Goal: Task Accomplishment & Management: Complete application form

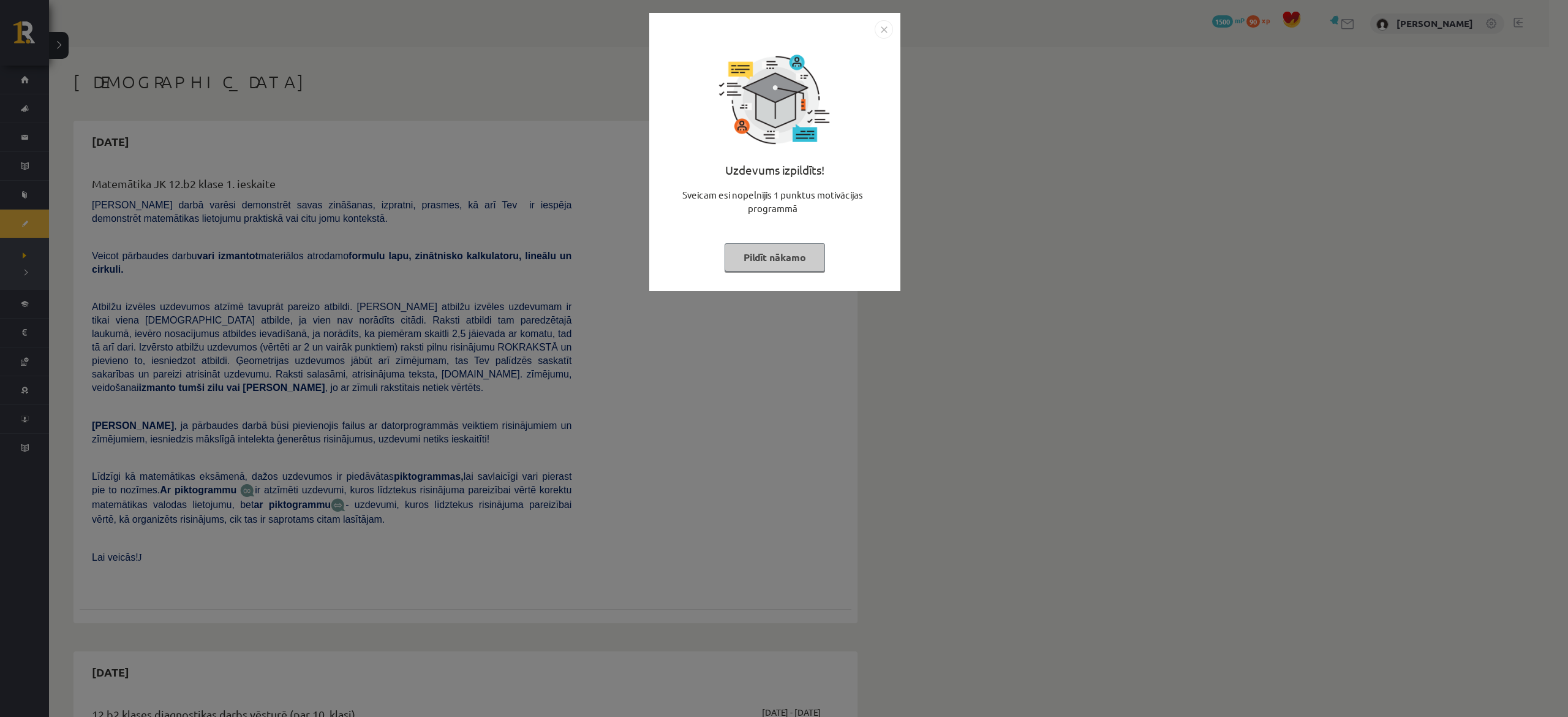
click at [808, 266] on button "Pildīt nākamo" at bounding box center [775, 257] width 101 height 28
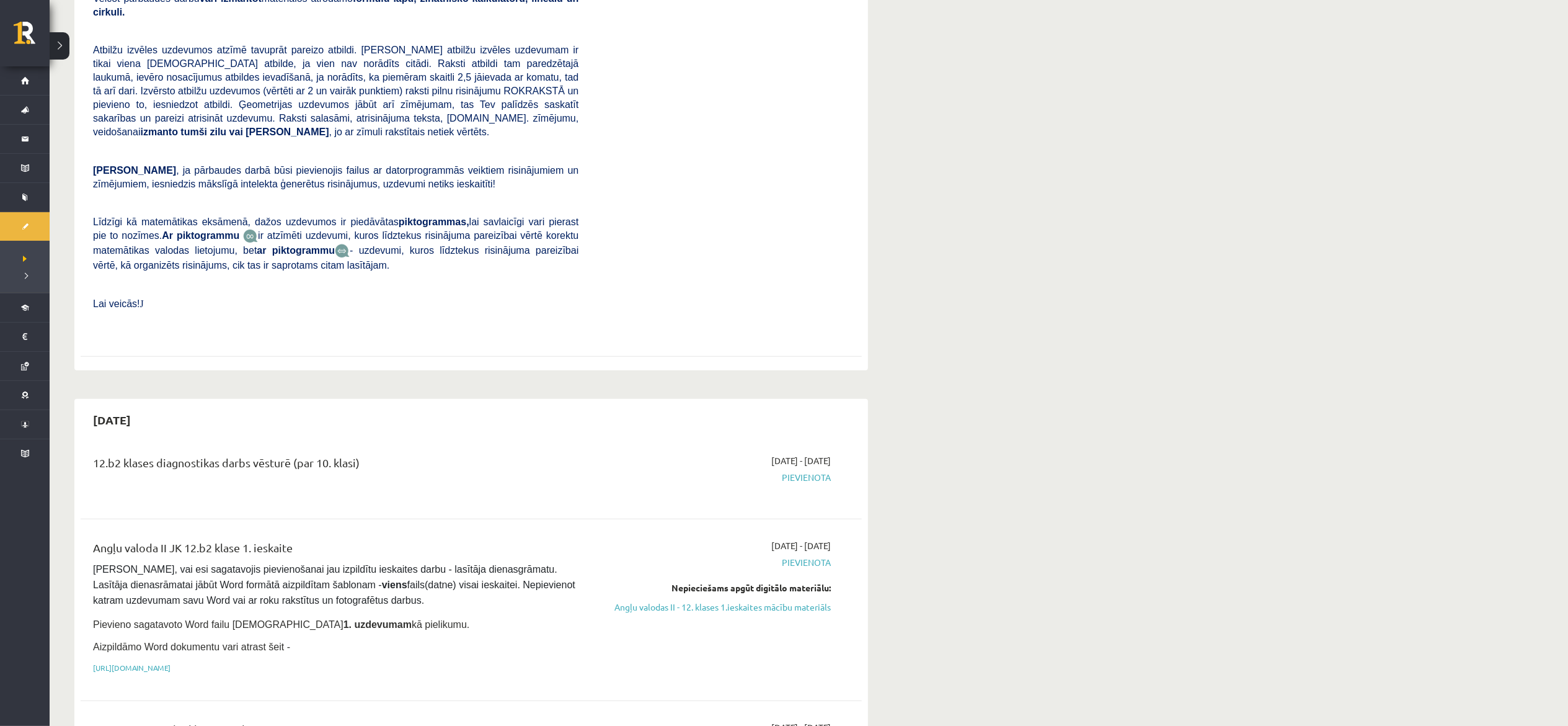
scroll to position [263, 0]
click at [777, 598] on link "Angļu valodas II - 12. klases 1.ieskaites mācību materiāls" at bounding box center [714, 604] width 234 height 13
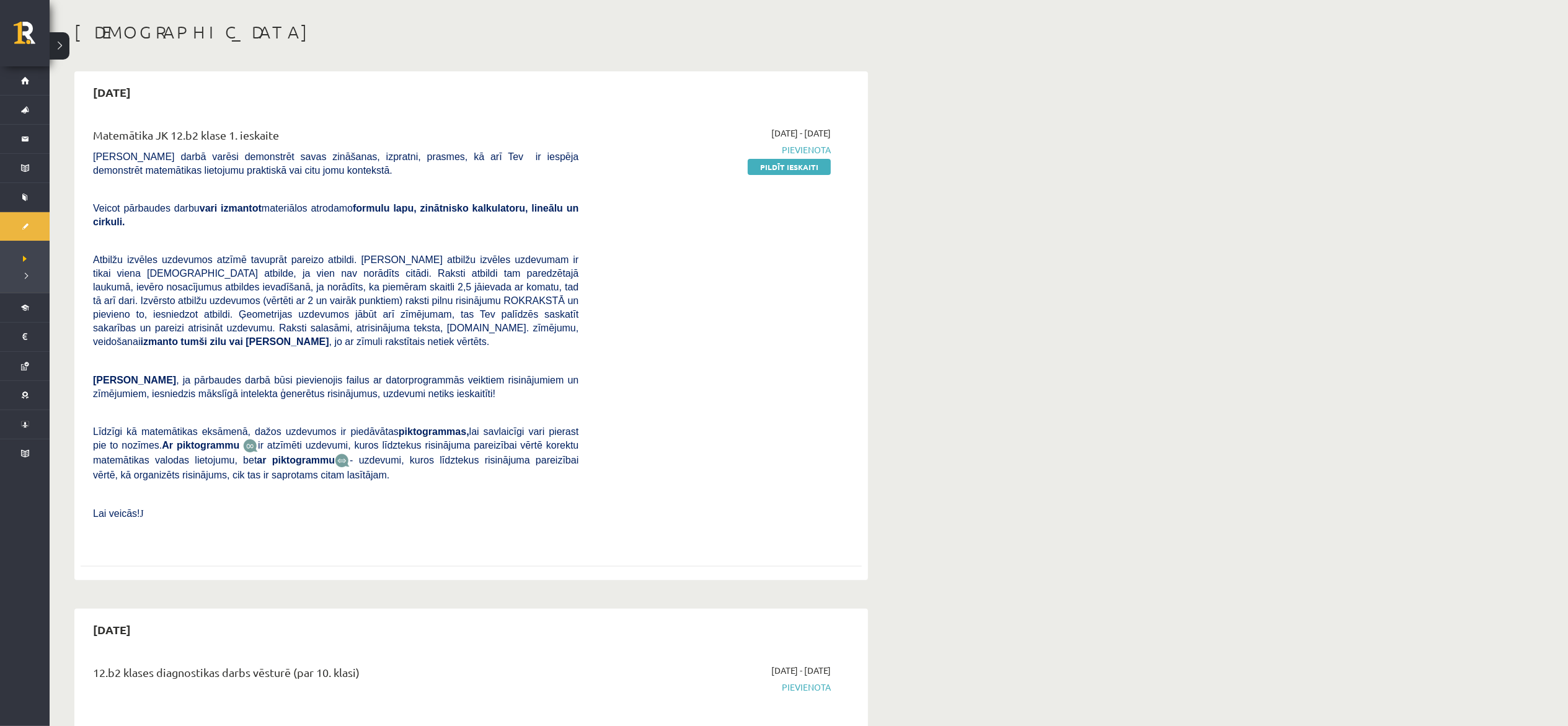
scroll to position [41, 0]
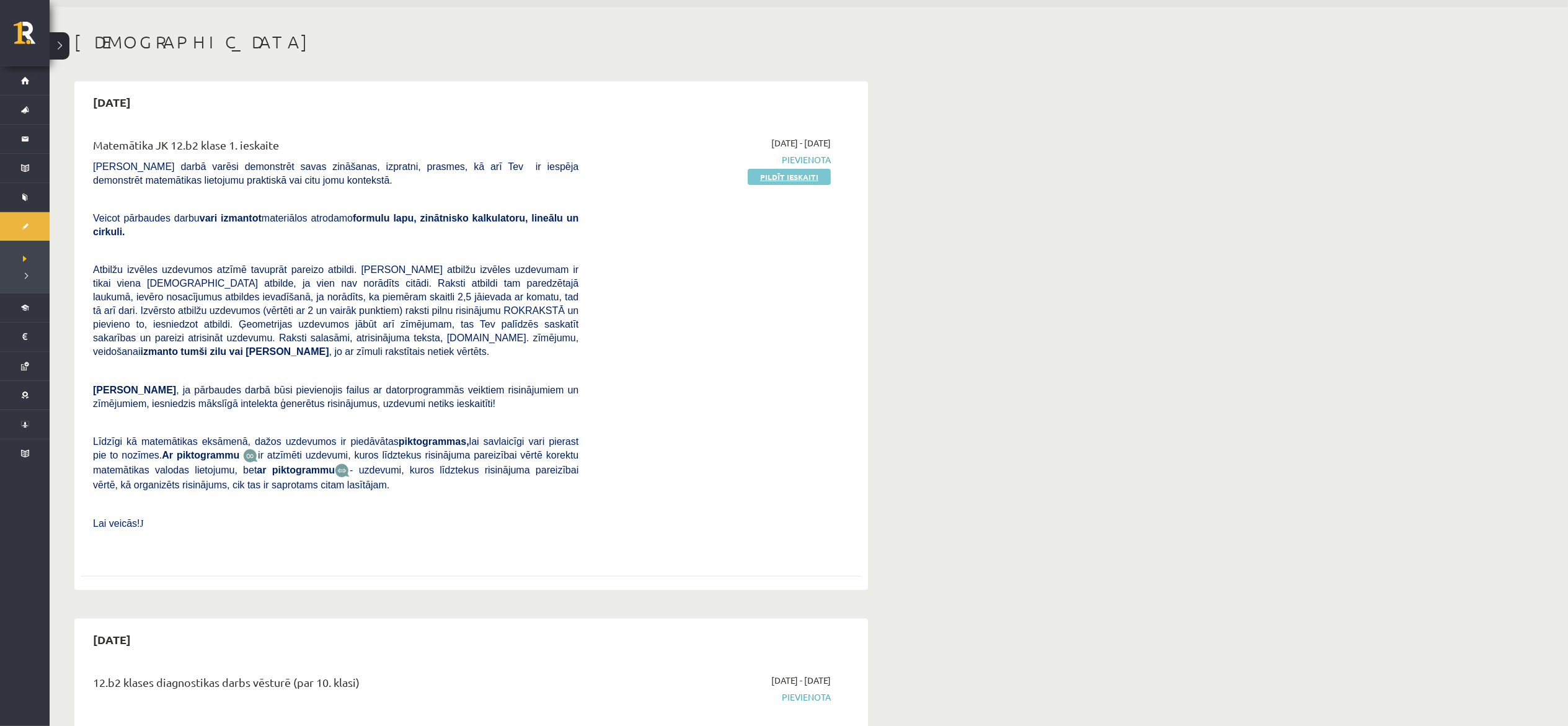
click at [804, 177] on link "Pildīt ieskaiti" at bounding box center [789, 177] width 83 height 16
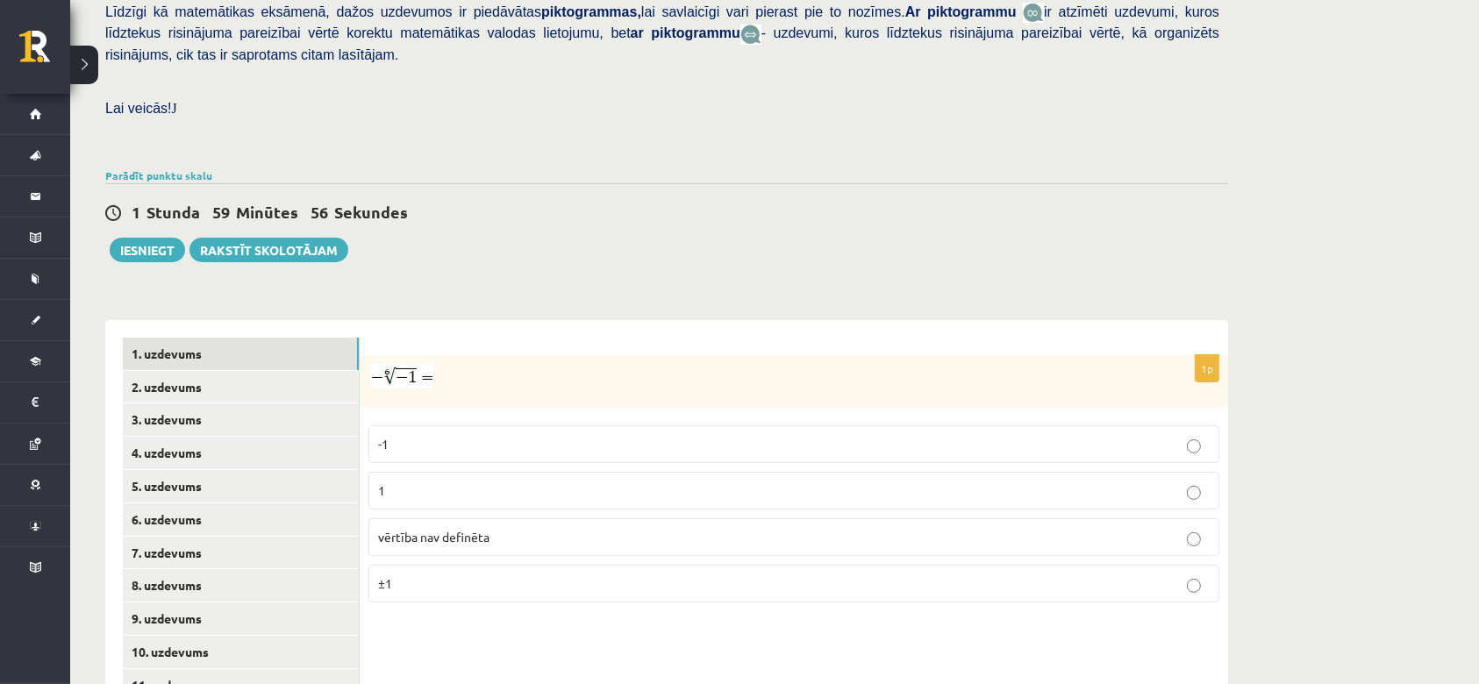
scroll to position [605, 0]
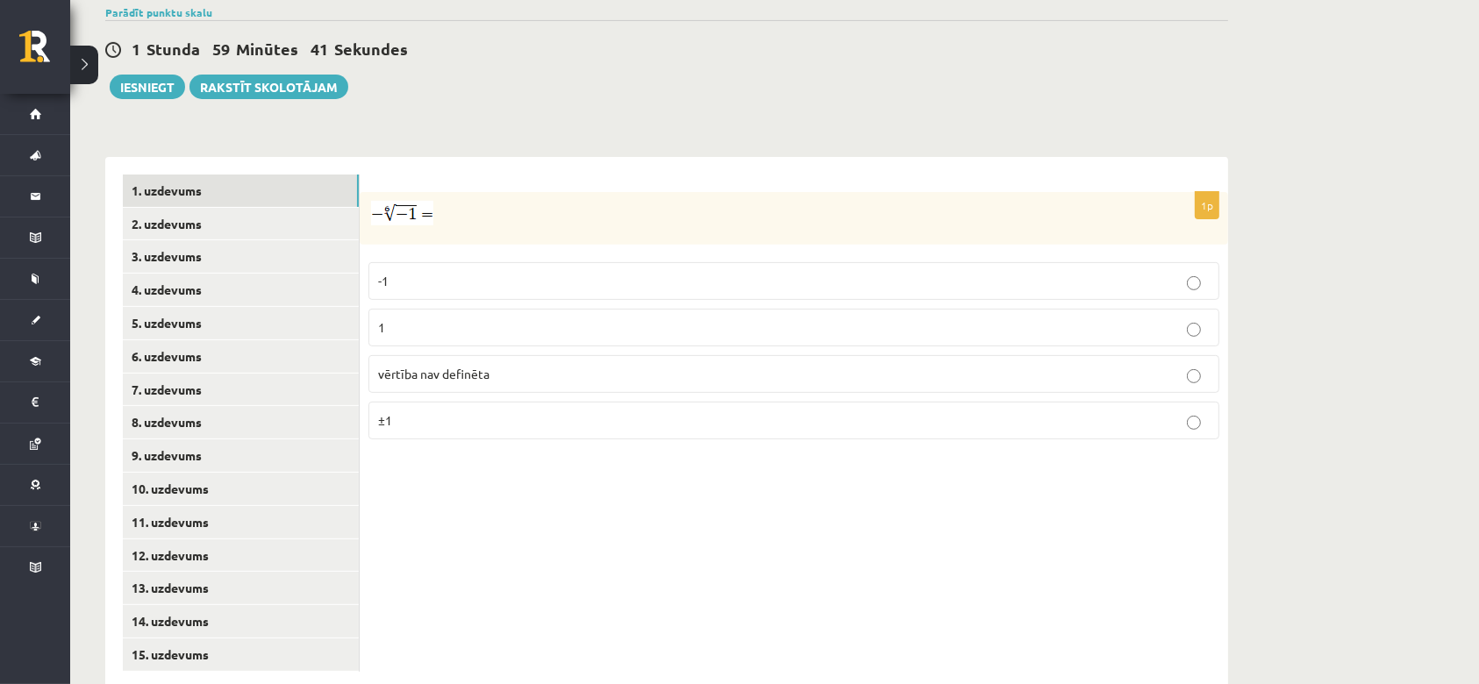
click at [512, 318] on p "1" at bounding box center [794, 327] width 832 height 18
click at [607, 355] on label "vērtība nav definēta" at bounding box center [794, 374] width 851 height 38
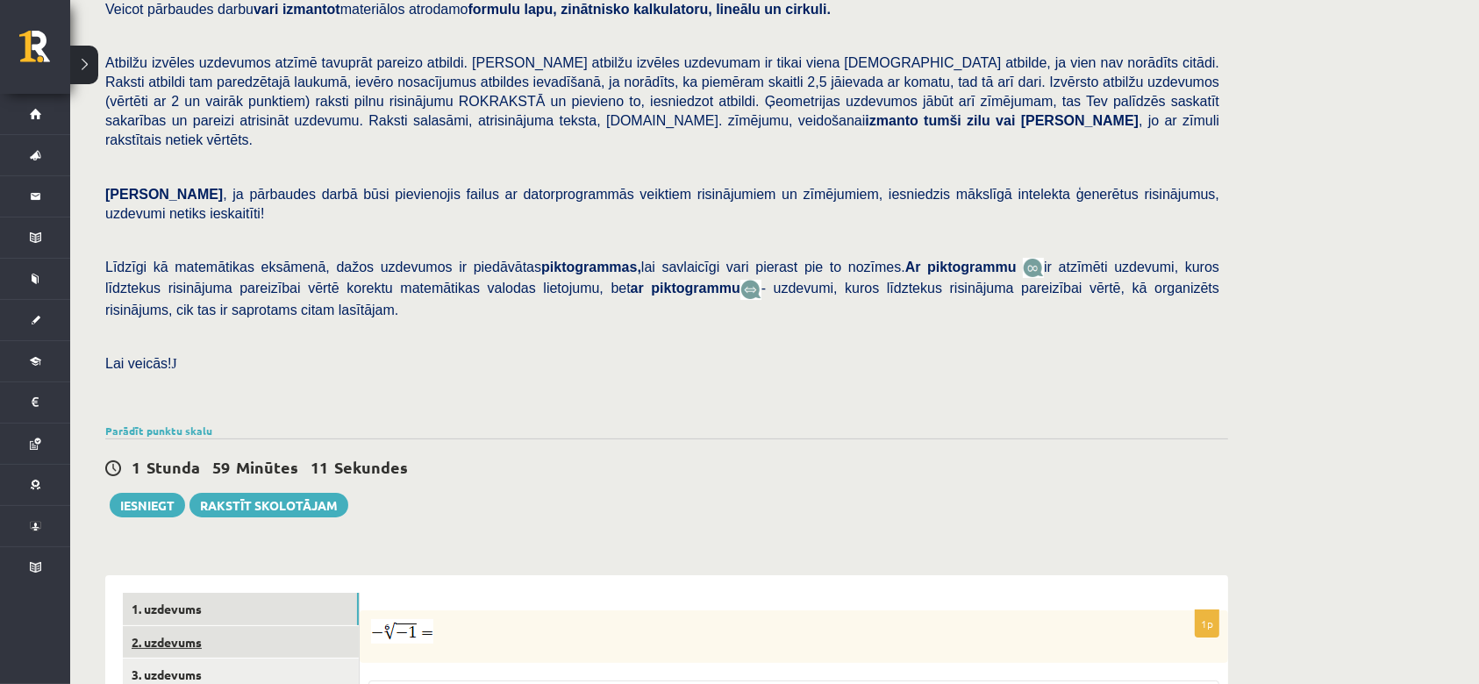
scroll to position [176, 0]
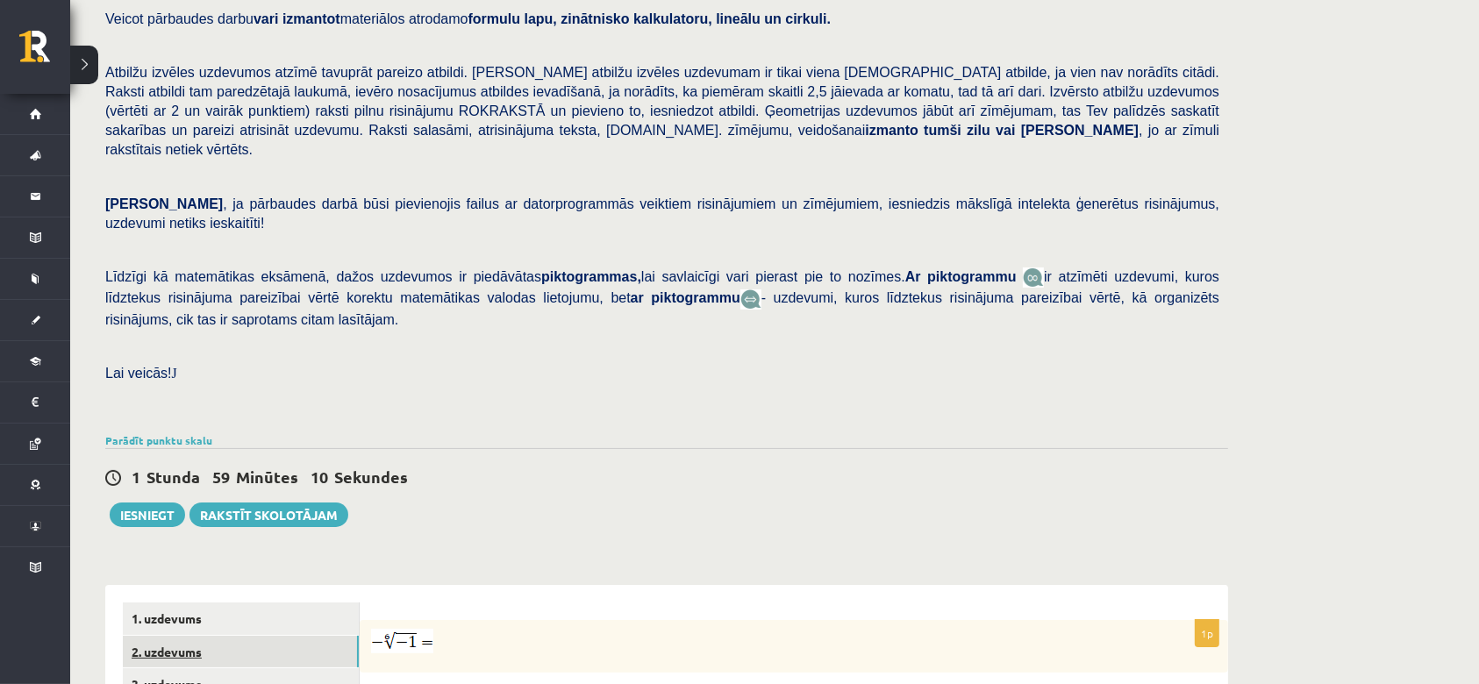
click at [176, 636] on link "2. uzdevums" at bounding box center [241, 652] width 236 height 32
click at [190, 603] on link "1. uzdevums" at bounding box center [241, 619] width 236 height 32
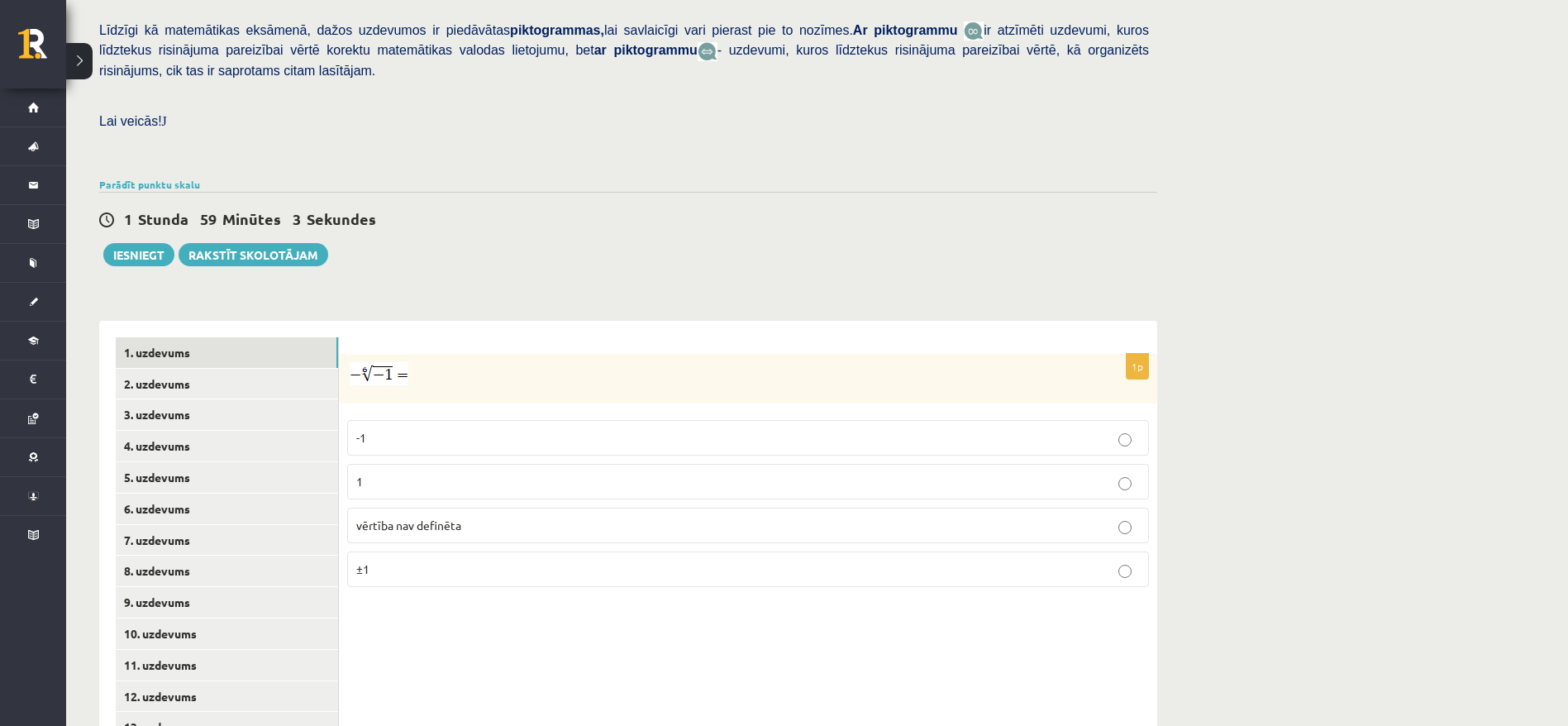
scroll to position [402, 0]
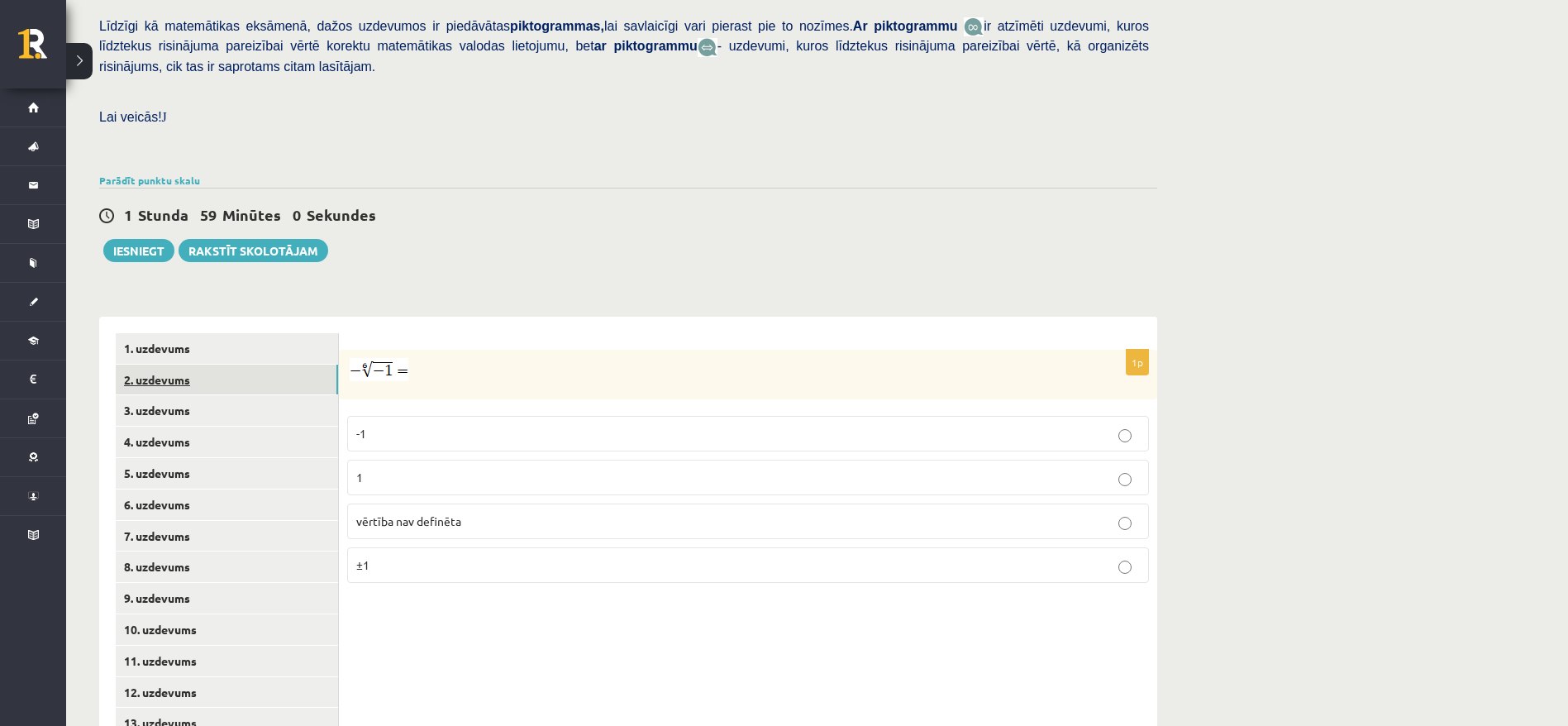
click at [167, 365] on link "2. uzdevums" at bounding box center [227, 380] width 222 height 30
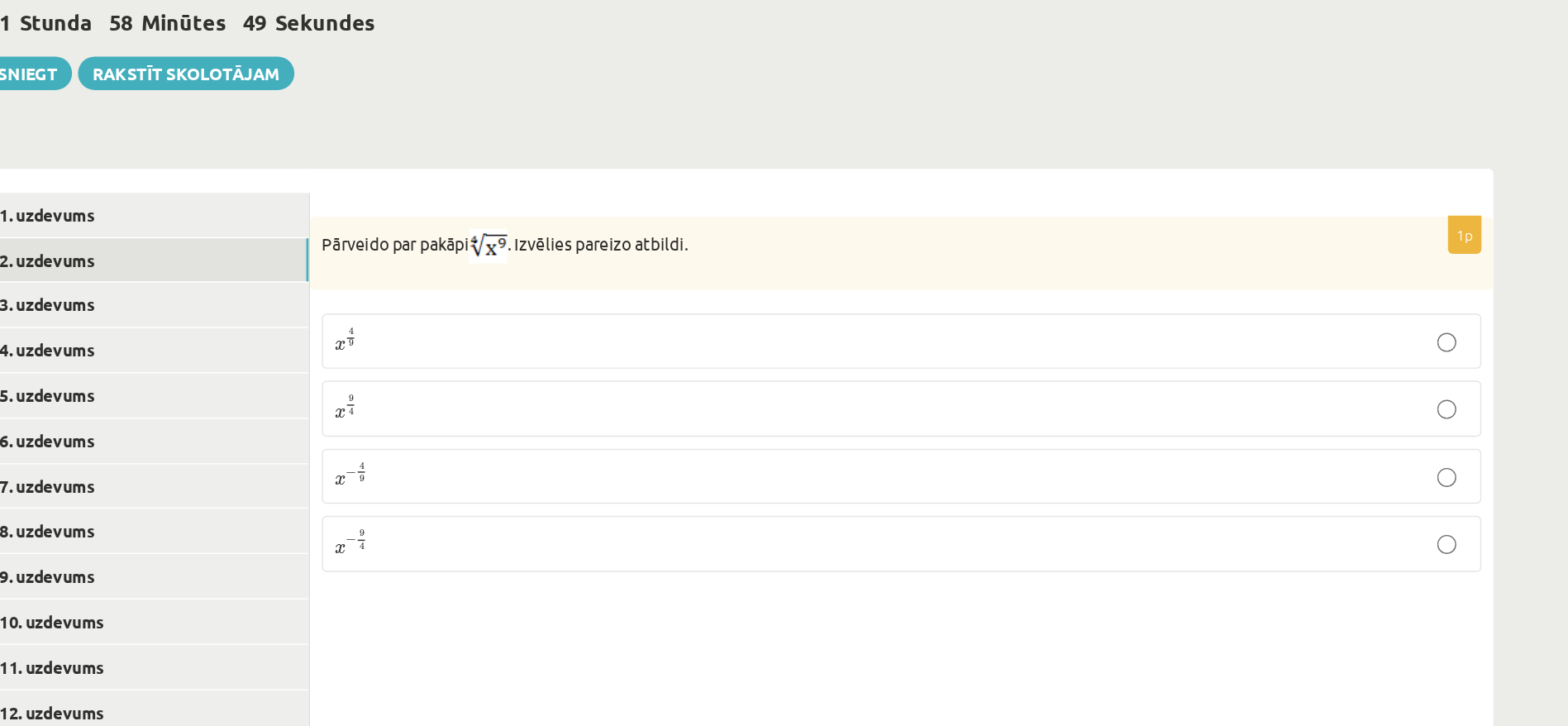
click at [400, 472] on p "x 9 4 x 9 4" at bounding box center [748, 482] width 784 height 20
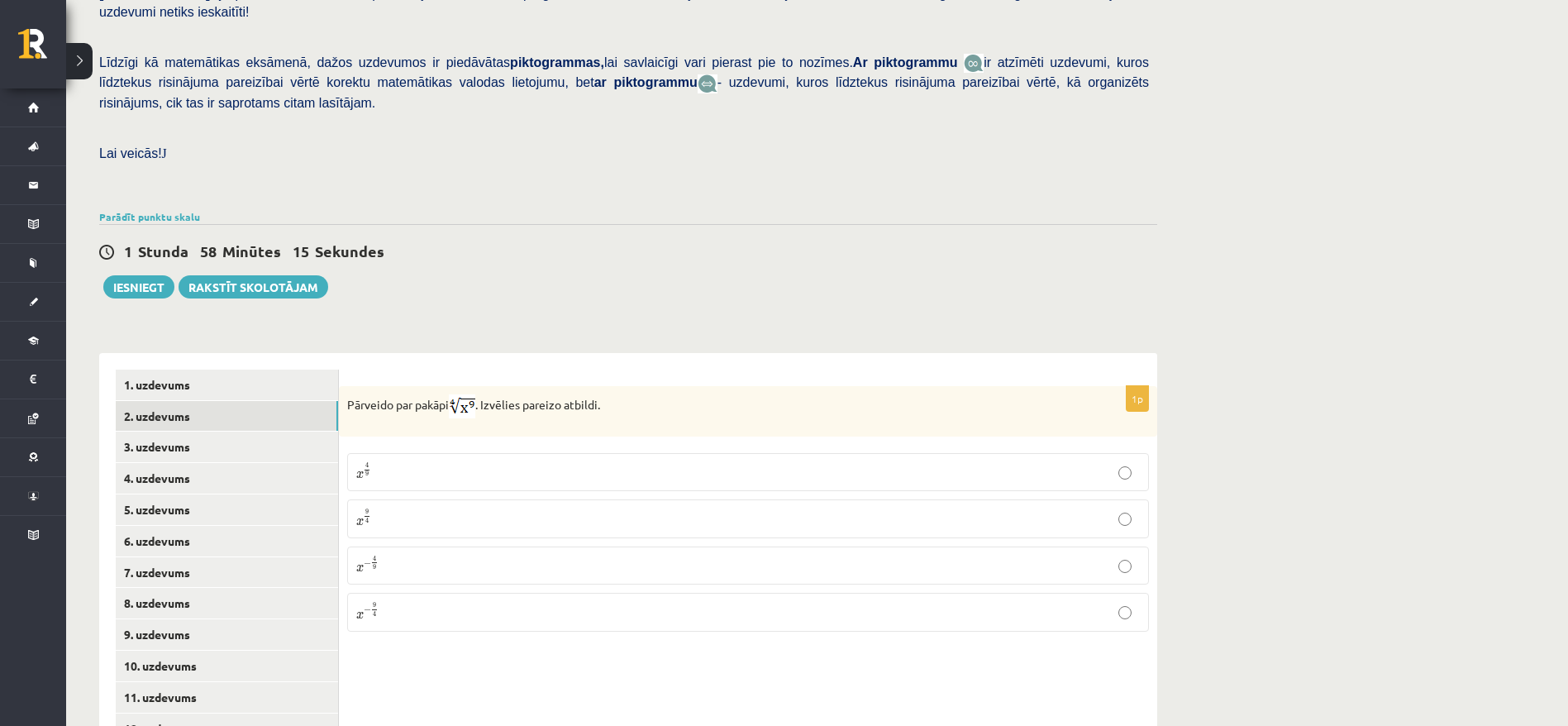
scroll to position [370, 0]
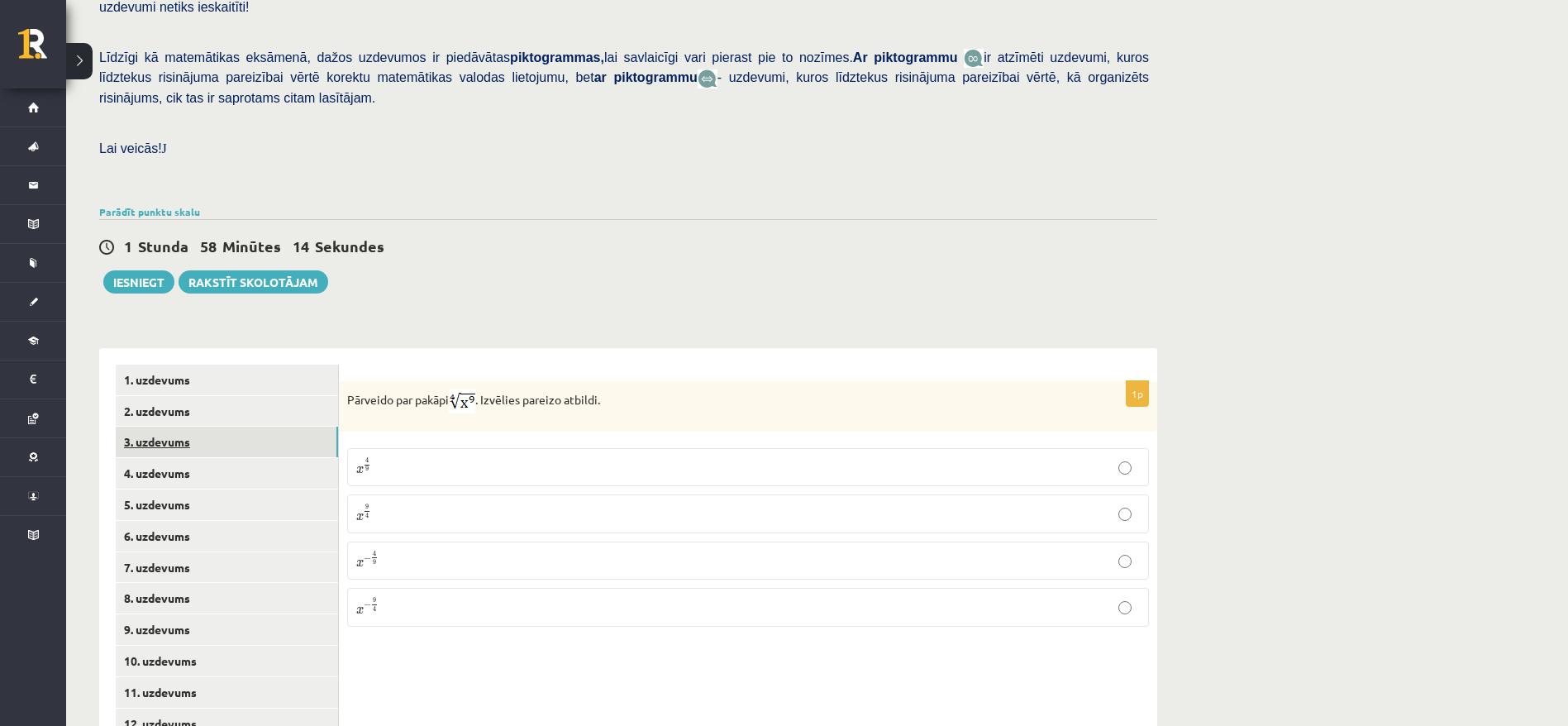
click at [159, 427] on link "3. uzdevums" at bounding box center [227, 442] width 222 height 30
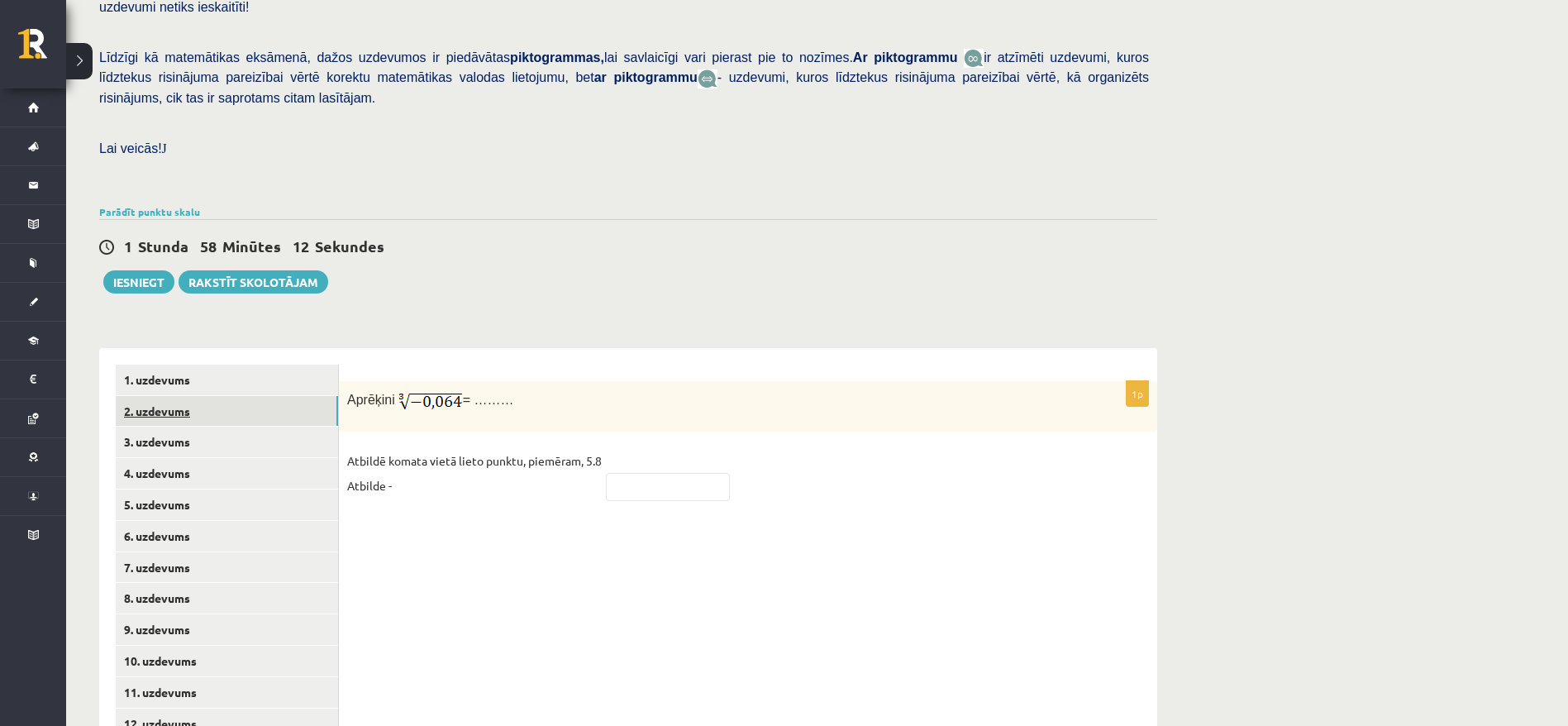
click at [165, 396] on link "2. uzdevums" at bounding box center [227, 411] width 222 height 30
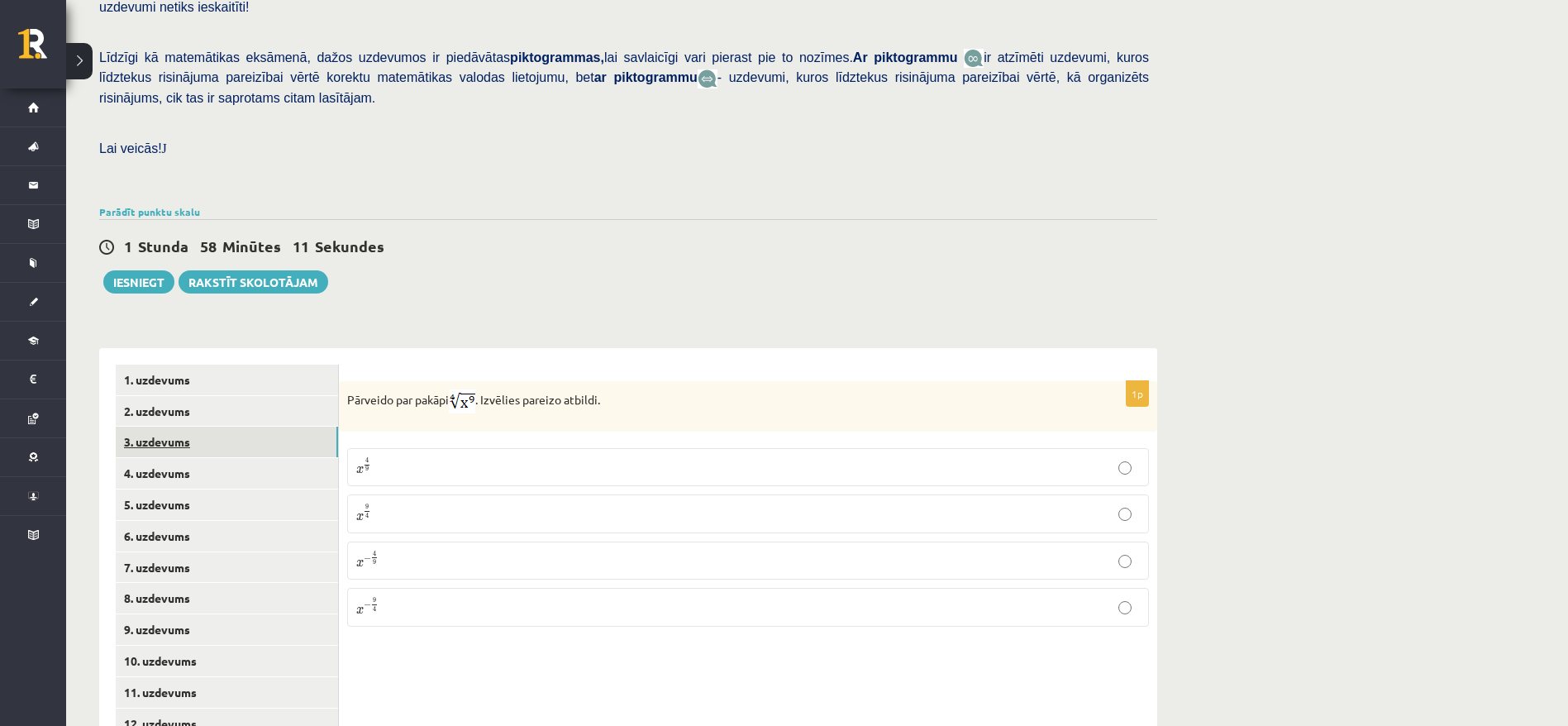
click at [166, 427] on link "3. uzdevums" at bounding box center [227, 442] width 222 height 30
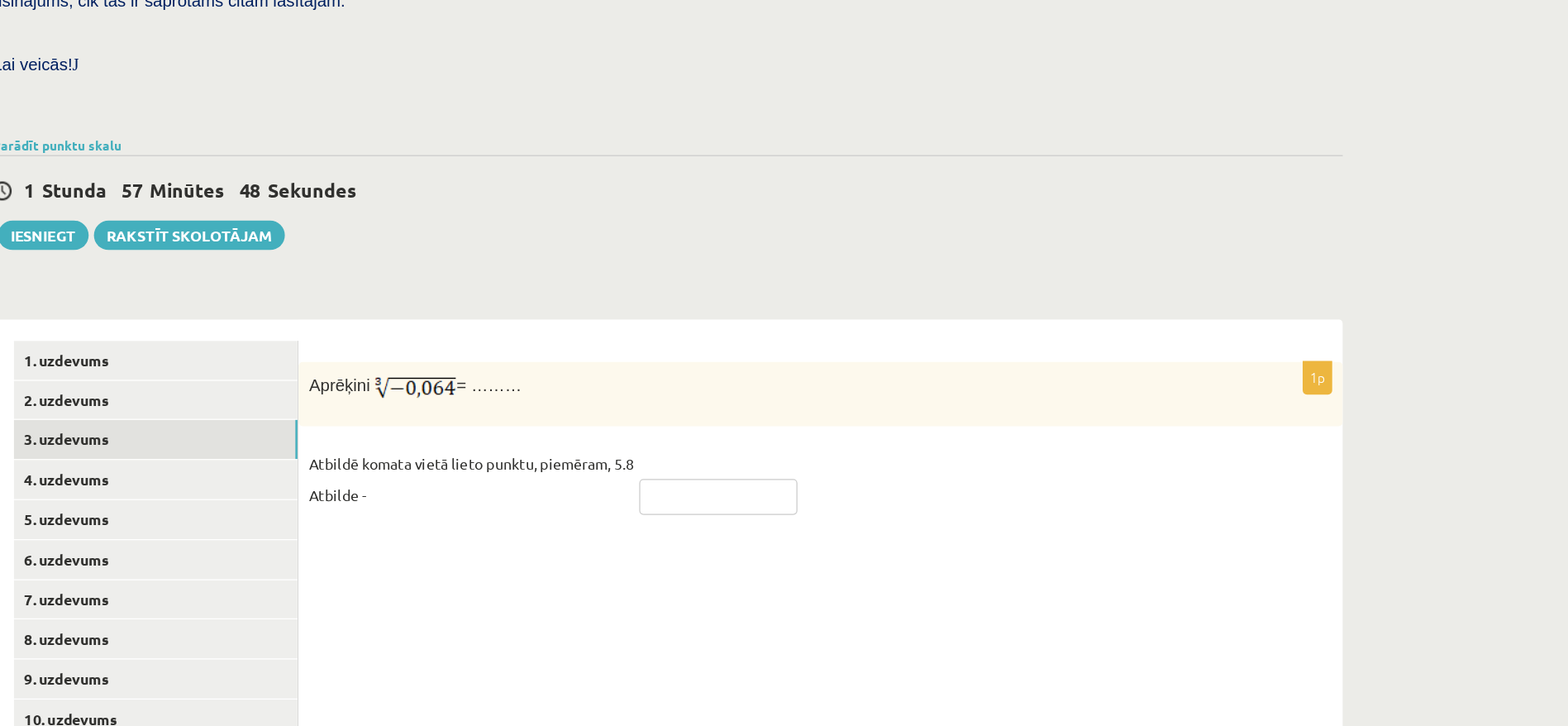
click at [658, 473] on input "text" at bounding box center [668, 487] width 124 height 28
click at [606, 473] on input "****" at bounding box center [668, 487] width 124 height 28
click at [630, 473] on input "*****" at bounding box center [668, 487] width 124 height 28
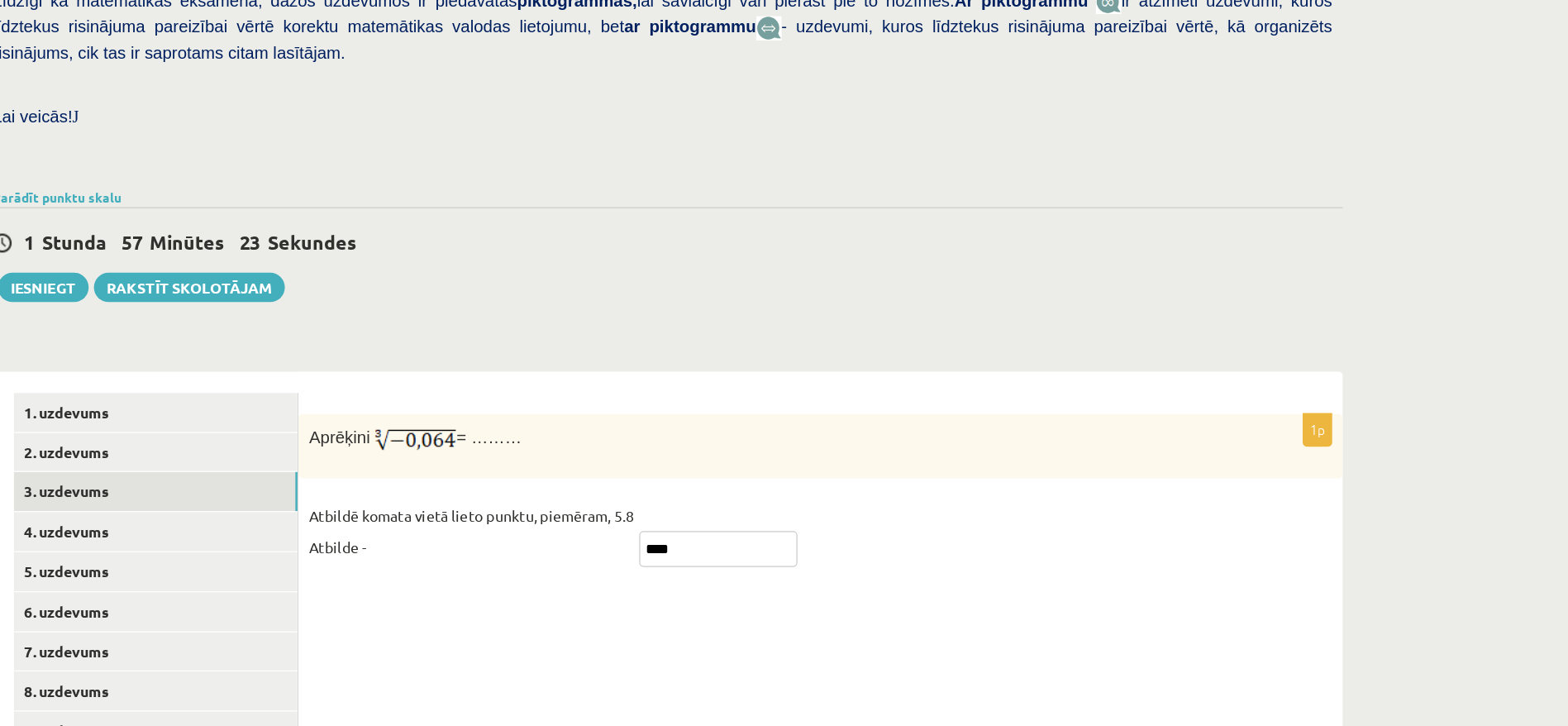
scroll to position [425, 0]
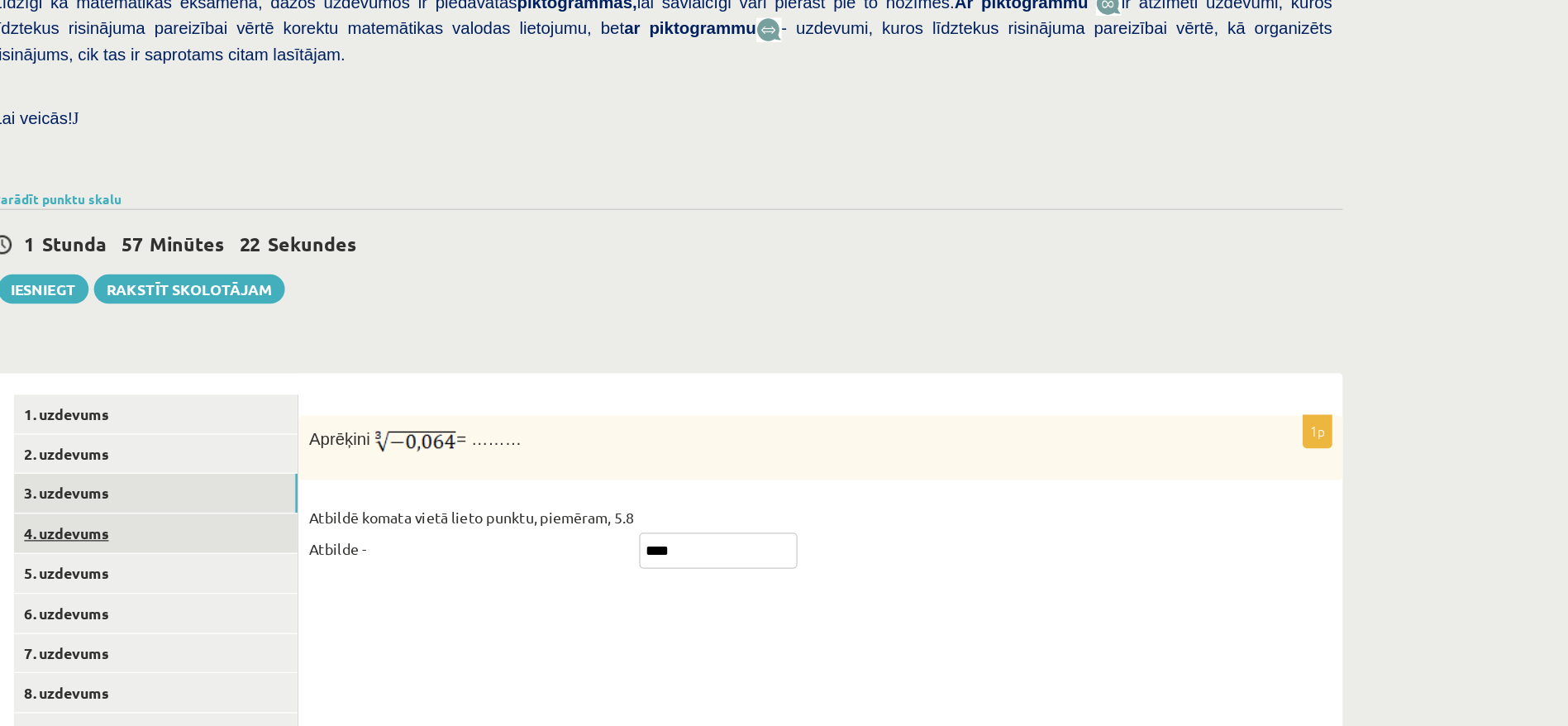
type input "****"
click at [172, 403] on link "4. uzdevums" at bounding box center [227, 418] width 222 height 30
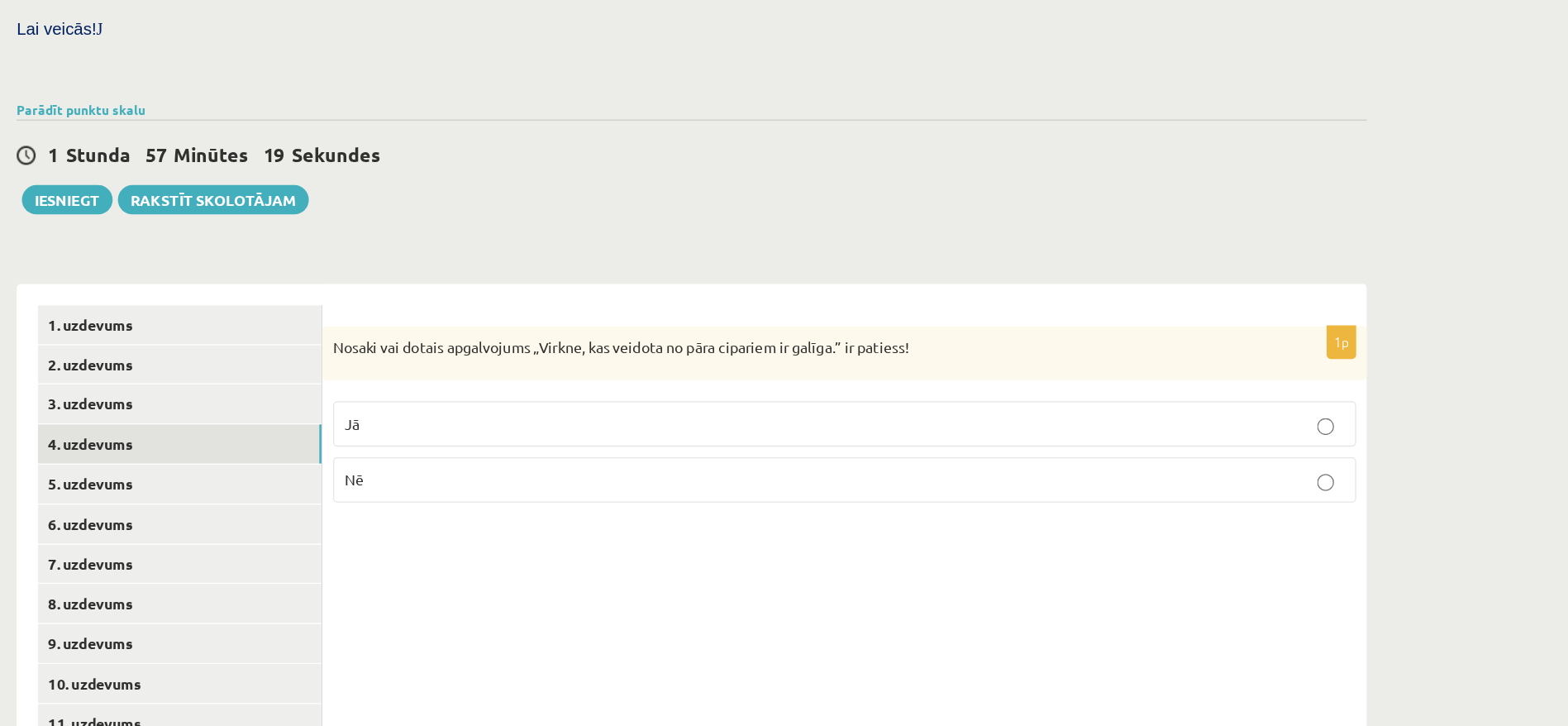
scroll to position [348, 0]
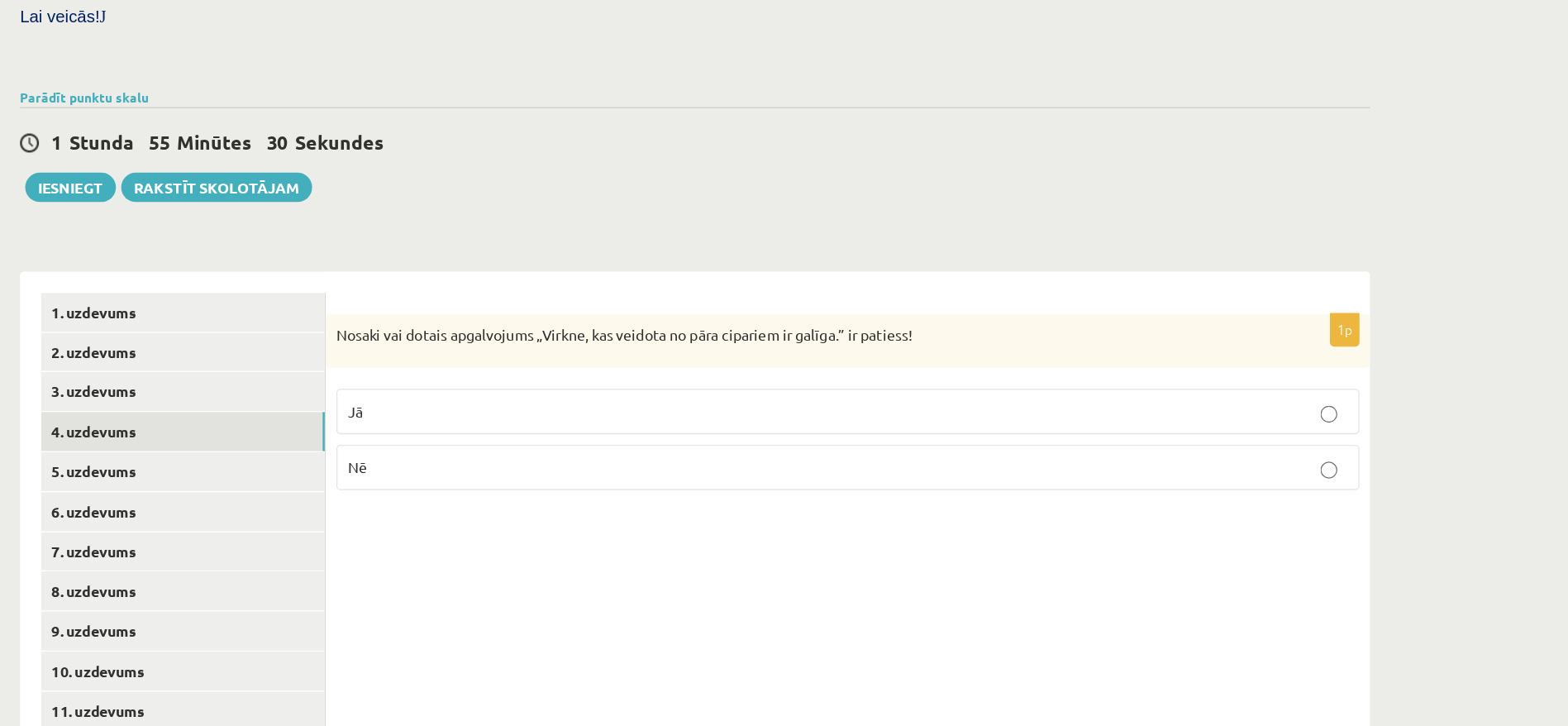
click at [623, 470] on p "Jā" at bounding box center [748, 479] width 784 height 17
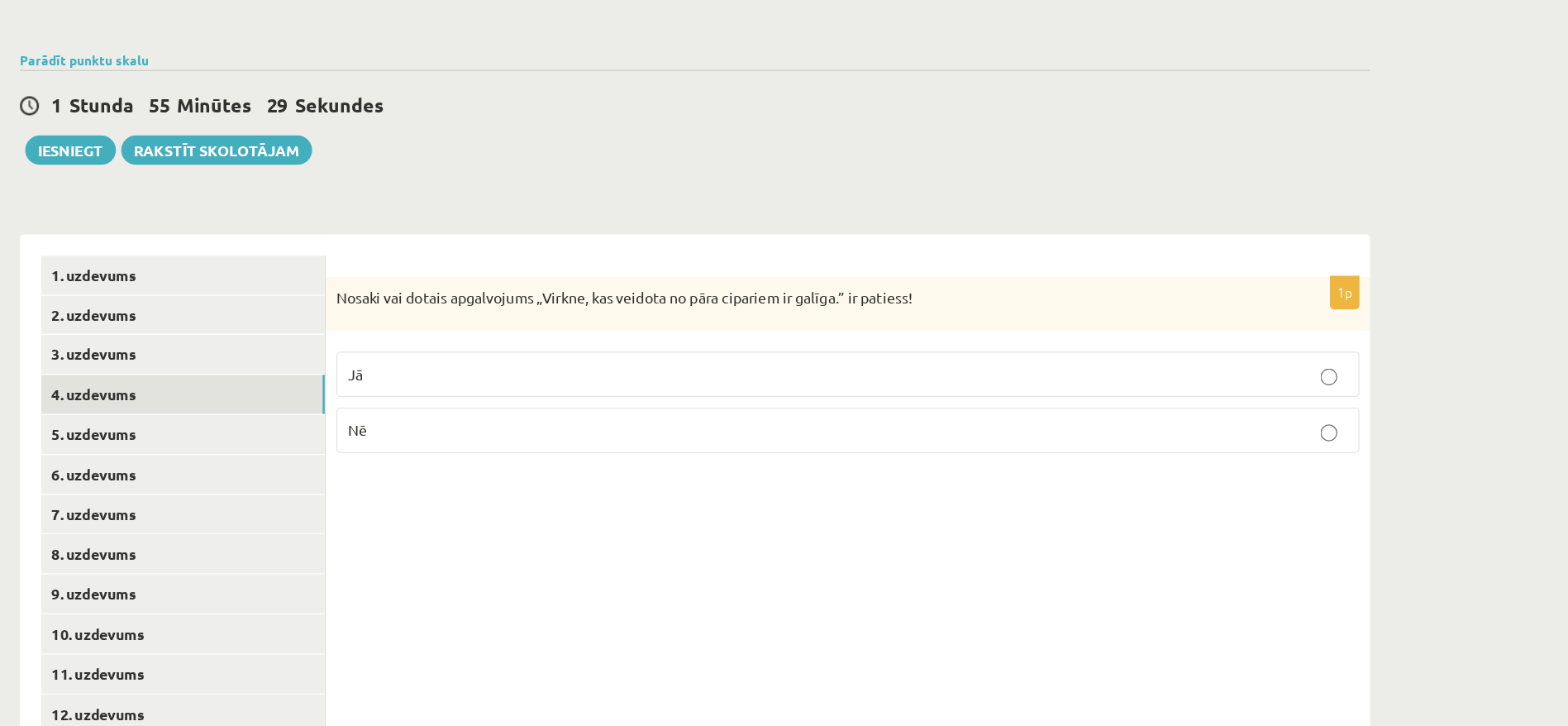
scroll to position [378, 0]
click at [190, 482] on link "5. uzdevums" at bounding box center [227, 497] width 222 height 30
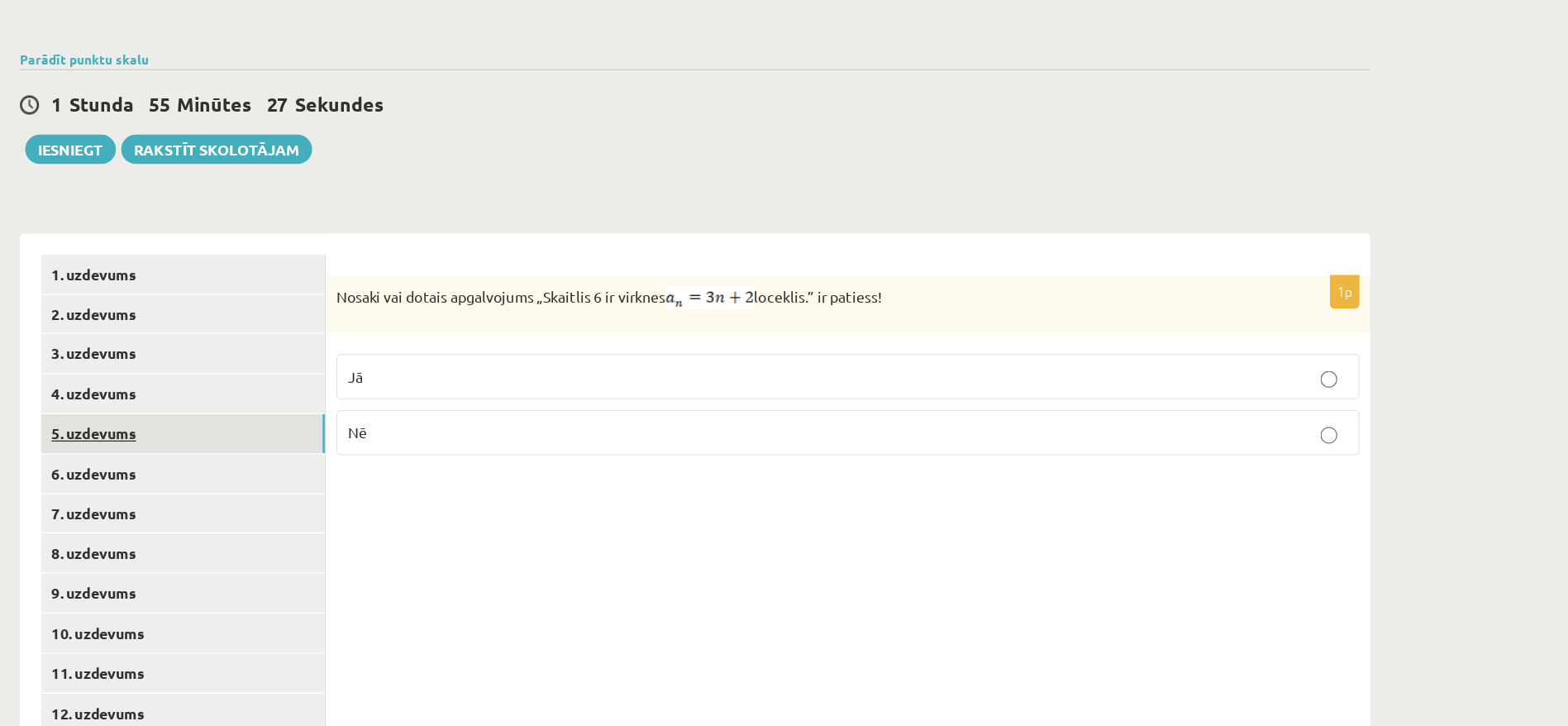
scroll to position [305, 0]
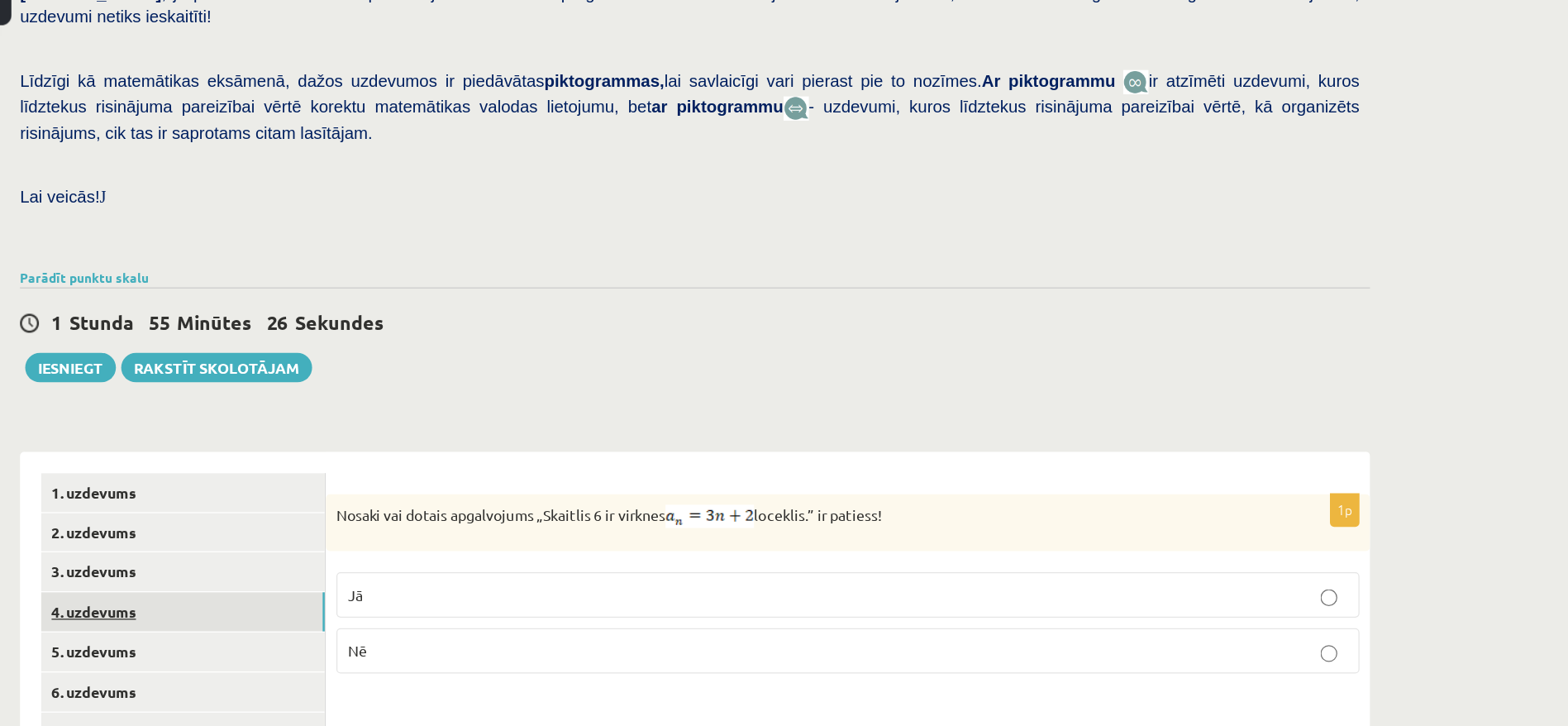
click at [172, 523] on link "4. uzdevums" at bounding box center [227, 538] width 222 height 30
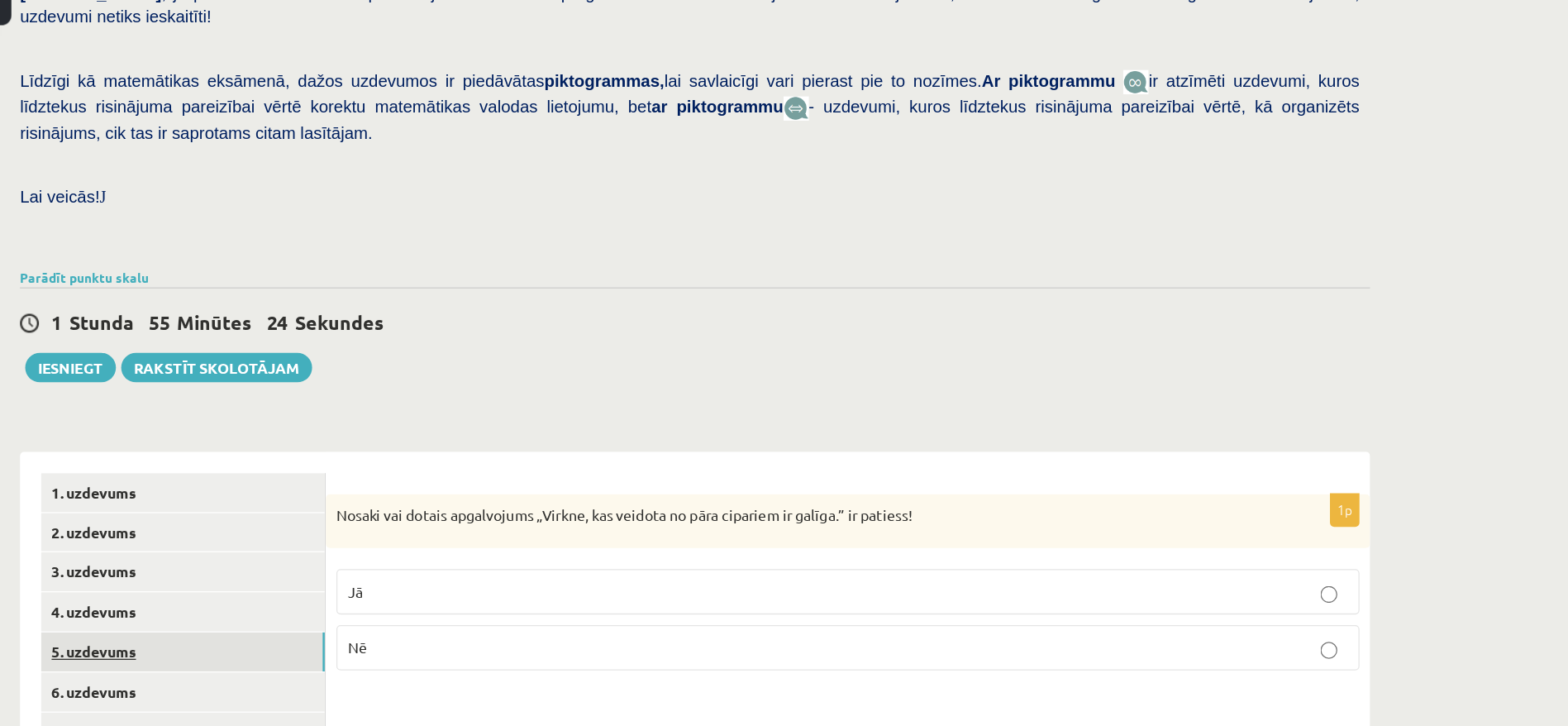
click at [155, 555] on link "5. uzdevums" at bounding box center [227, 570] width 222 height 30
click at [601, 552] on label "Nē" at bounding box center [748, 569] width 802 height 36
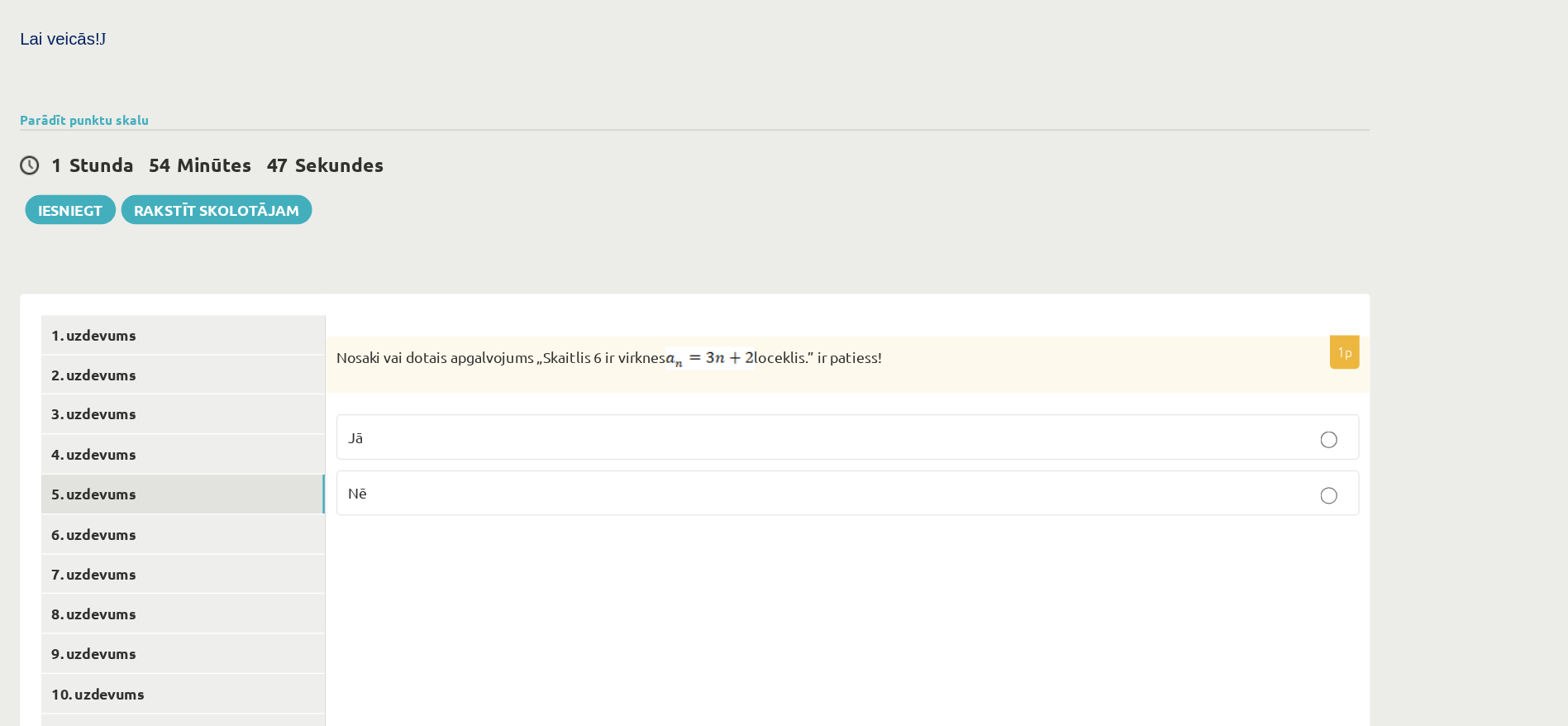
scroll to position [333, 0]
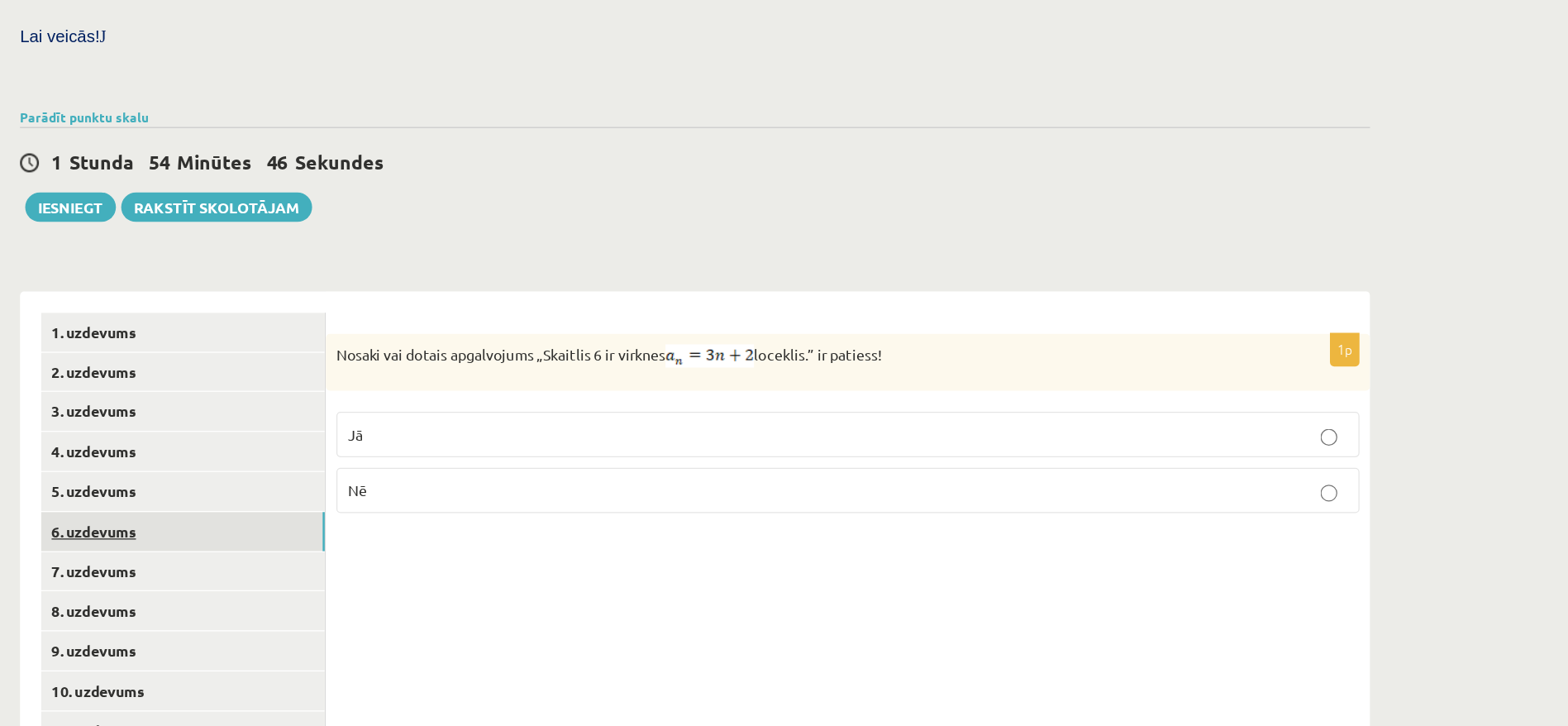
click at [177, 558] on link "6. uzdevums" at bounding box center [227, 573] width 222 height 30
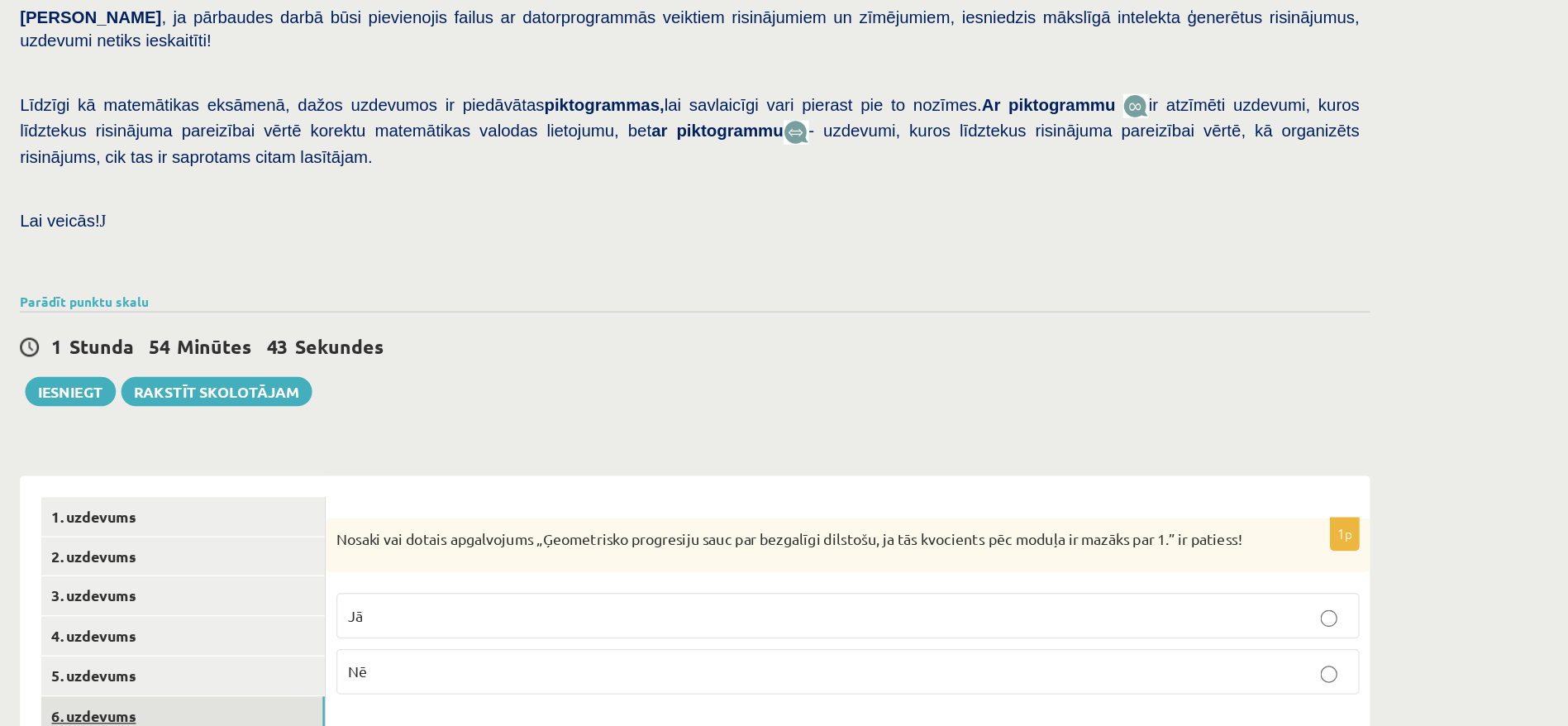
scroll to position [186, 0]
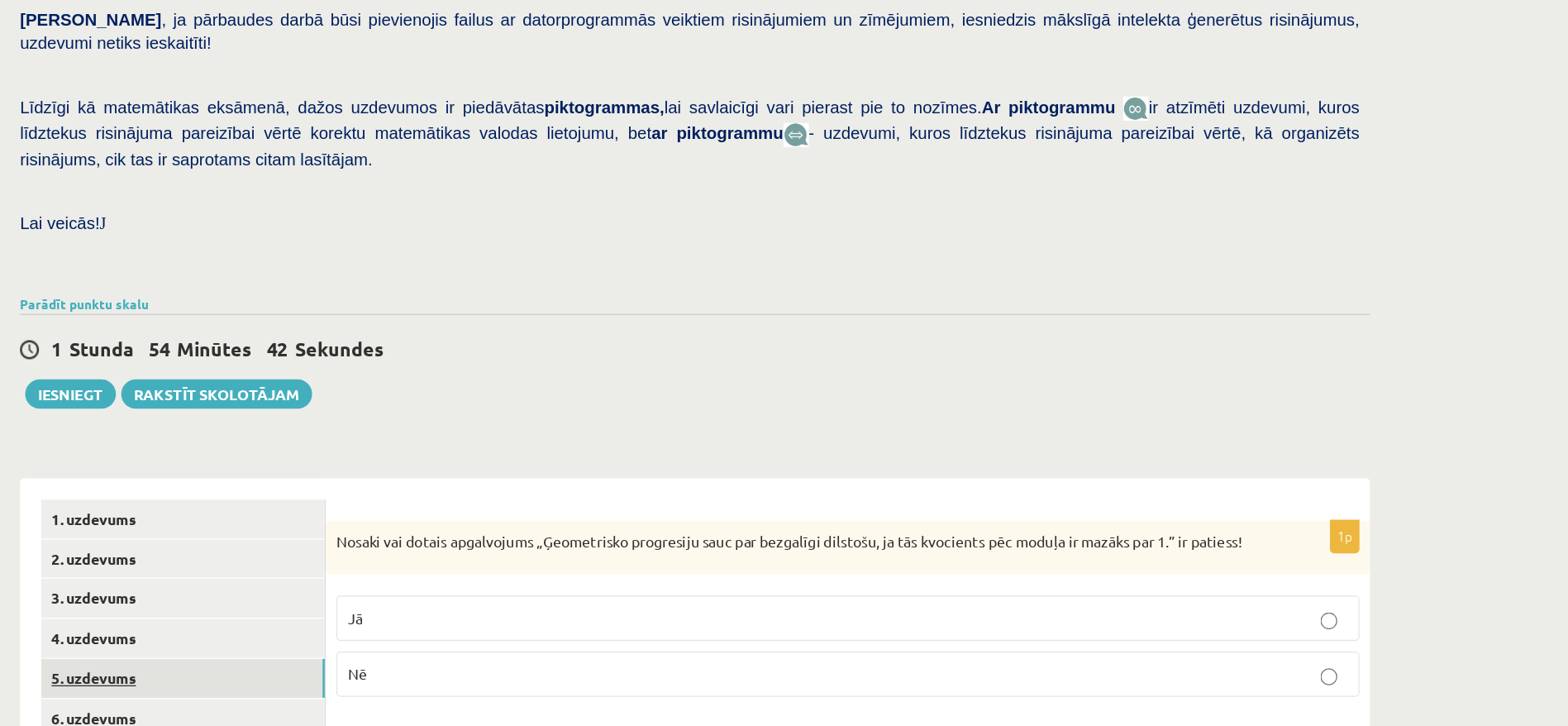
click at [160, 673] on link "5. uzdevums" at bounding box center [227, 688] width 222 height 30
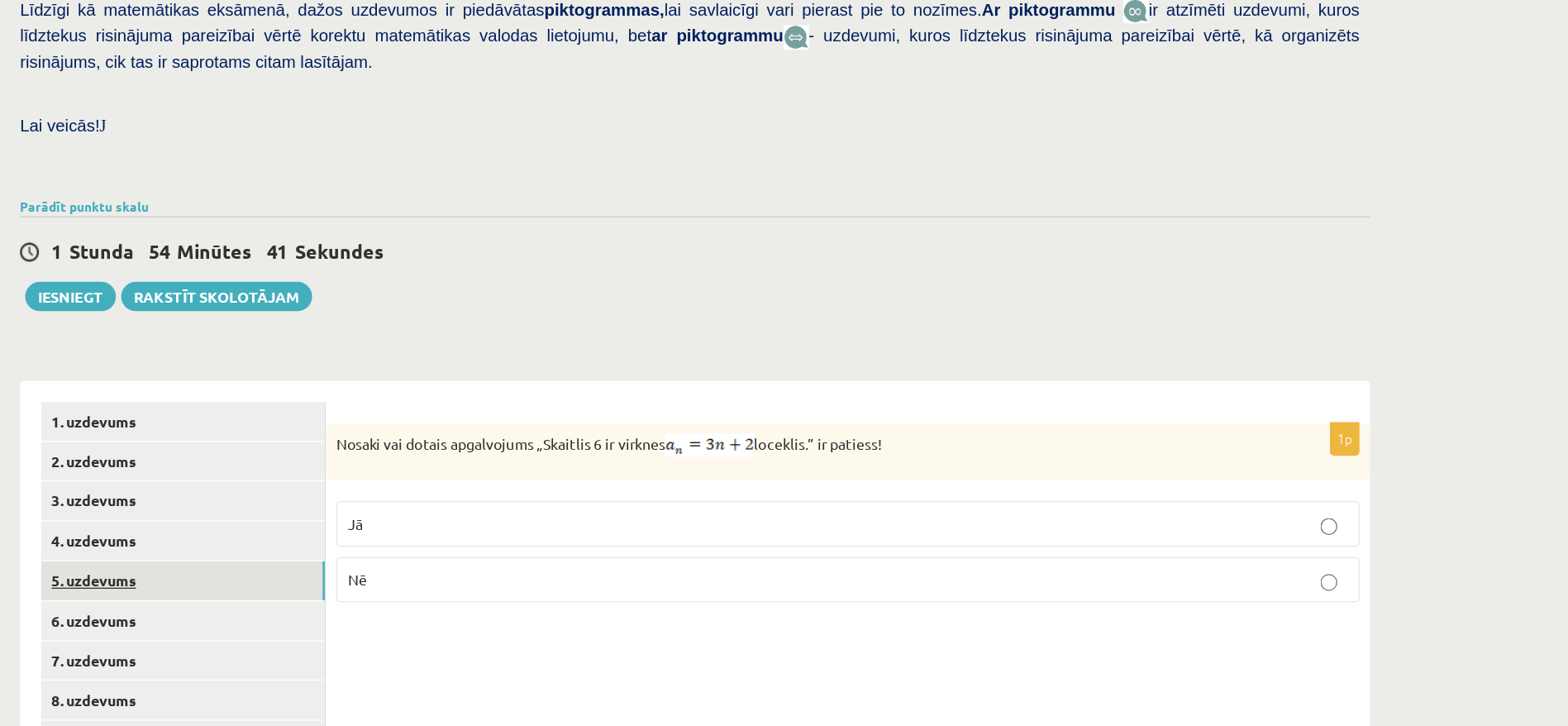
scroll to position [264, 0]
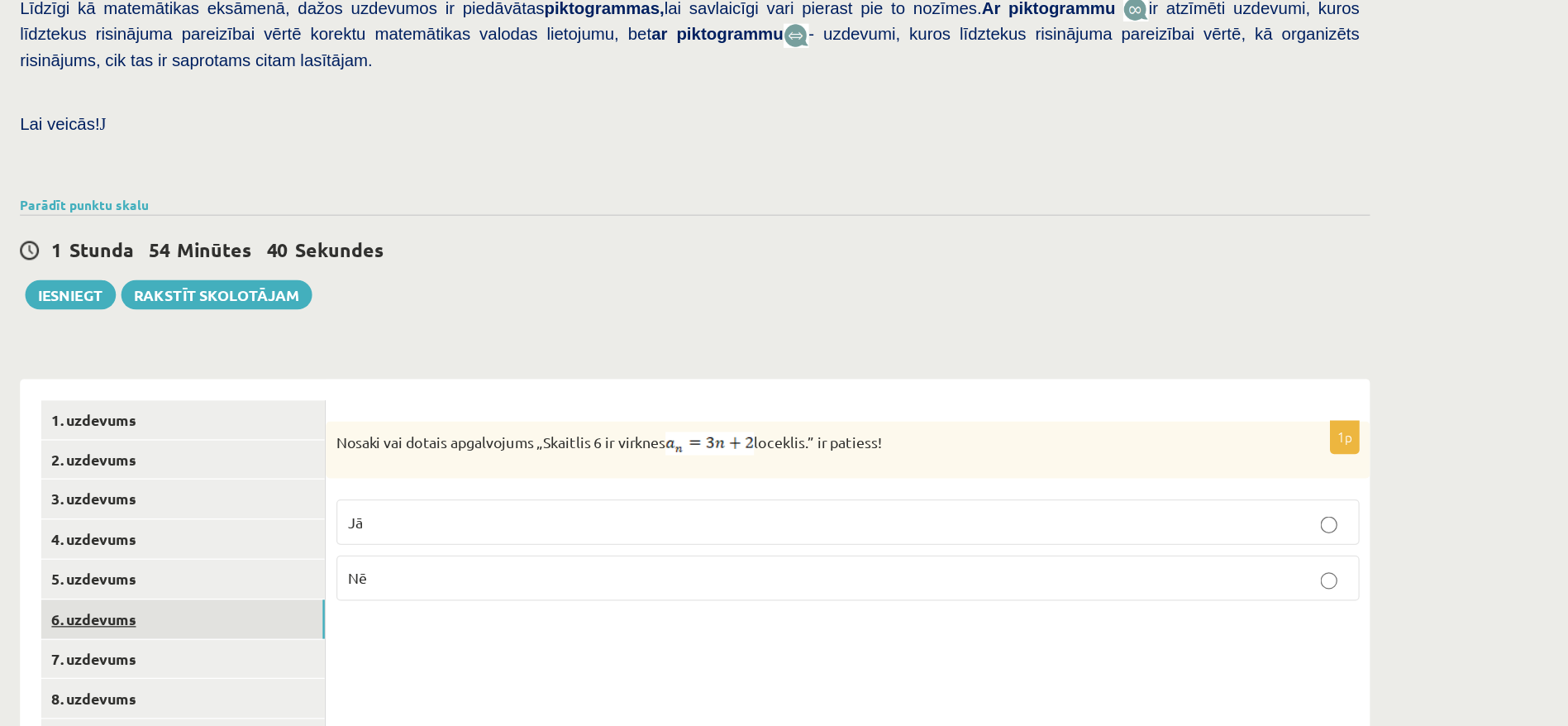
click at [158, 627] on link "6. uzdevums" at bounding box center [227, 642] width 222 height 30
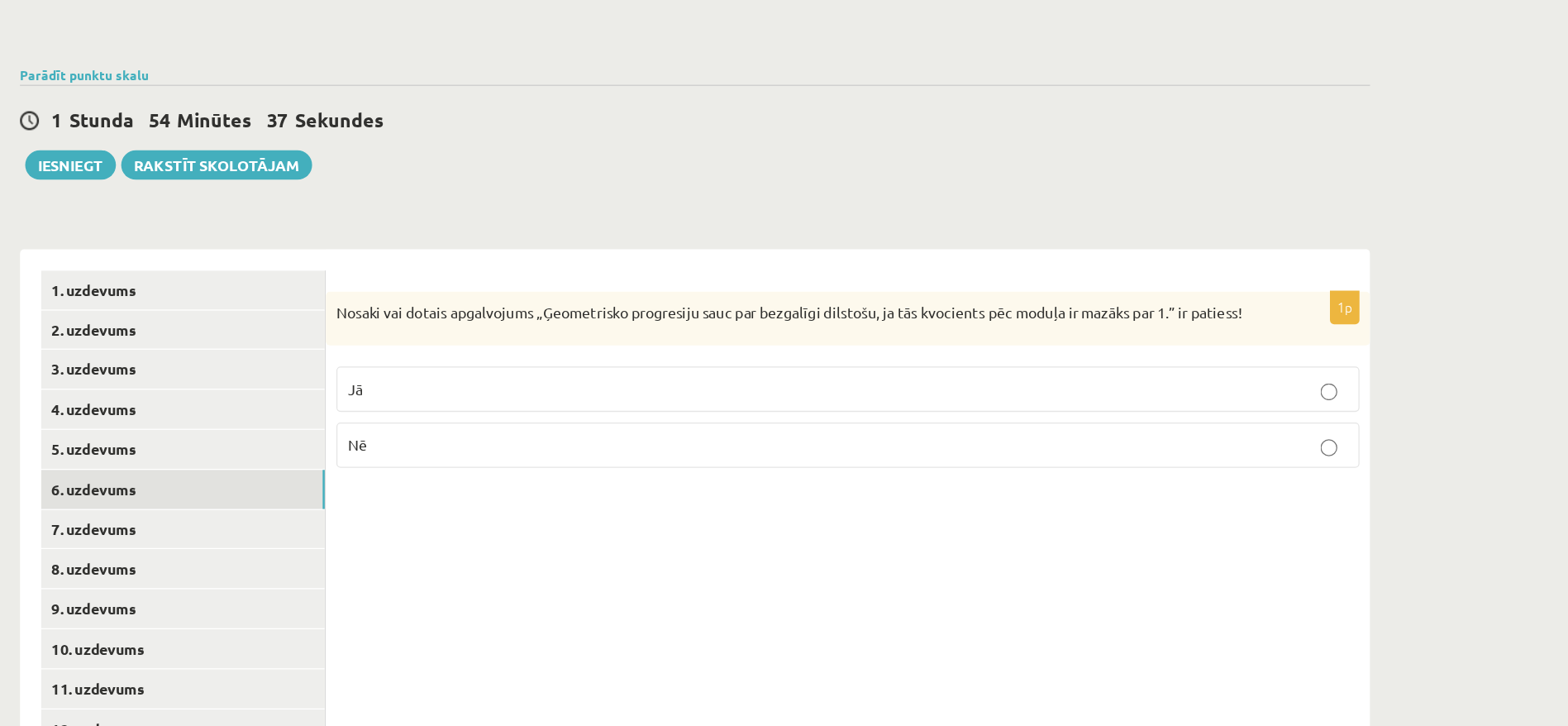
scroll to position [367, 0]
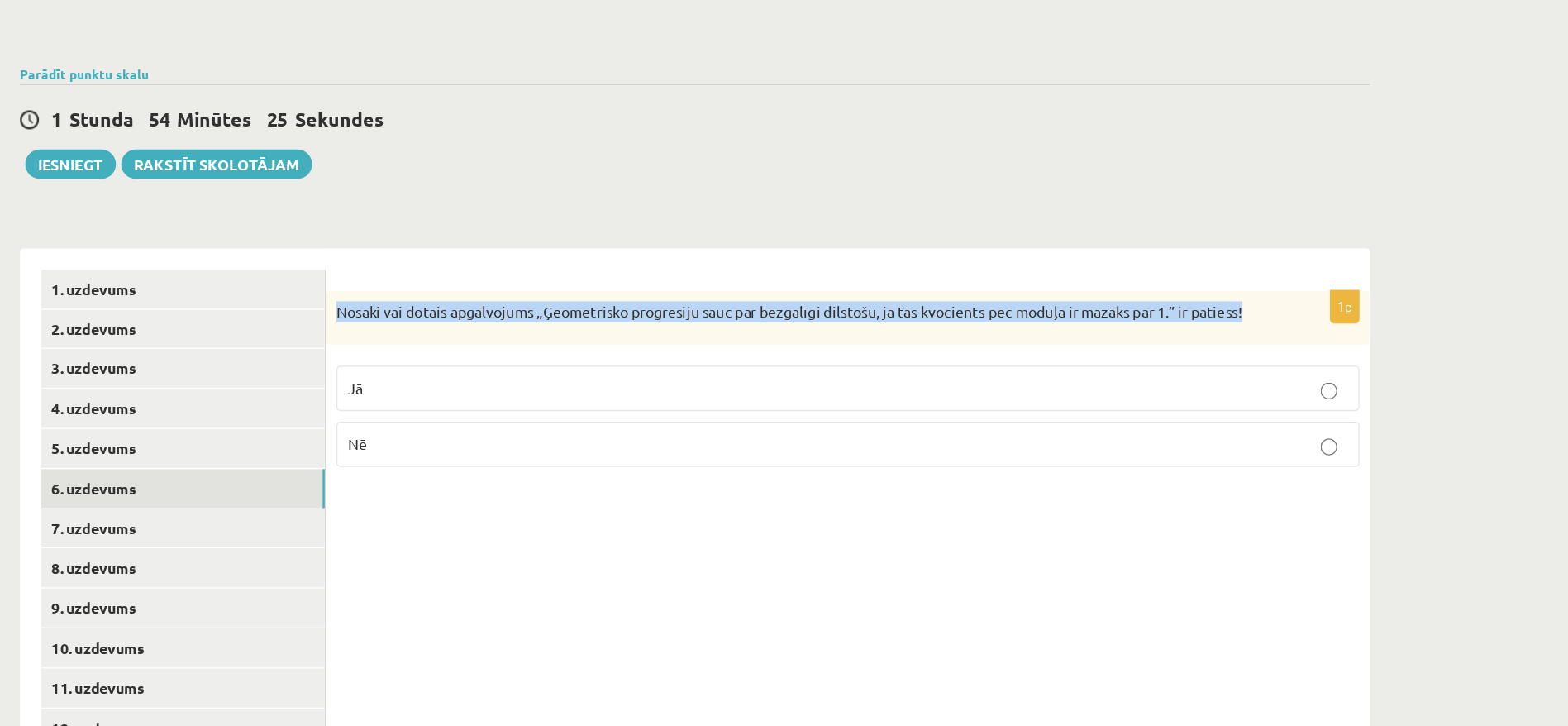
drag, startPoint x: 1015, startPoint y: 361, endPoint x: 344, endPoint y: 361, distance: 671.0
click at [344, 385] on div "Nosaki vai dotais apgalvojums „Ģeometrisko progresiju sauc par bezgalīgi dilsto…" at bounding box center [748, 406] width 819 height 43
click at [401, 352] on div "1p Nosaki vai dotais apgalvojums „Ģeometrisko progresiju sauc par bezgalīgi dil…" at bounding box center [748, 602] width 819 height 503
drag, startPoint x: 1070, startPoint y: 363, endPoint x: 350, endPoint y: 353, distance: 720.1
click at [350, 385] on div "Nosaki vai dotais apgalvojums „Ģeometrisko progresiju sauc par bezgalīgi dilsto…" at bounding box center [748, 406] width 819 height 43
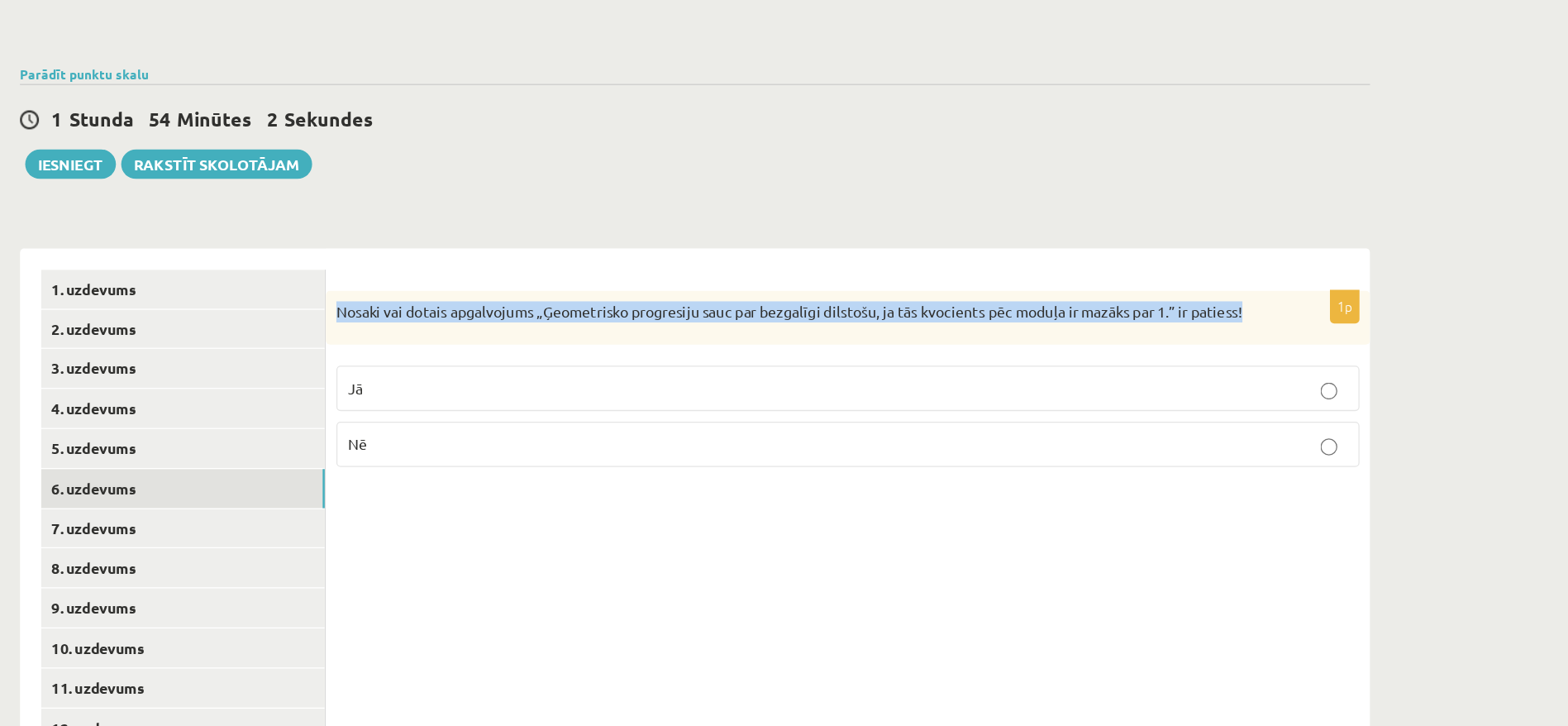
copy p "Nosaki vai dotais apgalvojums „Ģeometrisko progresiju sauc par bezgalīgi dilsto…"
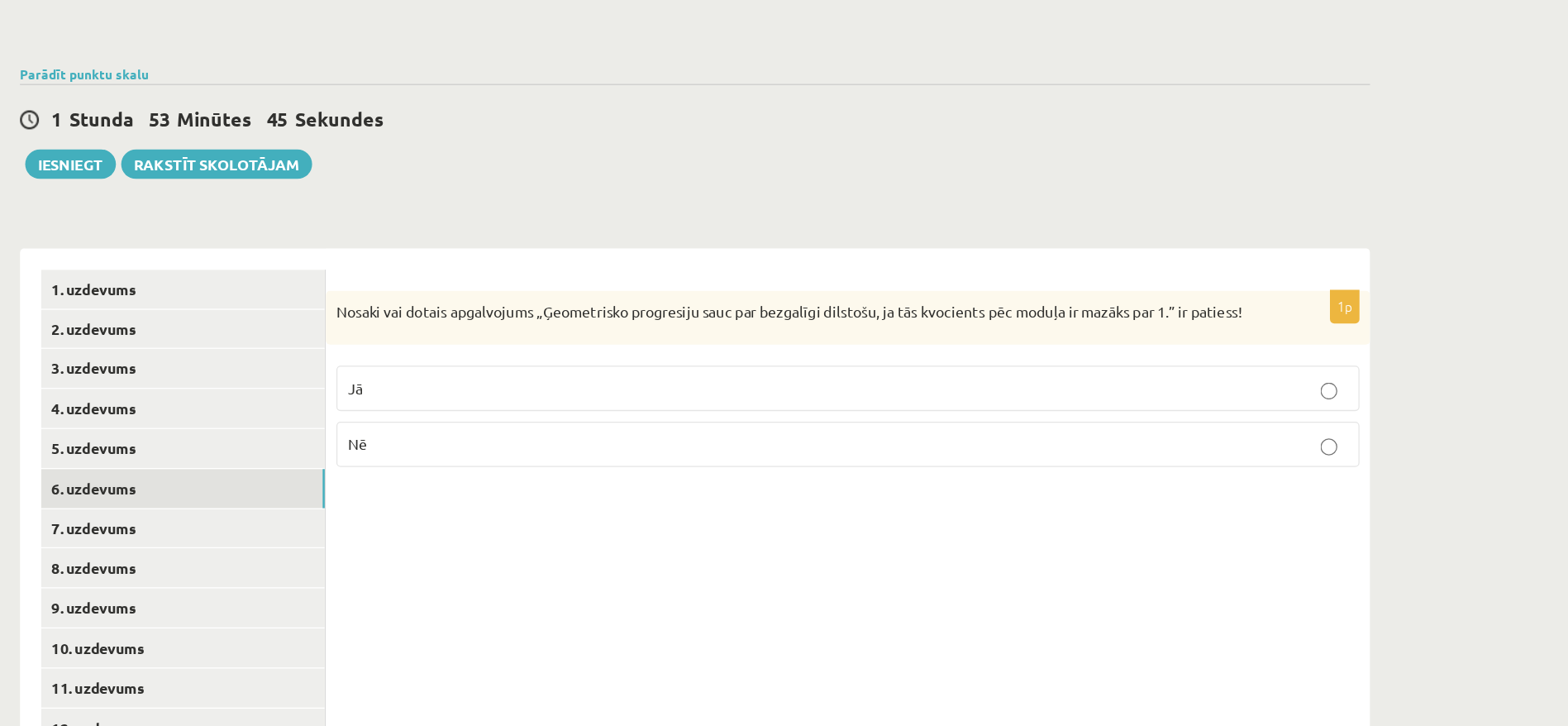
click at [361, 541] on div "1p Nosaki vai dotais apgalvojums „Ģeometrisko progresiju sauc par bezgalīgi dil…" at bounding box center [748, 602] width 819 height 503
click at [561, 453] on p "Jā" at bounding box center [748, 461] width 784 height 17
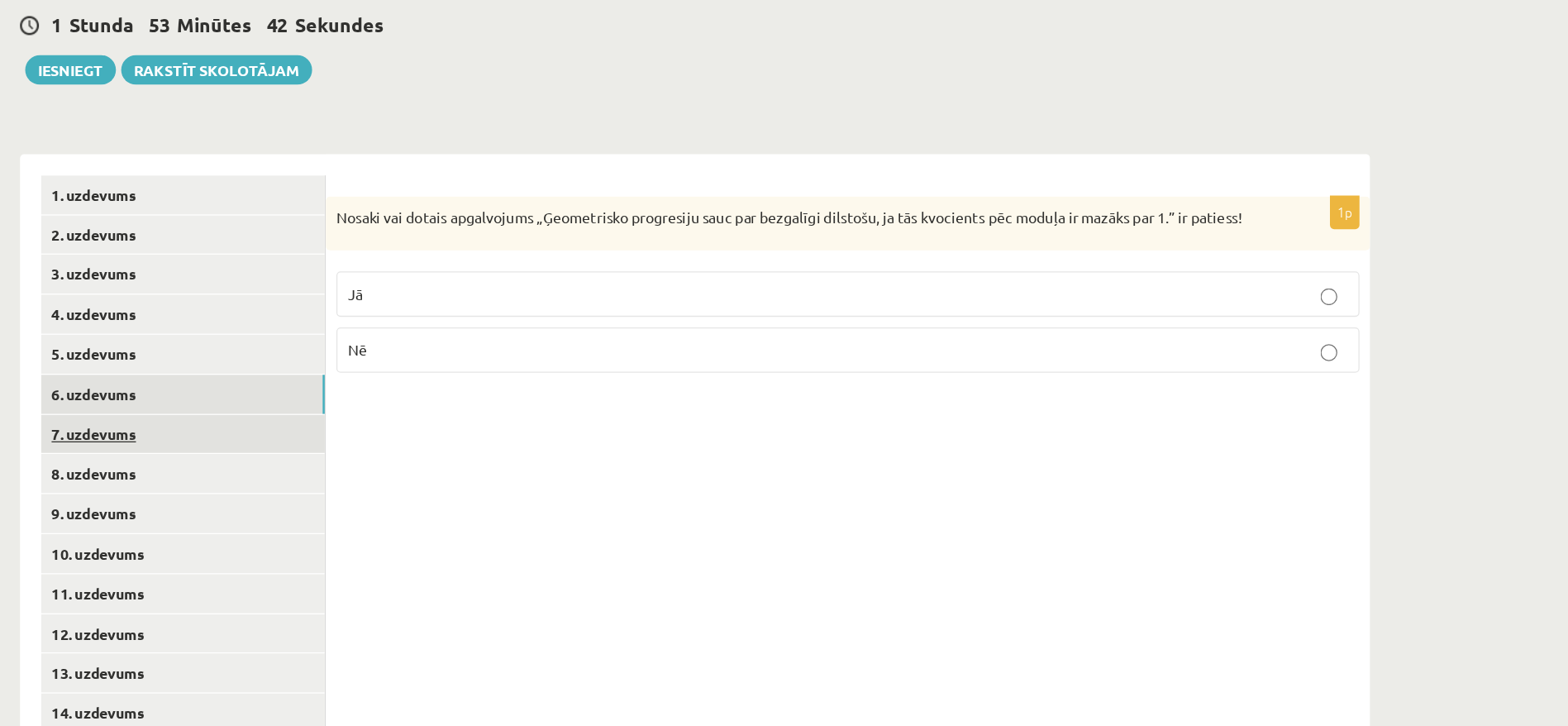
scroll to position [490, 0]
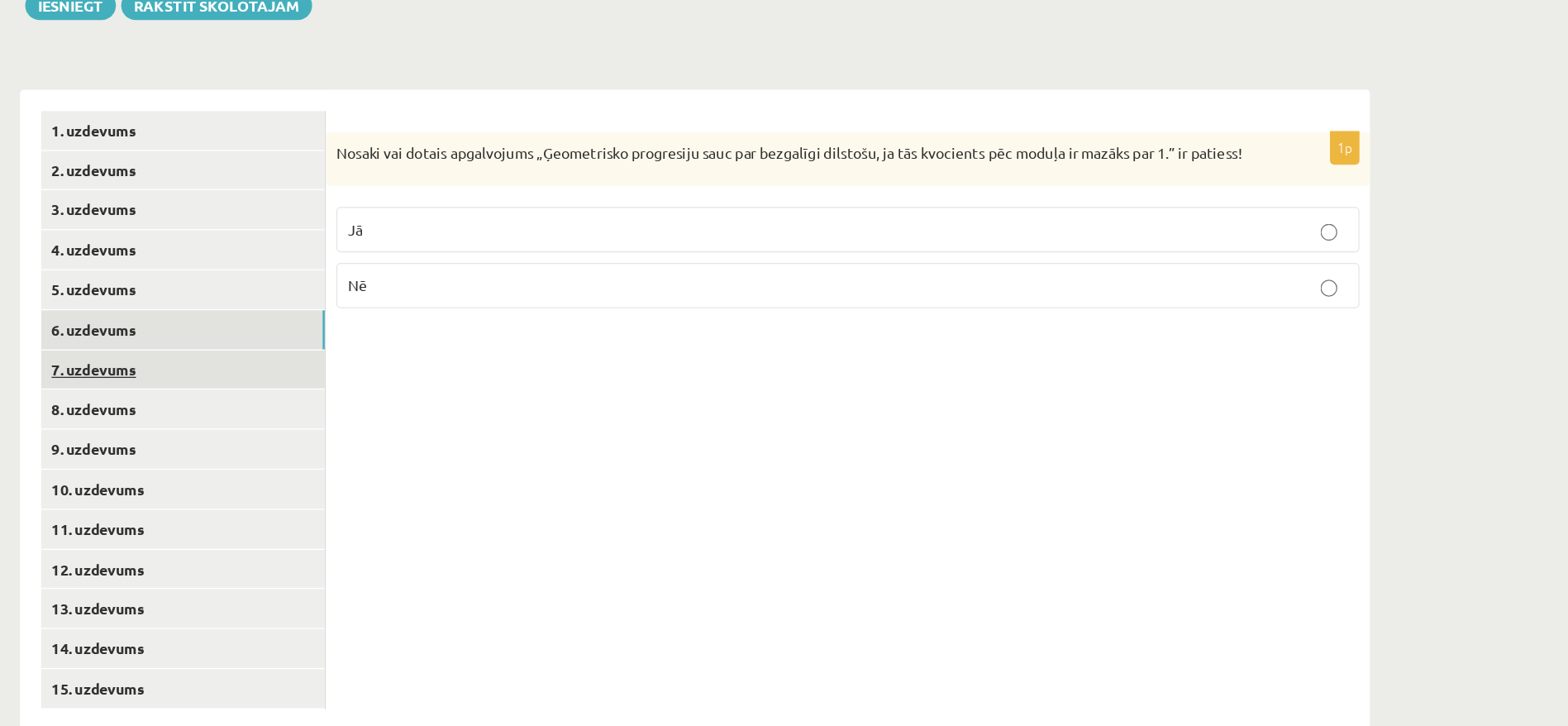
click at [186, 432] on link "7. uzdevums" at bounding box center [227, 447] width 222 height 30
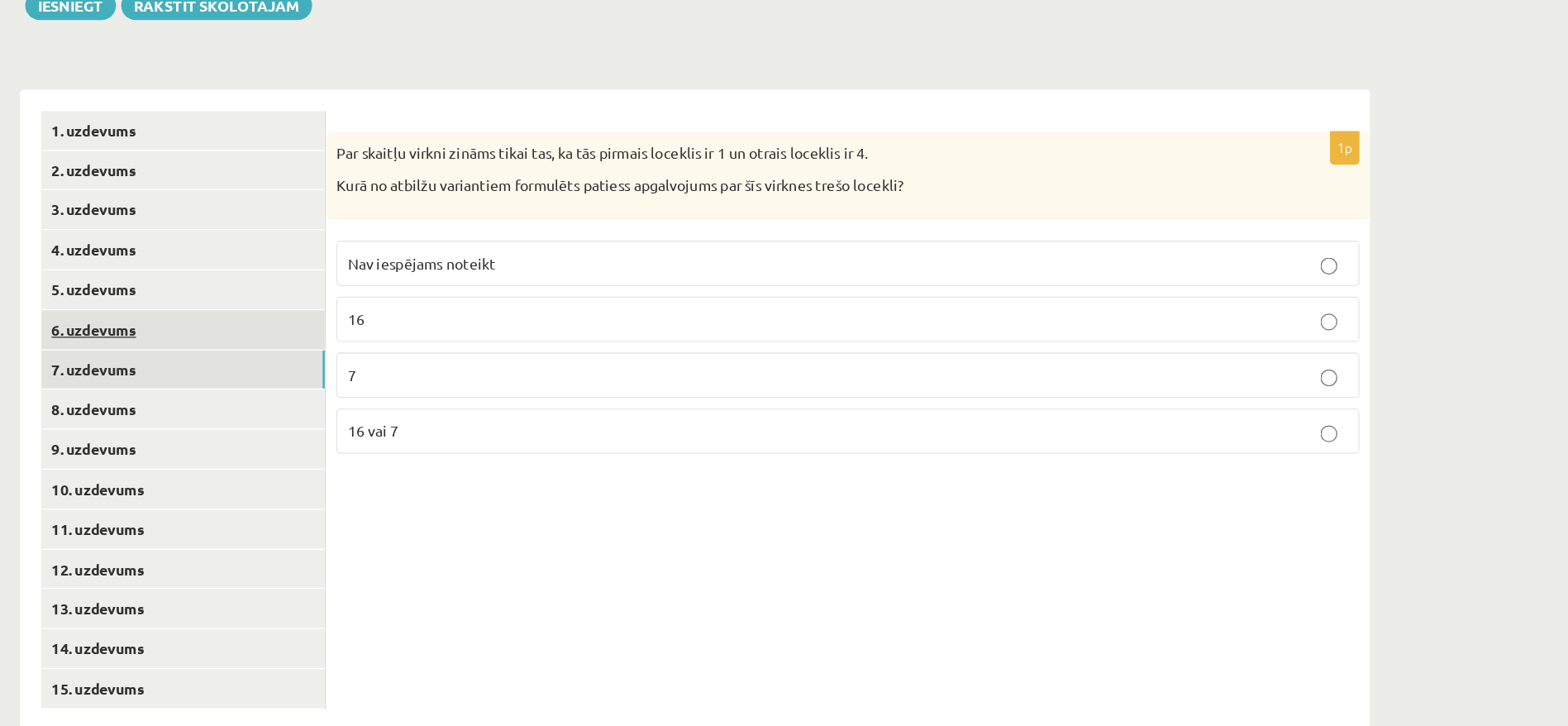
click at [173, 401] on link "6. uzdevums" at bounding box center [227, 416] width 222 height 30
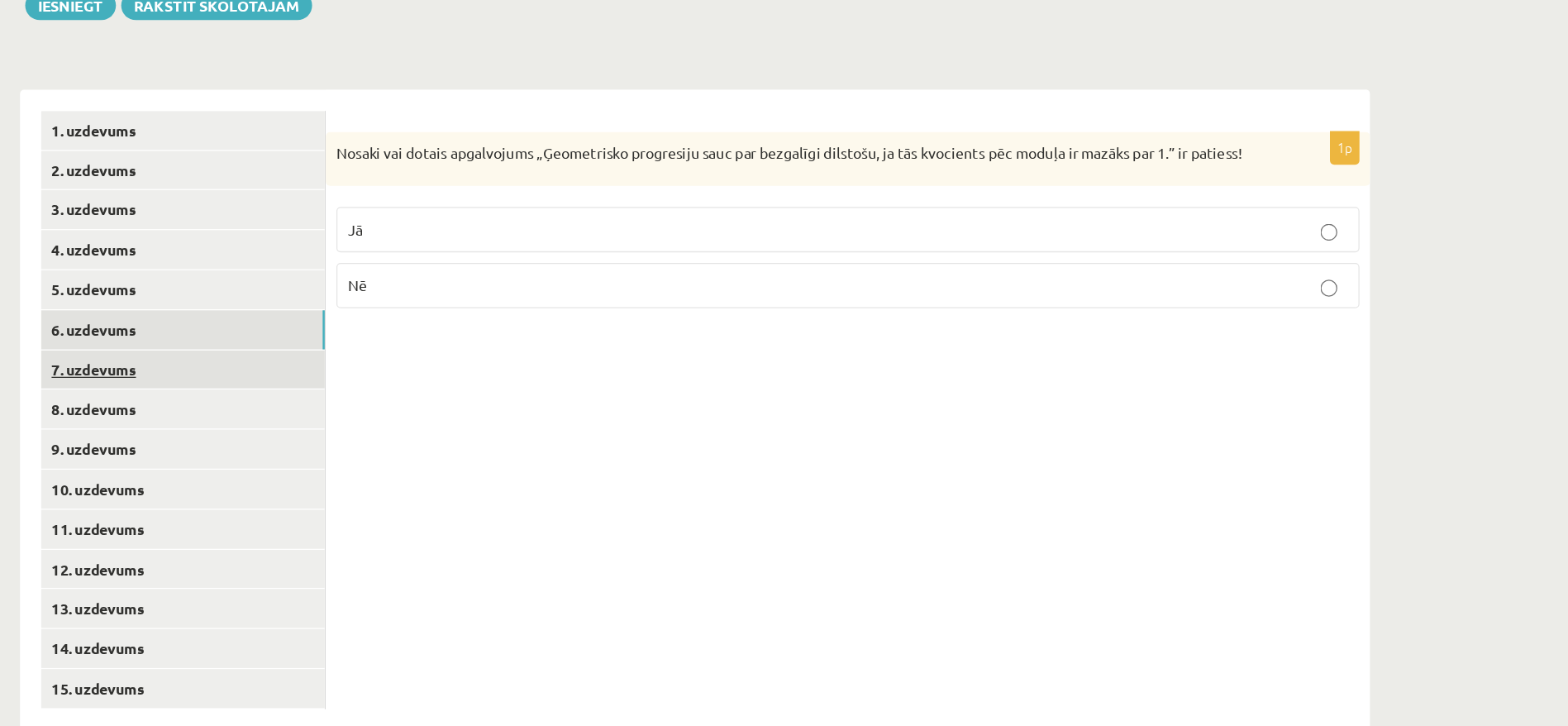
click at [162, 432] on link "7. uzdevums" at bounding box center [227, 447] width 222 height 30
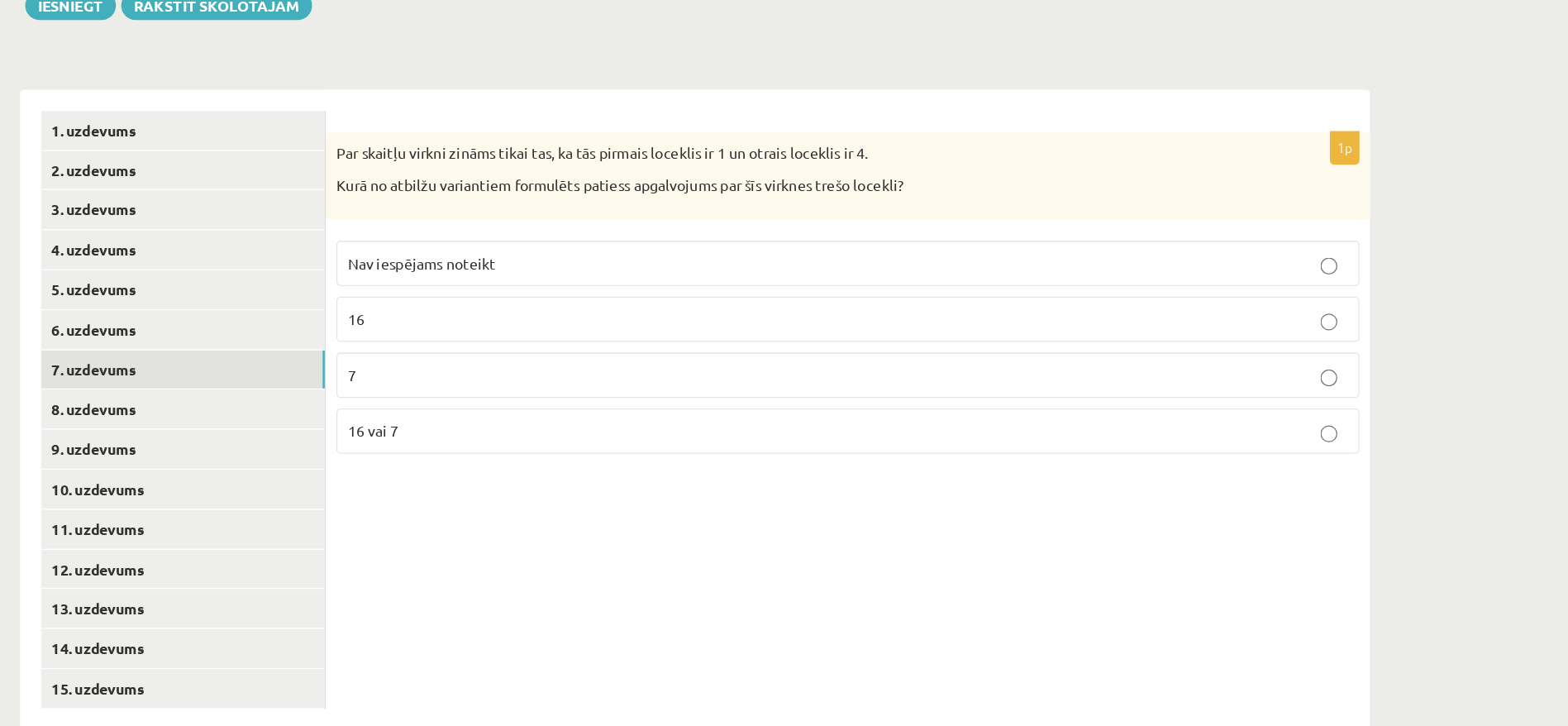
click at [446, 355] on p "Nav iespējams noteikt" at bounding box center [748, 363] width 784 height 17
click at [187, 462] on link "8. uzdevums" at bounding box center [227, 477] width 222 height 30
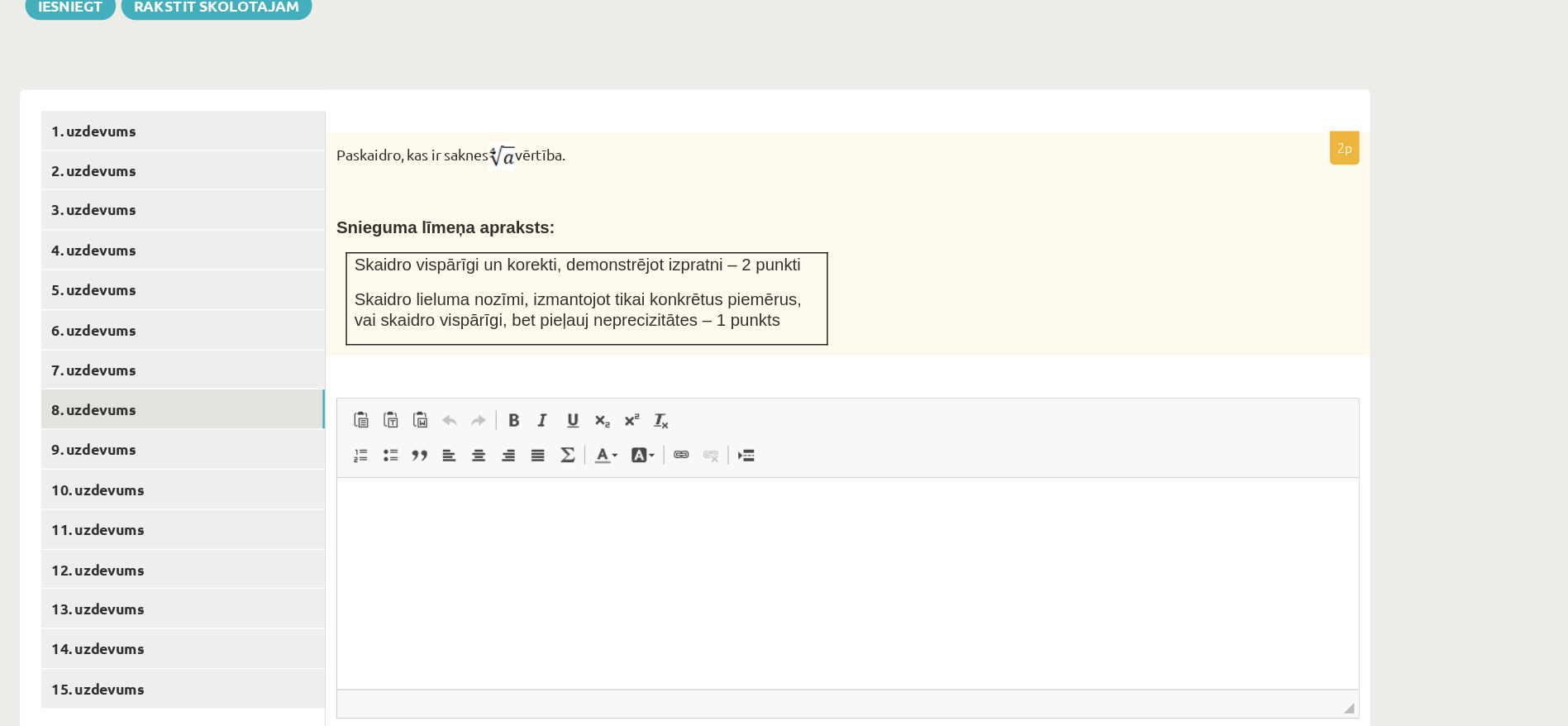
scroll to position [0, 0]
click at [485, 502] on p "Editor, wiswyg-editor-user-answer-47024780953220" at bounding box center [738, 503] width 767 height 17
click at [429, 529] on p "**********" at bounding box center [738, 532] width 767 height 17
click at [627, 530] on p "**********" at bounding box center [738, 532] width 767 height 17
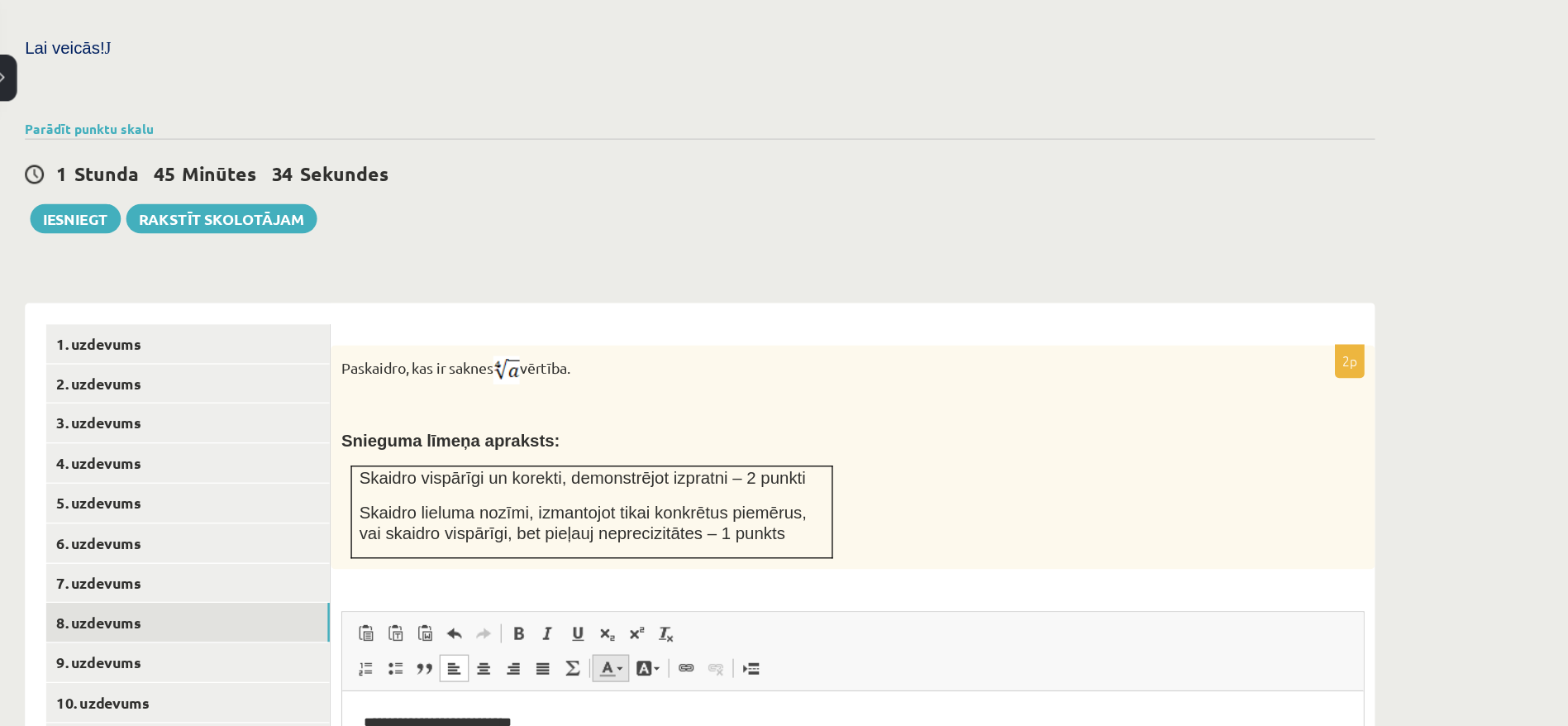
scroll to position [476, 0]
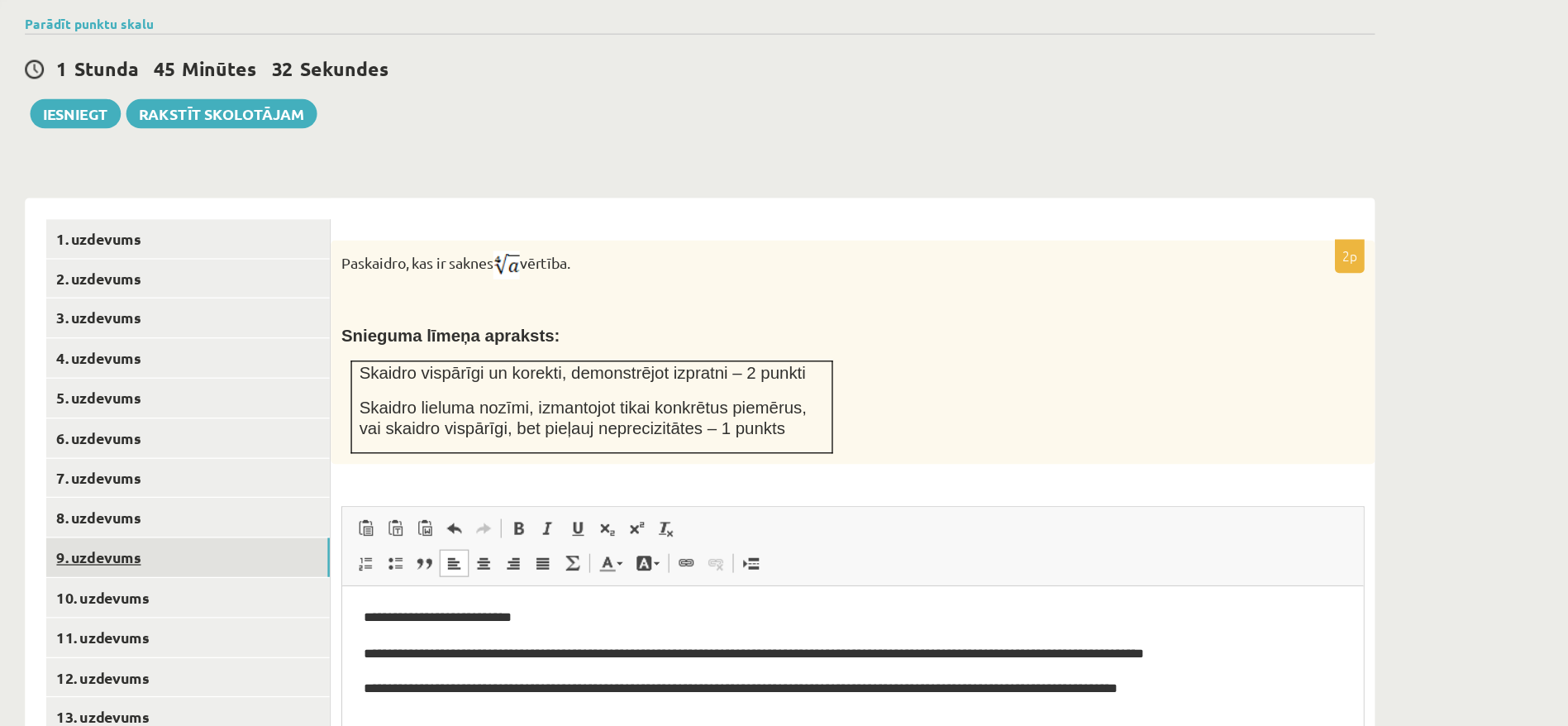
click at [179, 509] on link "9. uzdevums" at bounding box center [227, 524] width 222 height 30
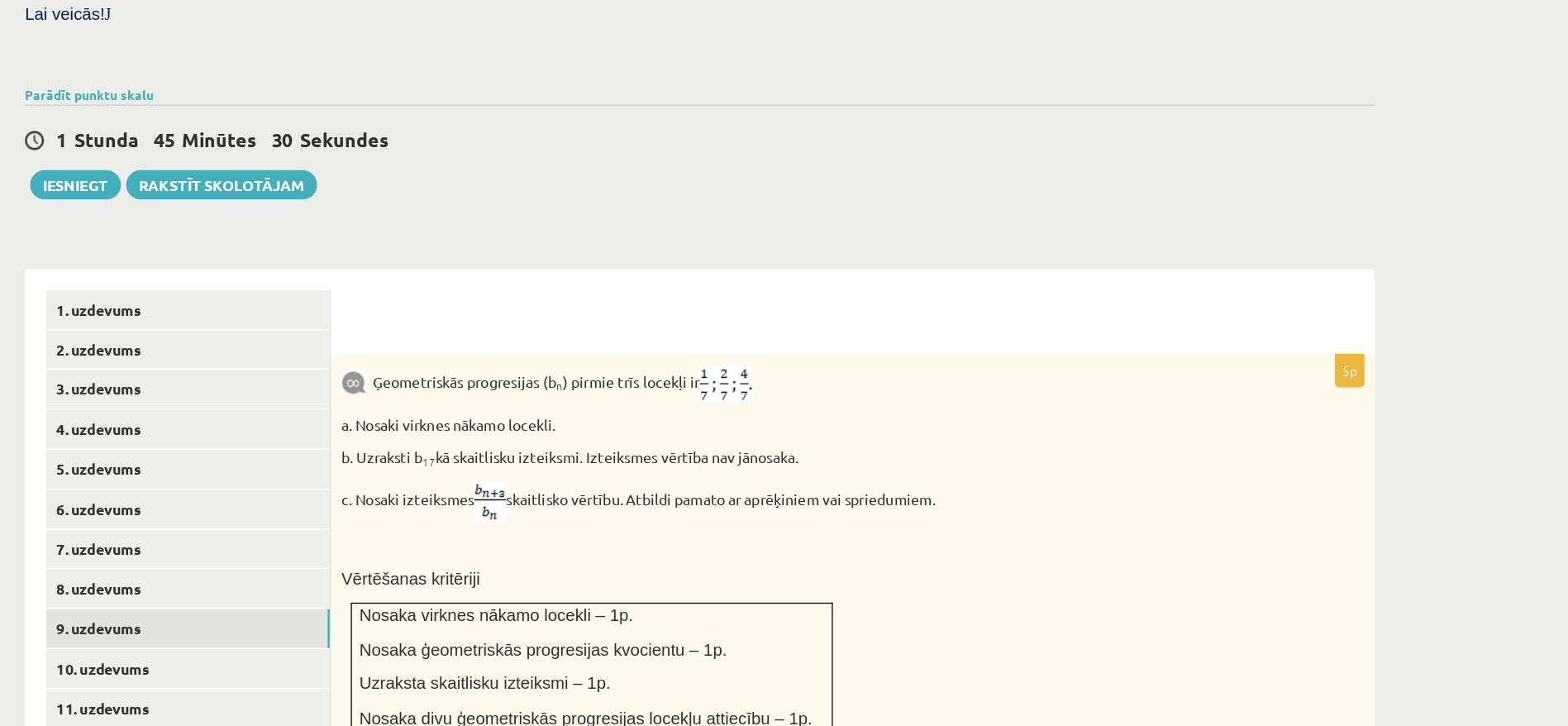
scroll to position [354, 0]
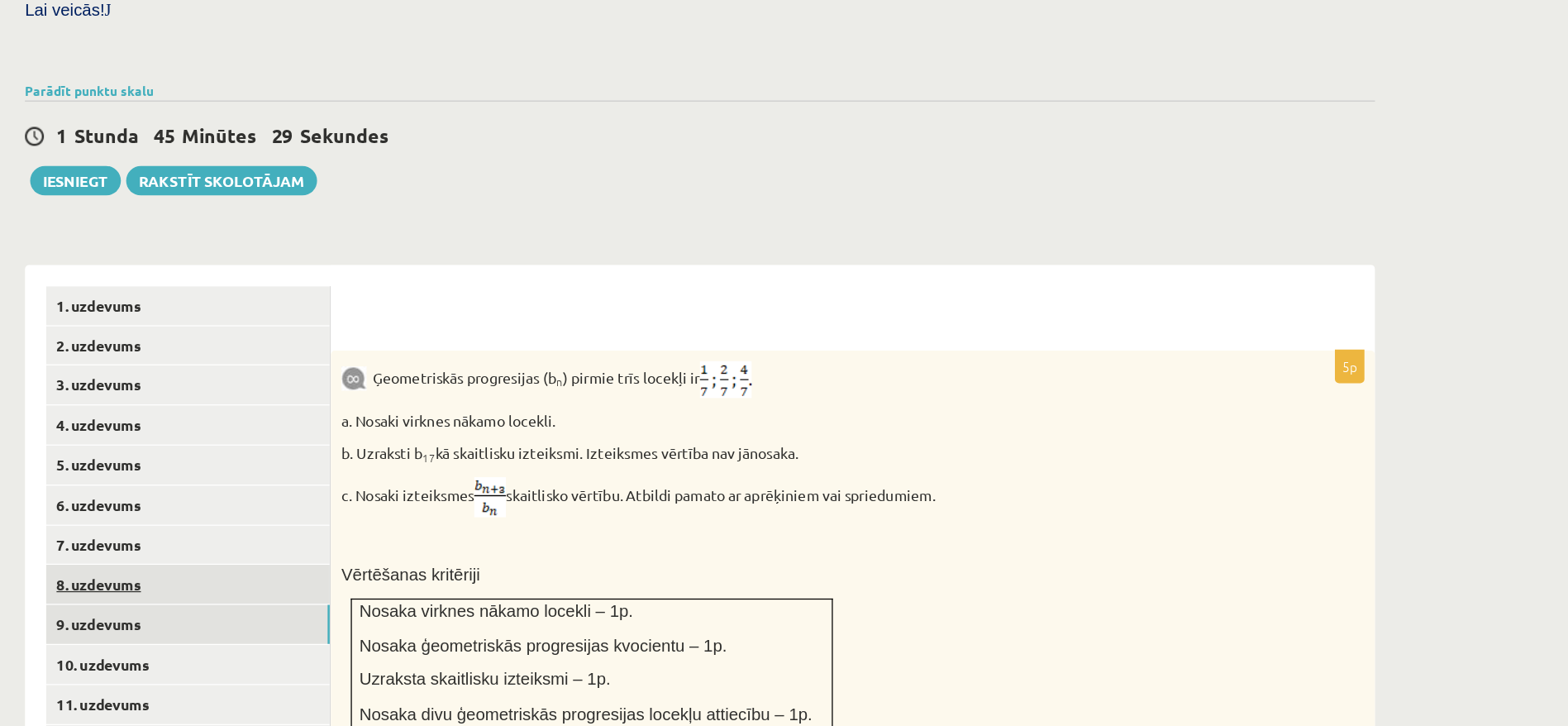
click at [178, 600] on link "8. uzdevums" at bounding box center [227, 615] width 222 height 30
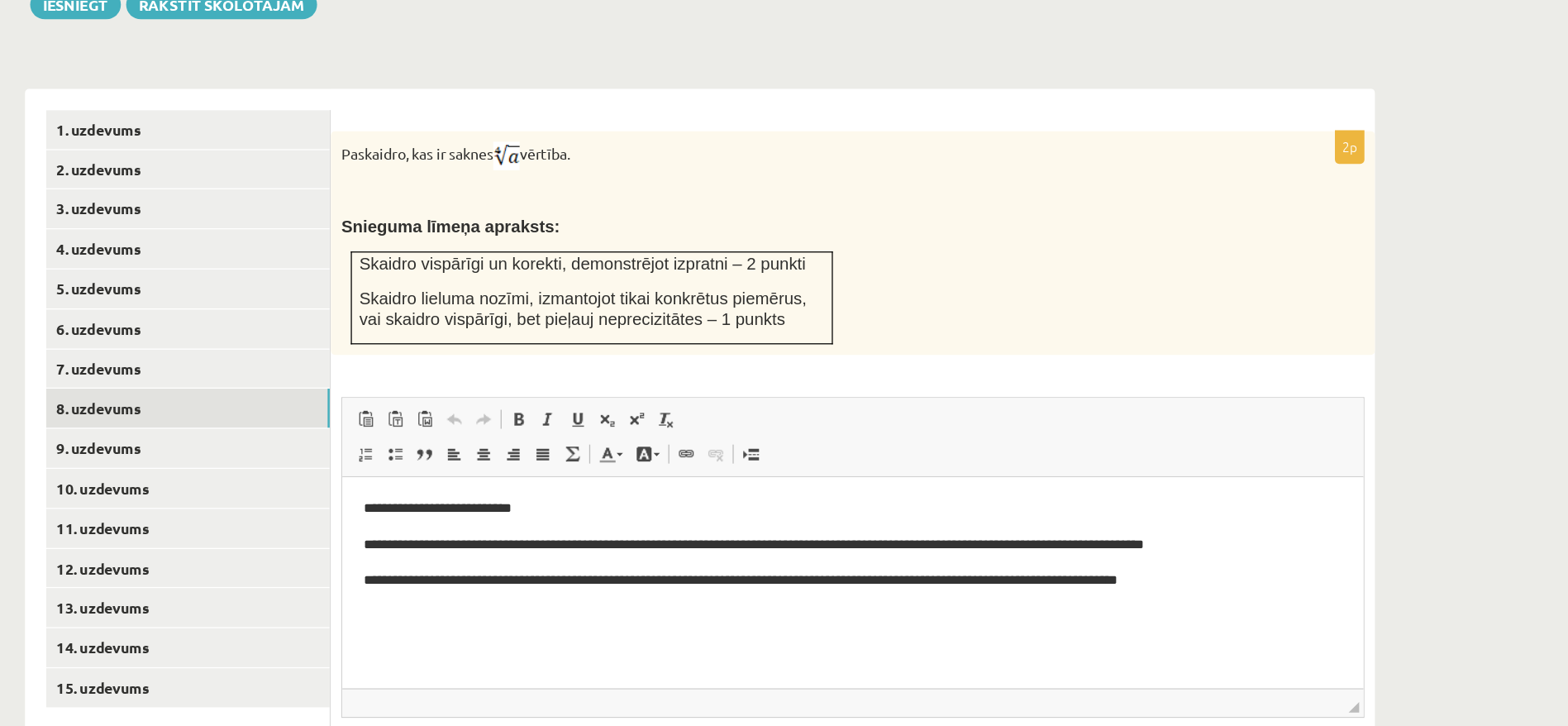
scroll to position [0, 0]
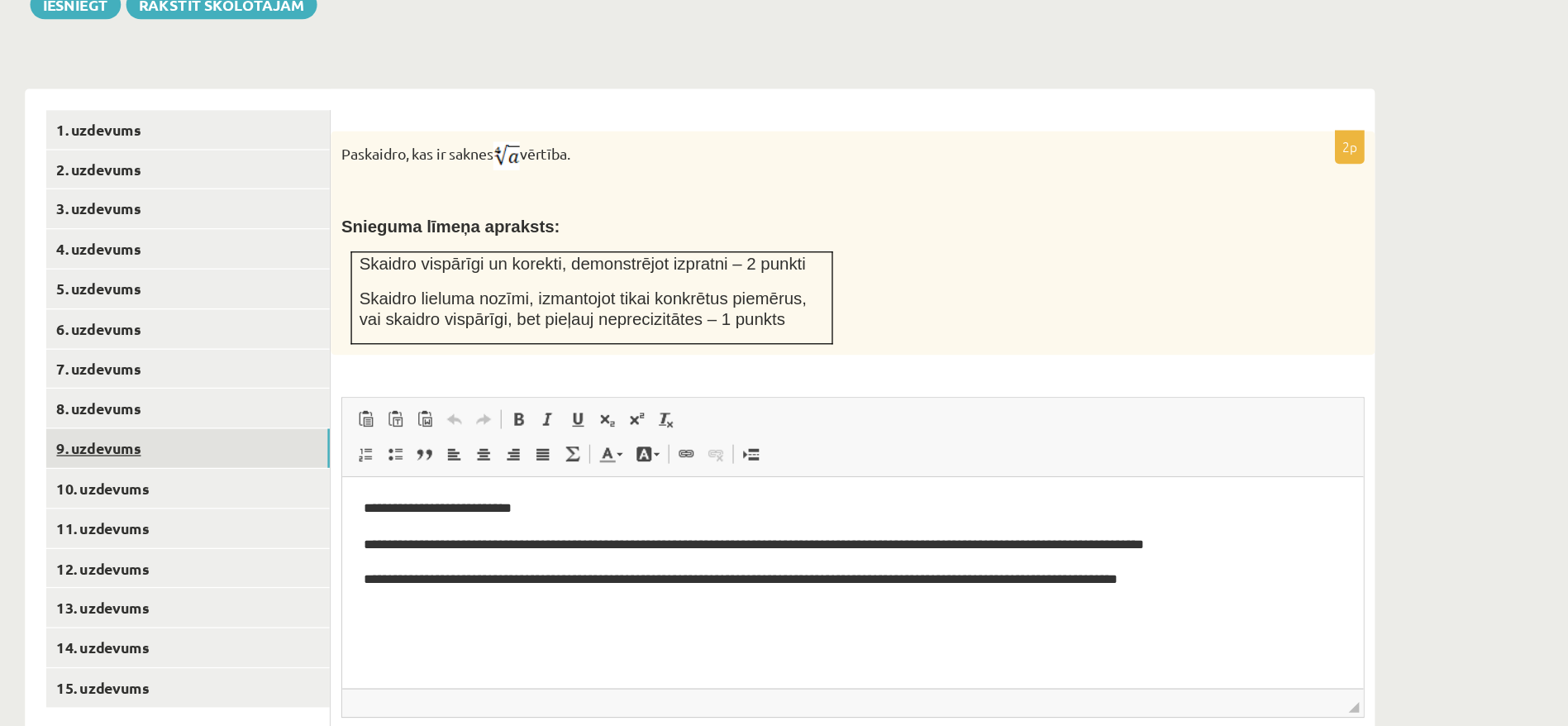
click at [164, 493] on link "9. uzdevums" at bounding box center [227, 508] width 222 height 30
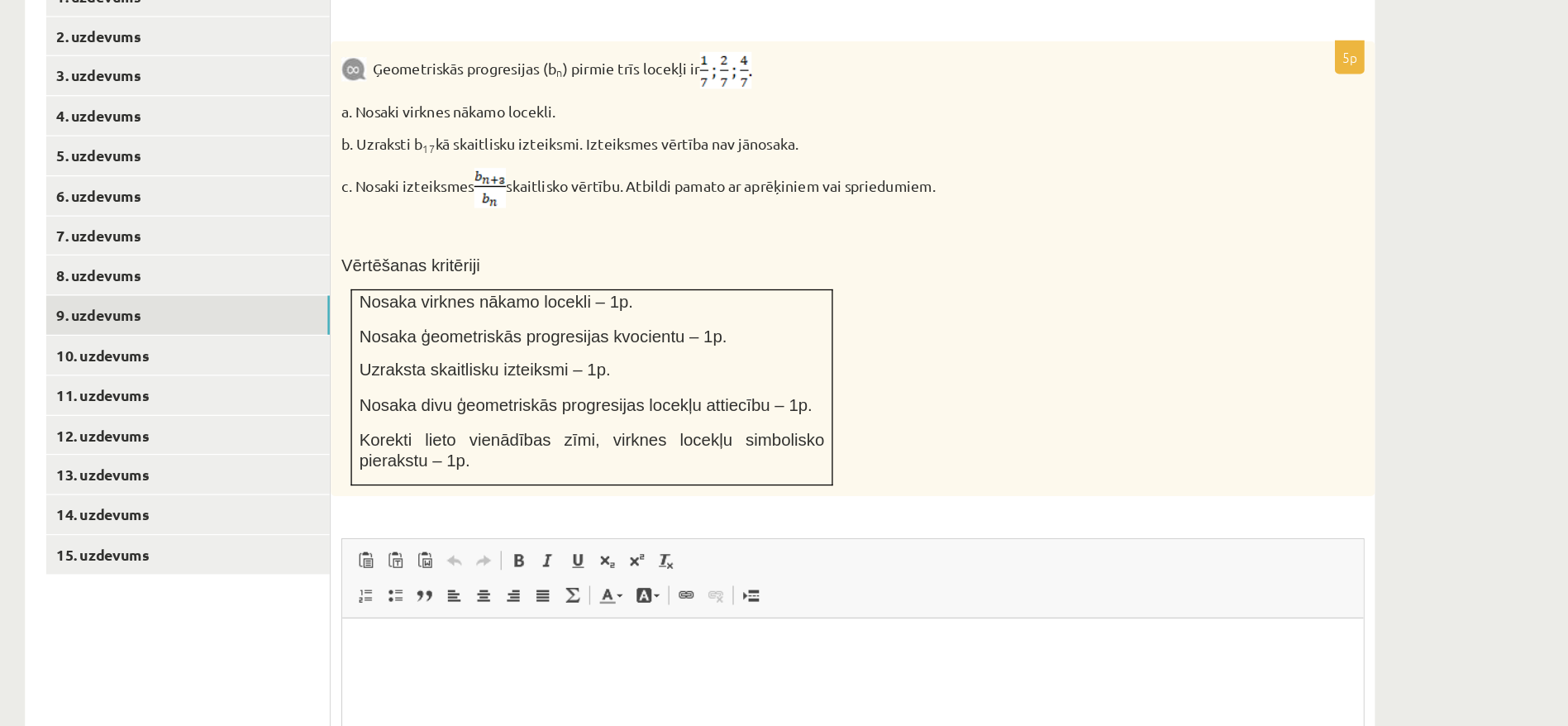
scroll to position [599, 0]
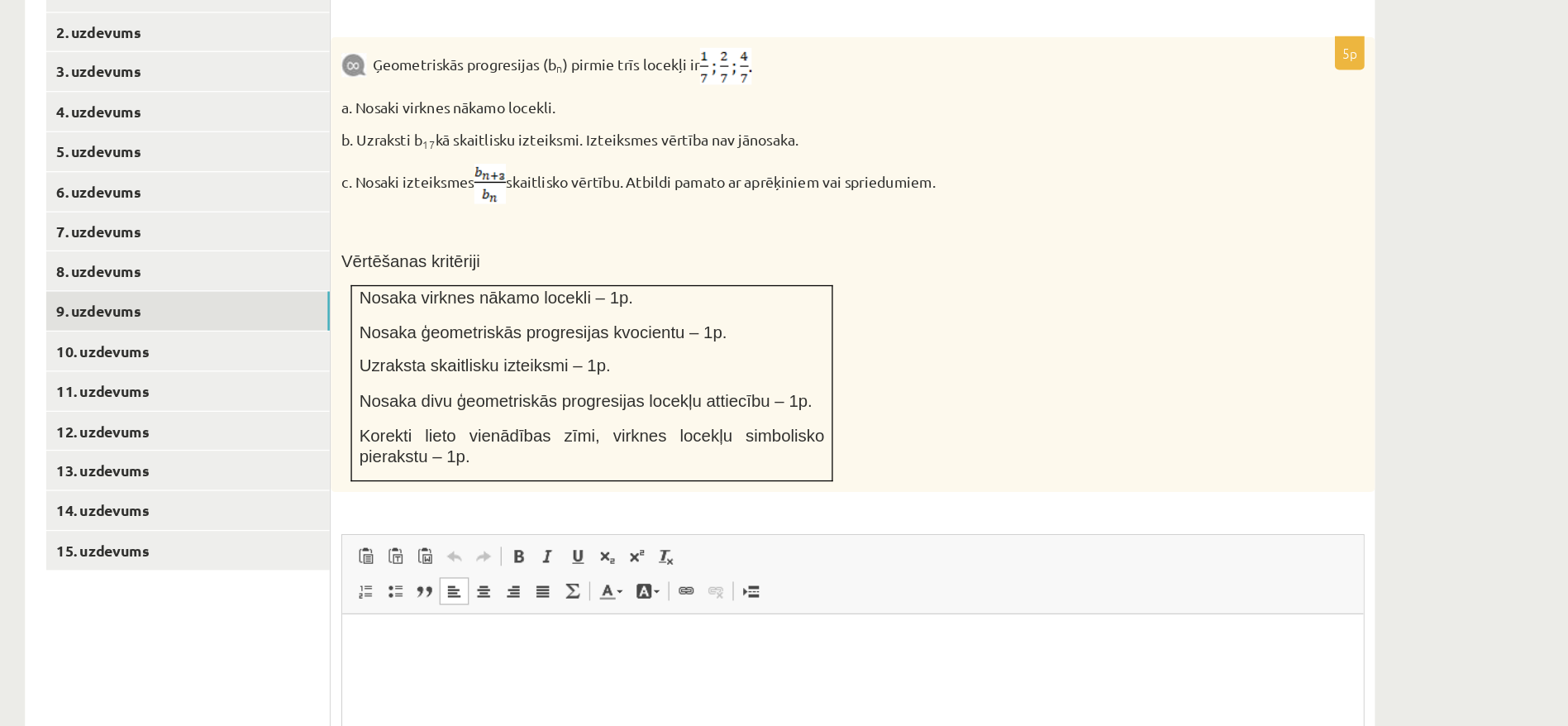
click at [463, 618] on html at bounding box center [742, 639] width 800 height 51
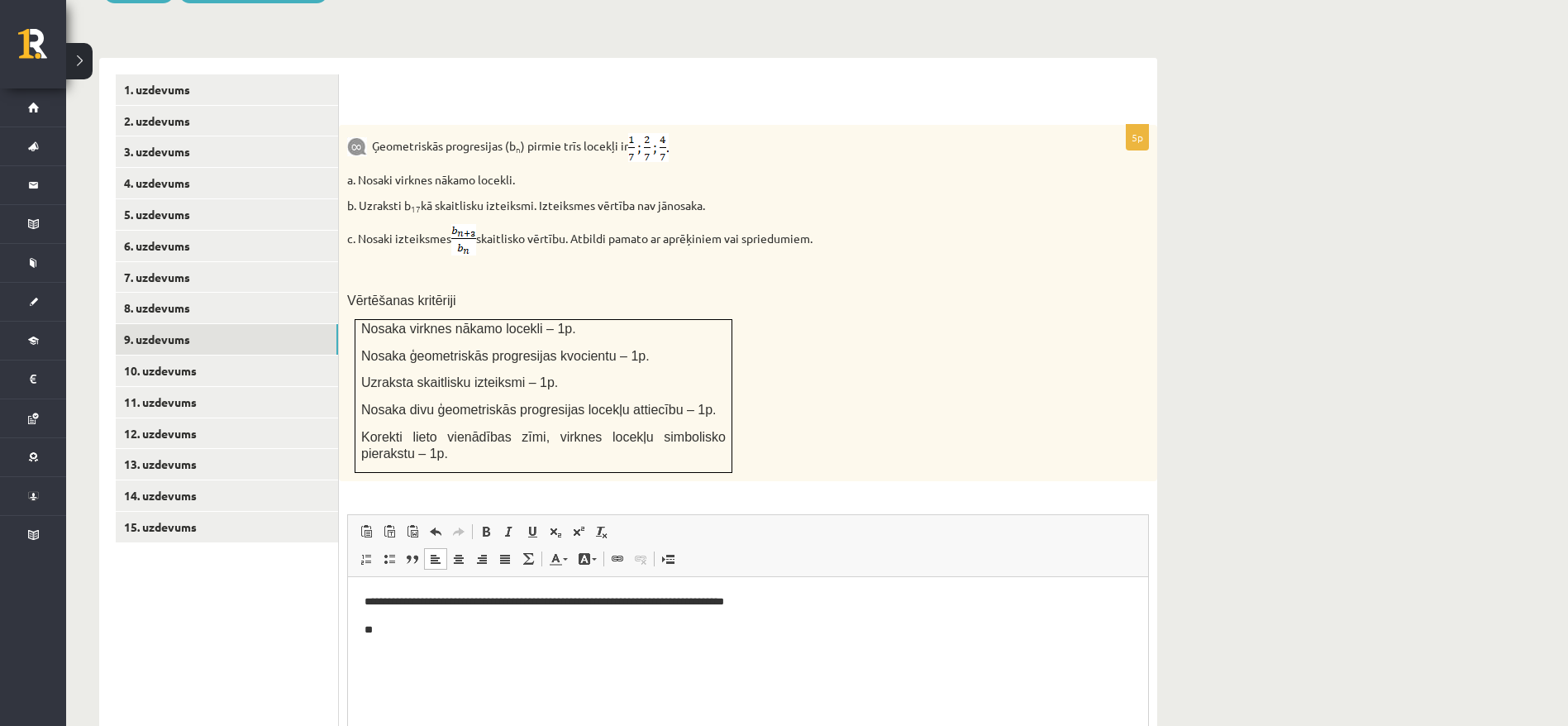
scroll to position [658, 0]
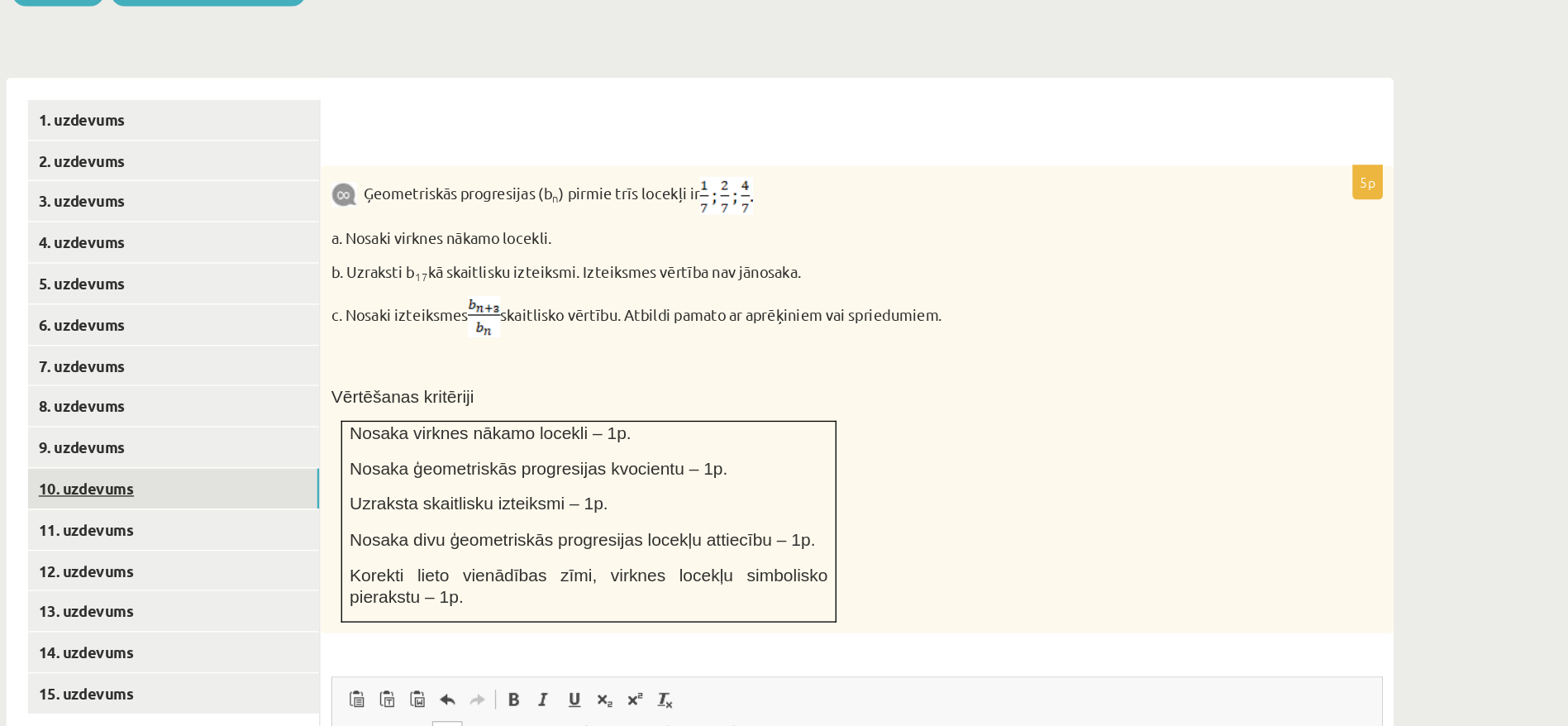
click at [182, 358] on link "10. uzdevums" at bounding box center [227, 373] width 222 height 30
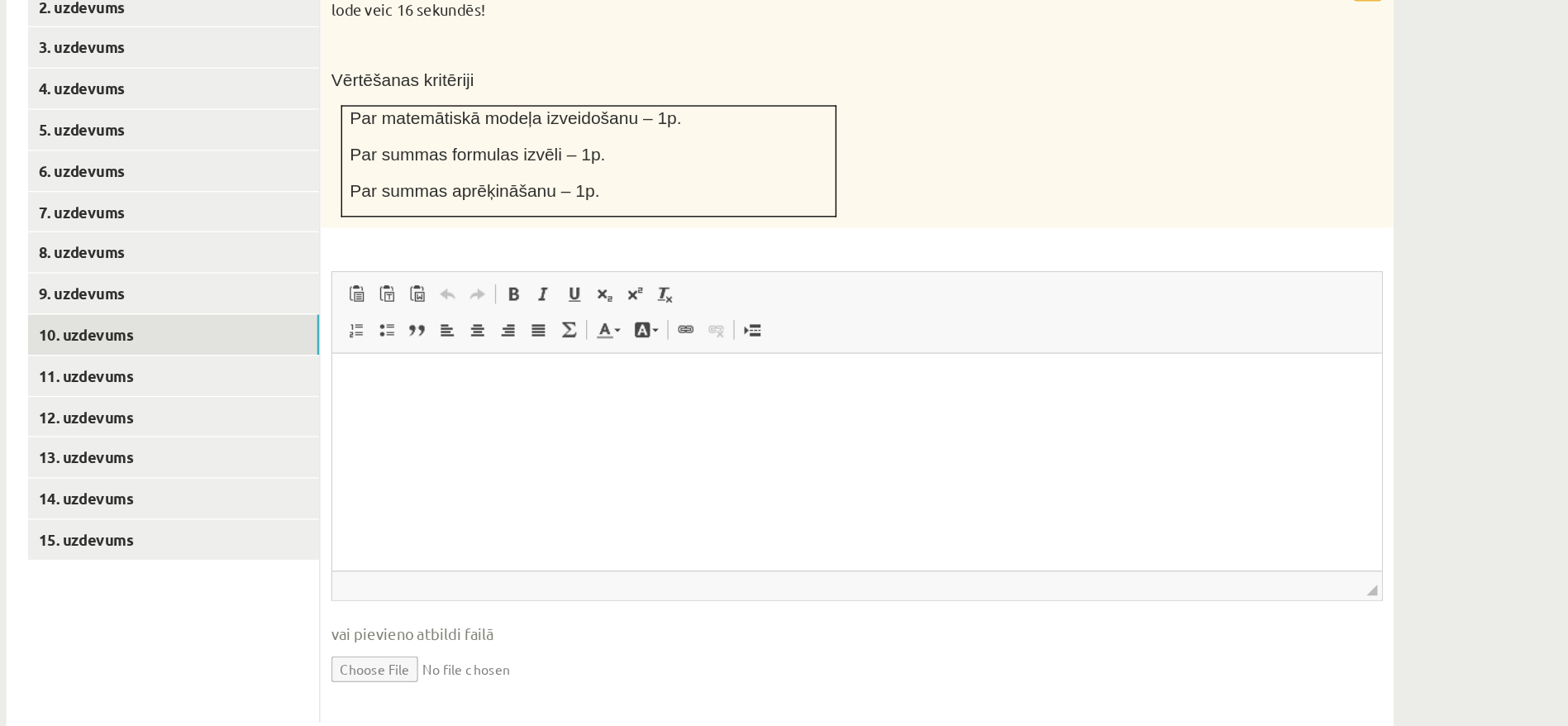
scroll to position [615, 0]
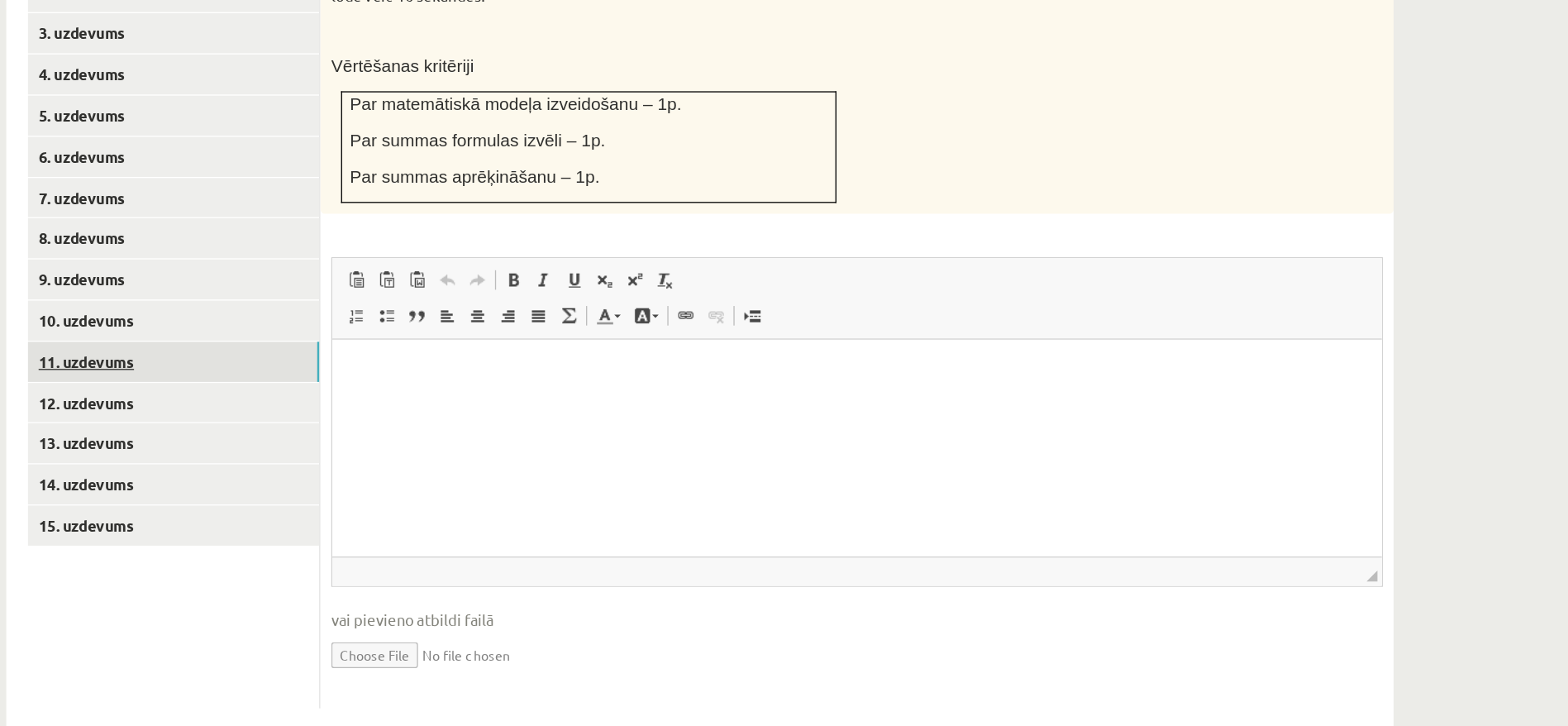
click at [166, 433] on link "11. uzdevums" at bounding box center [227, 448] width 222 height 30
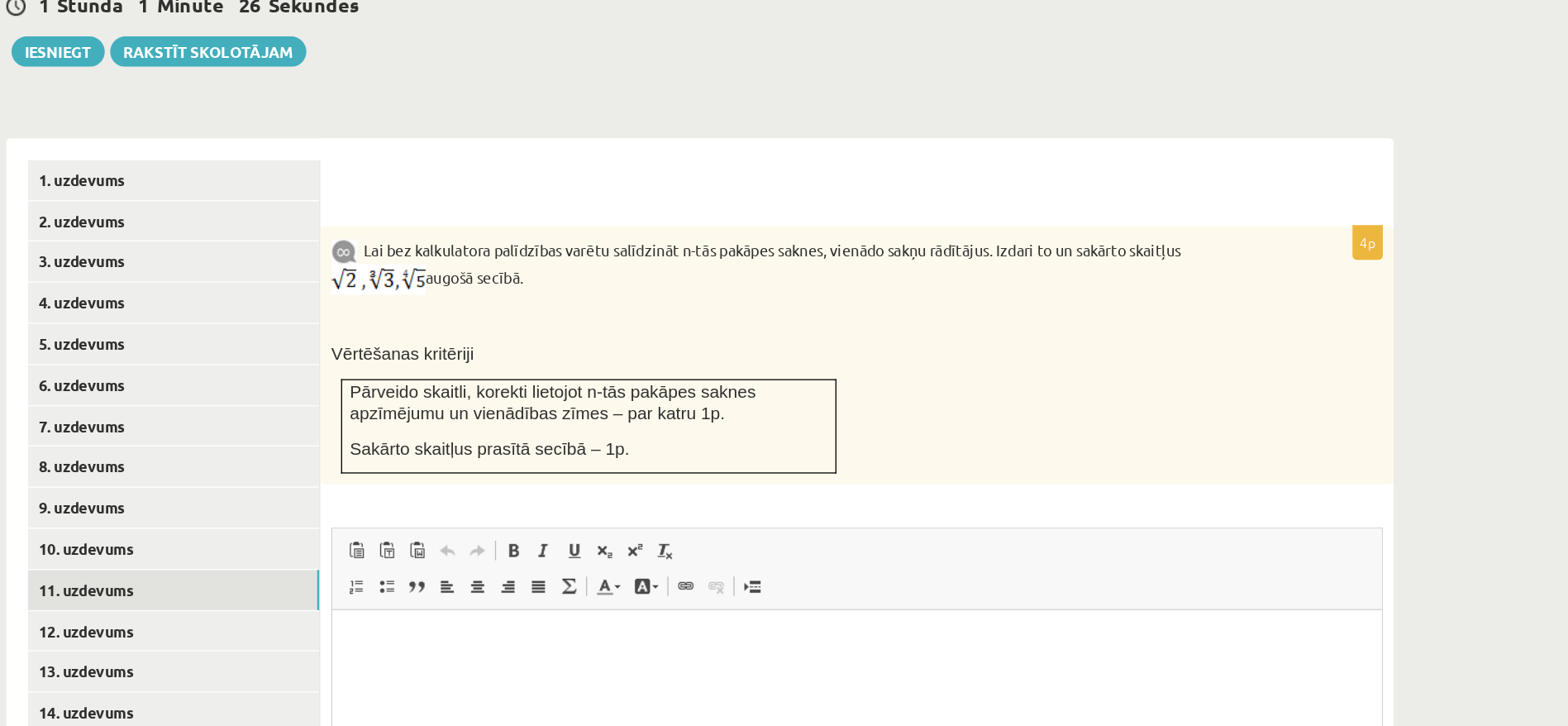
scroll to position [609, 0]
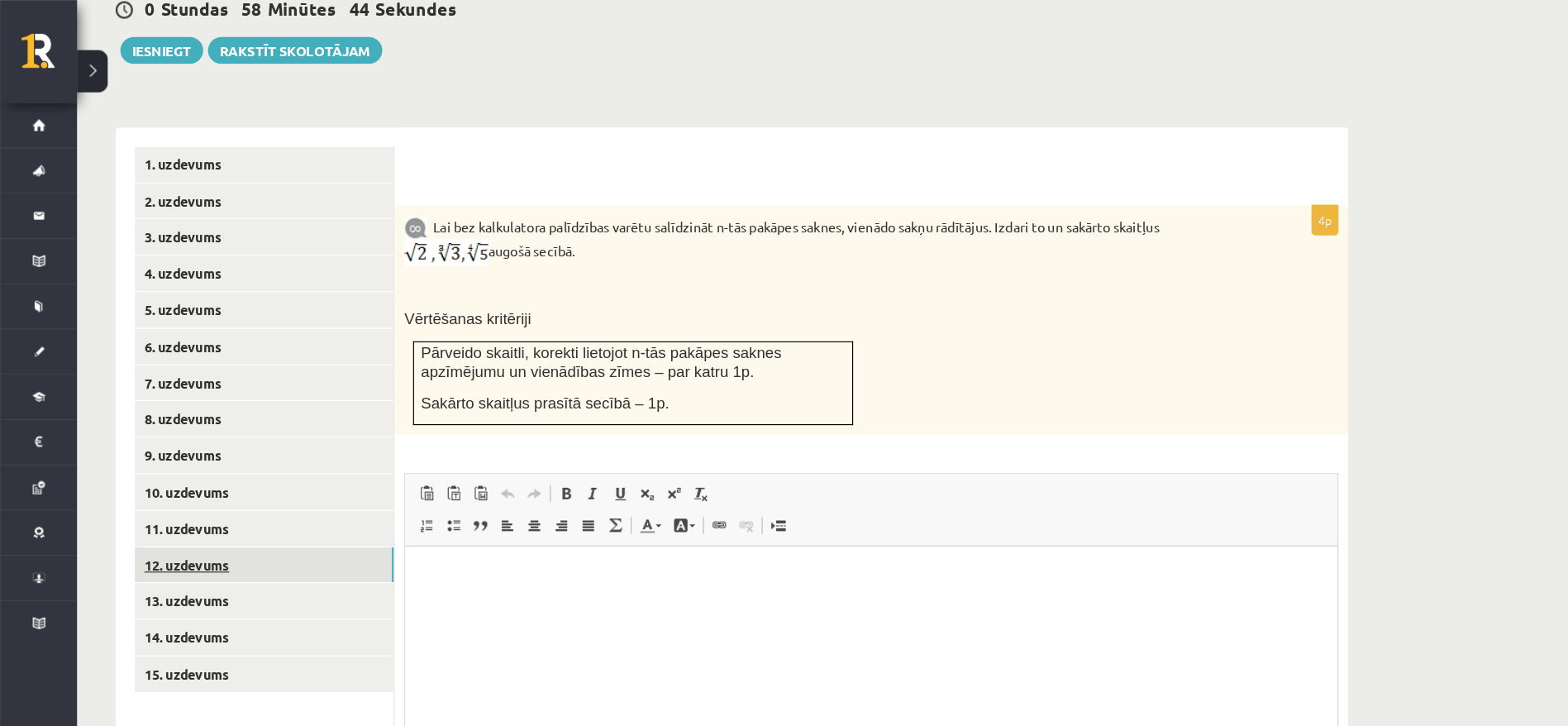
click at [180, 470] on link "12. uzdevums" at bounding box center [227, 485] width 222 height 30
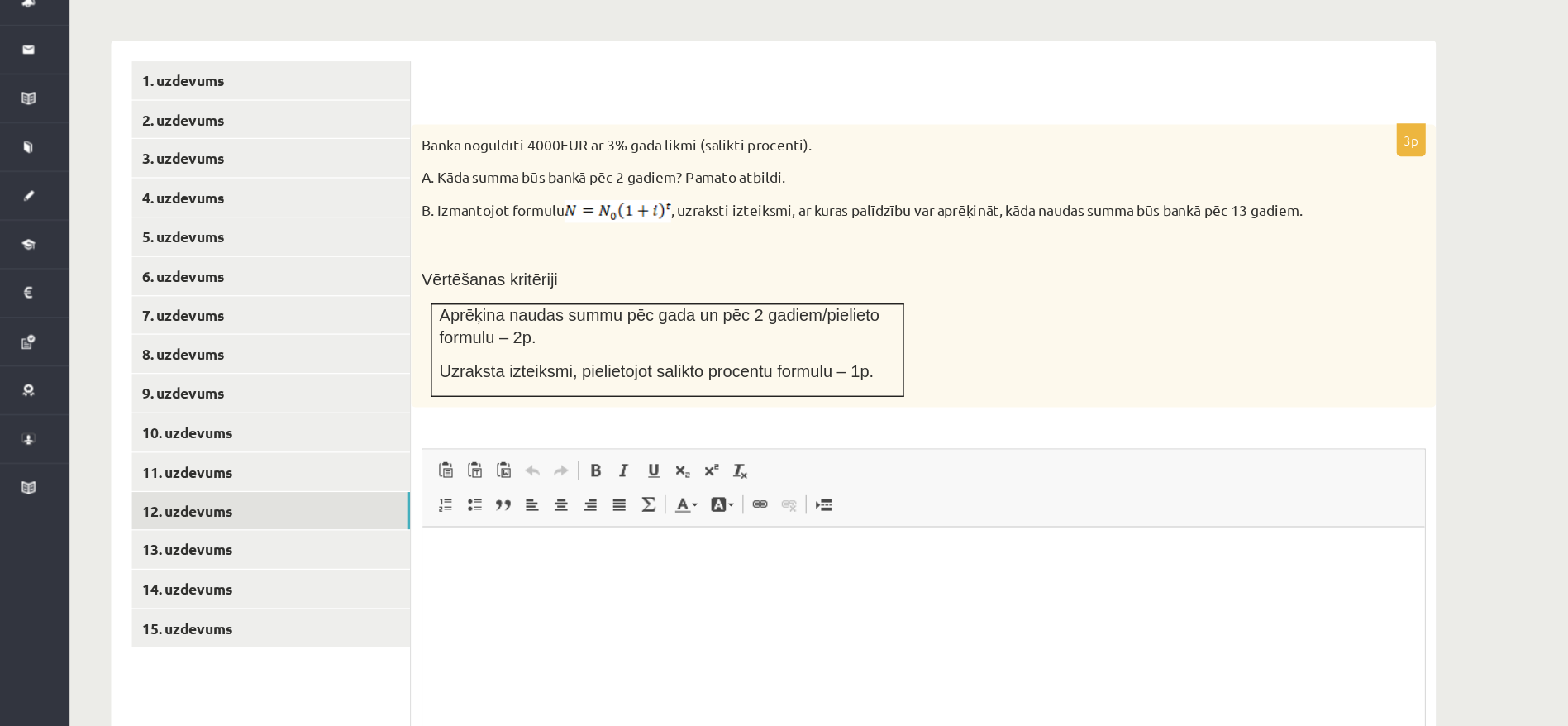
scroll to position [543, 0]
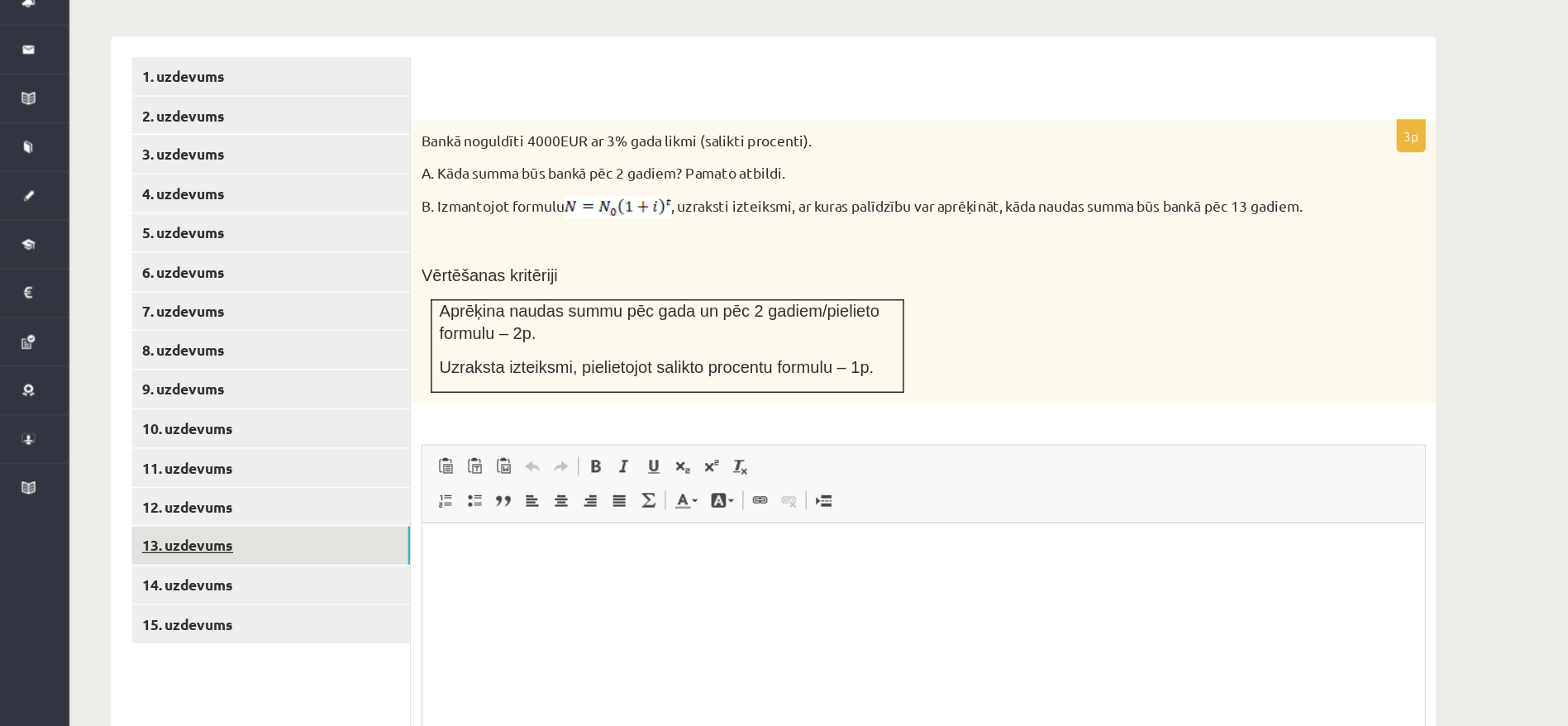
click at [155, 566] on link "13. uzdevums" at bounding box center [227, 581] width 222 height 30
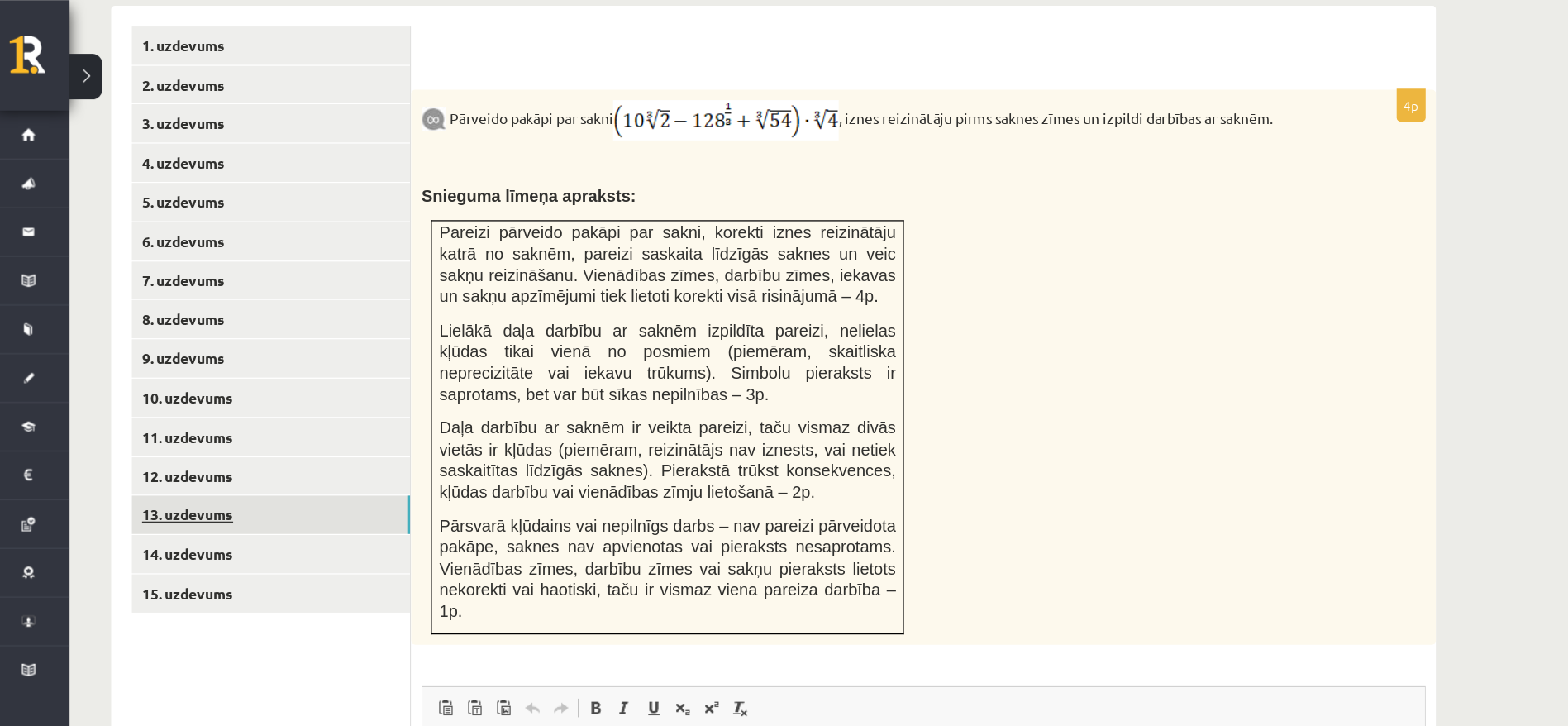
scroll to position [711, 0]
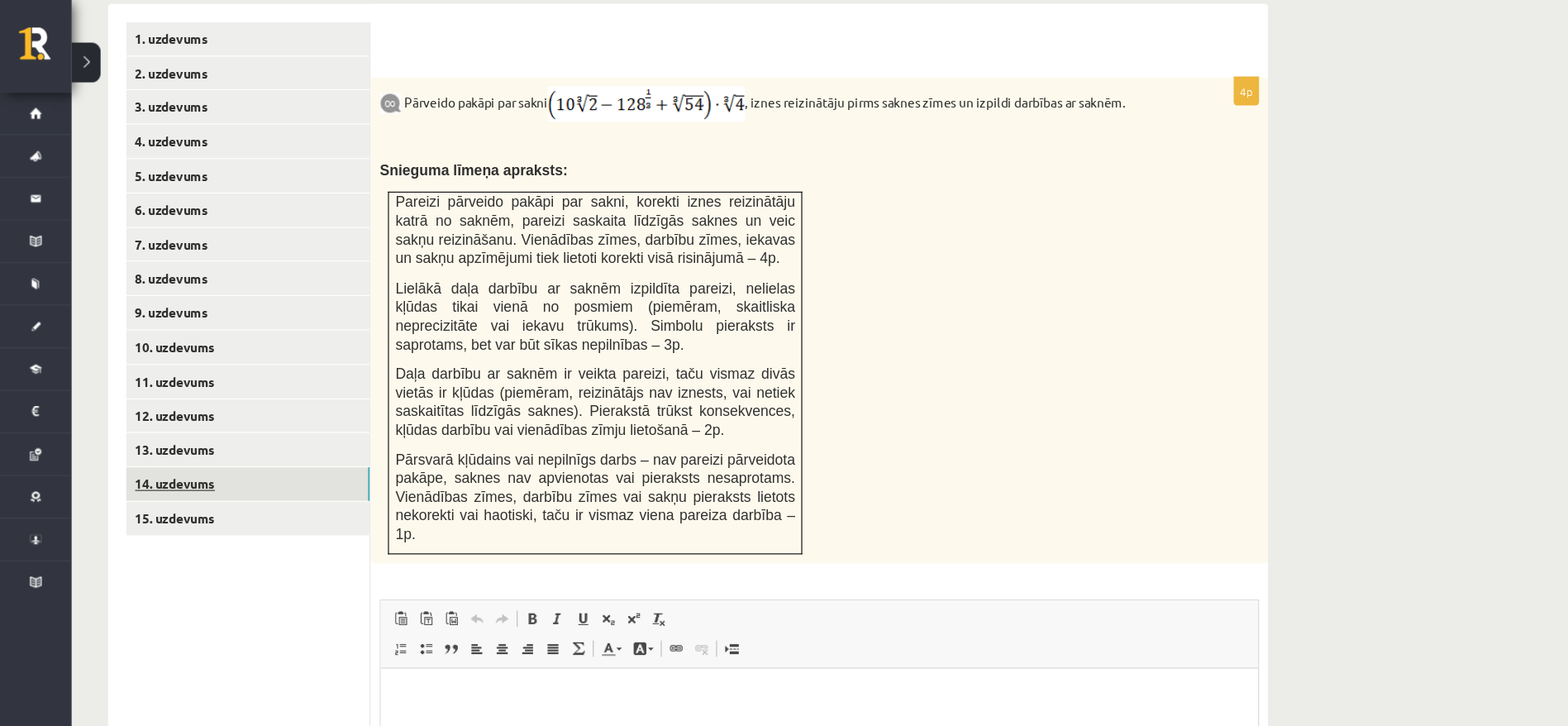
click at [172, 430] on link "14. uzdevums" at bounding box center [227, 445] width 222 height 30
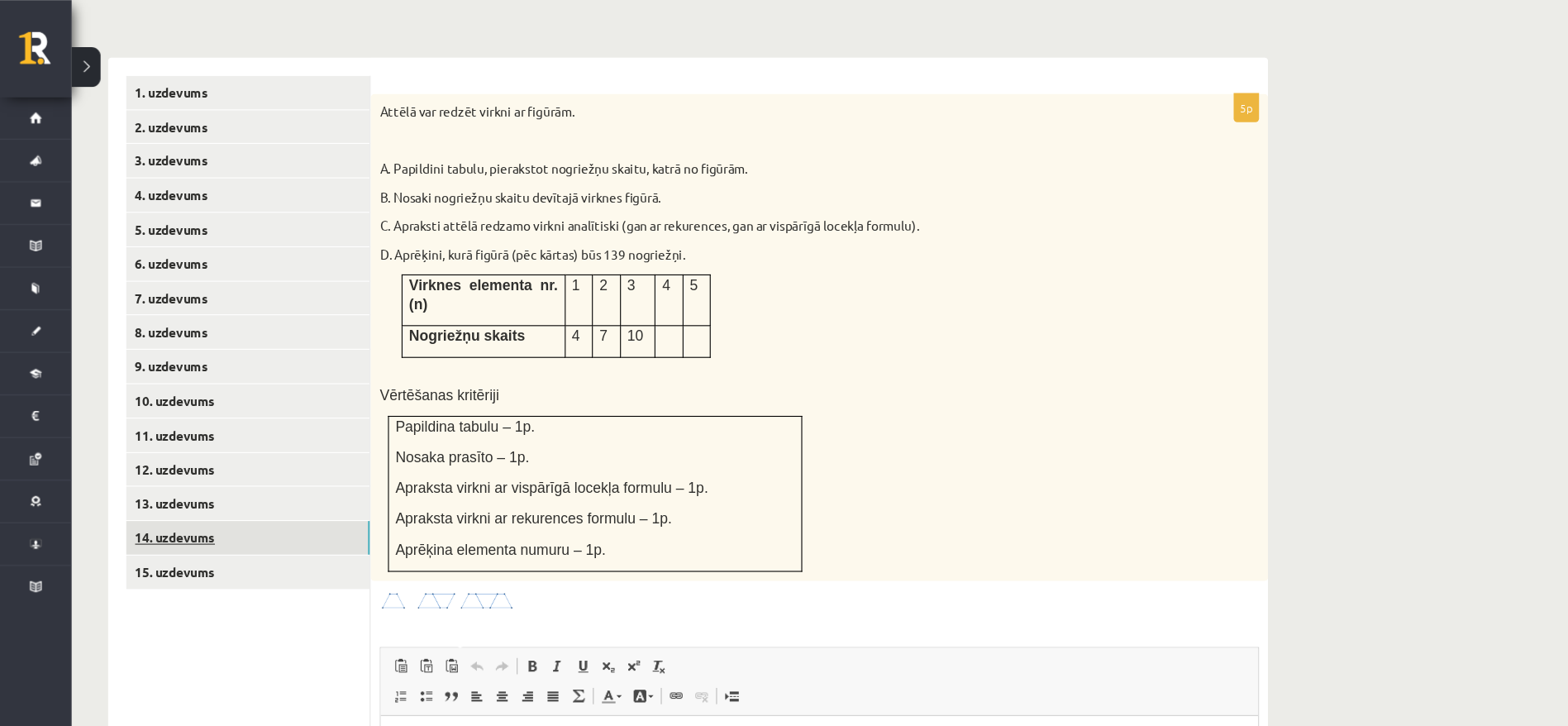
scroll to position [663, 0]
click at [403, 542] on img at bounding box center [410, 552] width 124 height 19
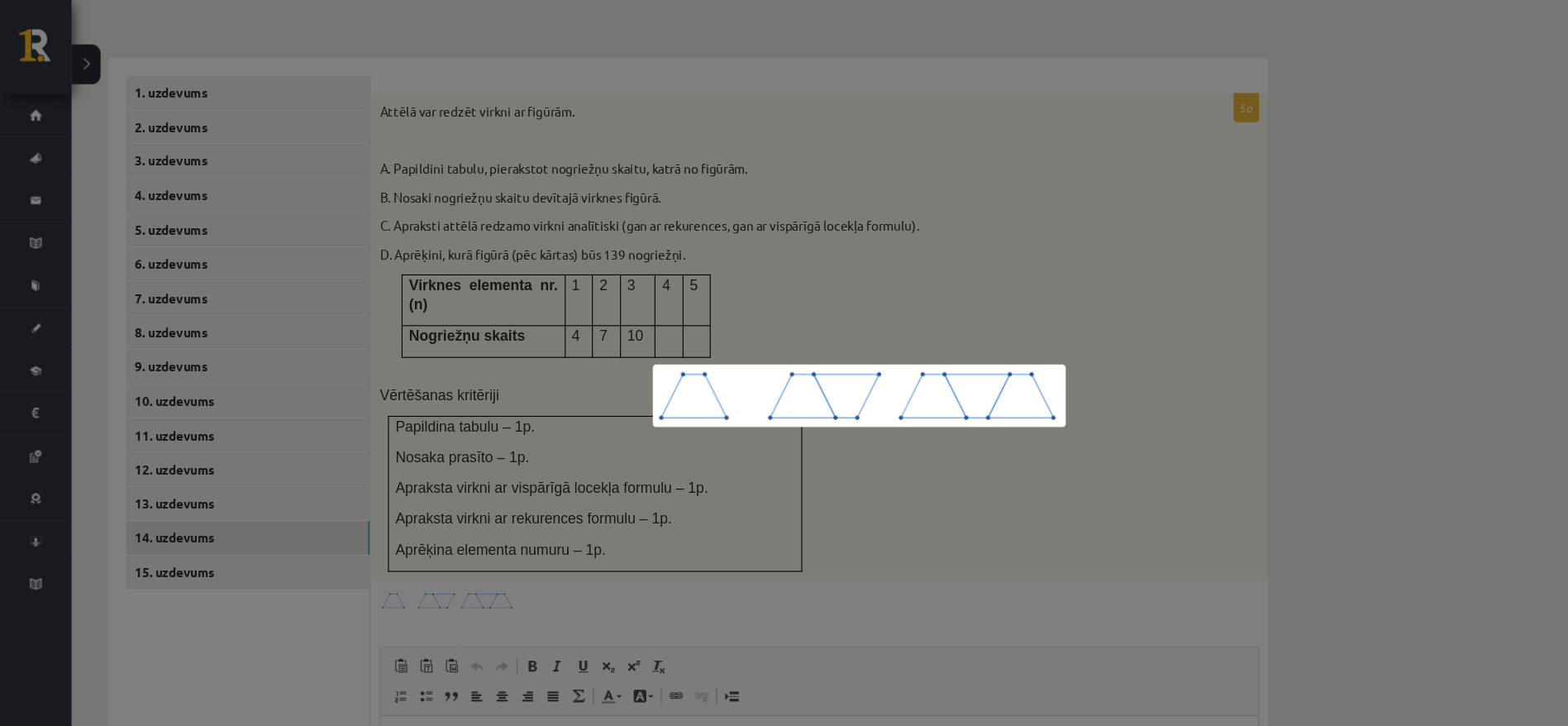
click at [403, 497] on div at bounding box center [784, 363] width 1568 height 726
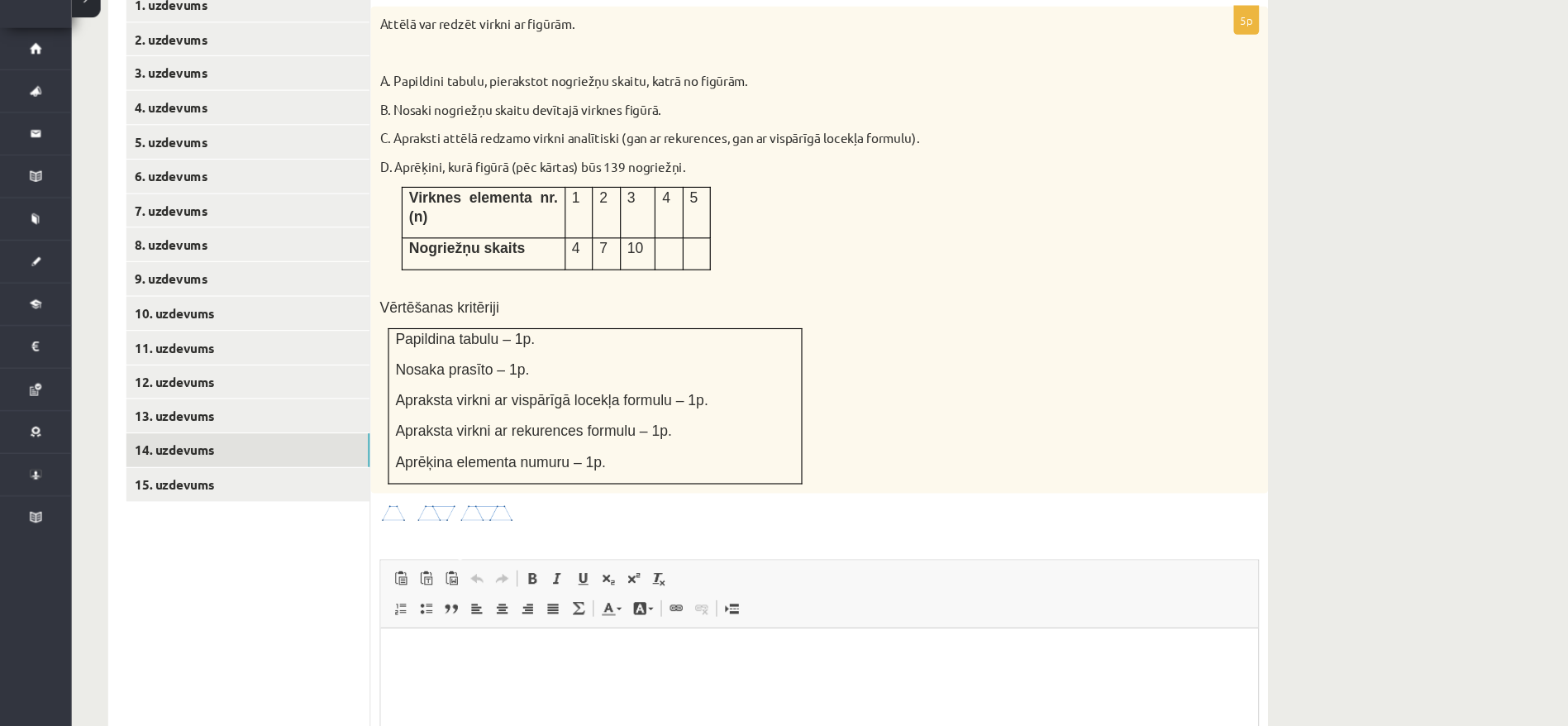
scroll to position [680, 0]
click at [165, 492] on link "15. uzdevums" at bounding box center [227, 507] width 222 height 30
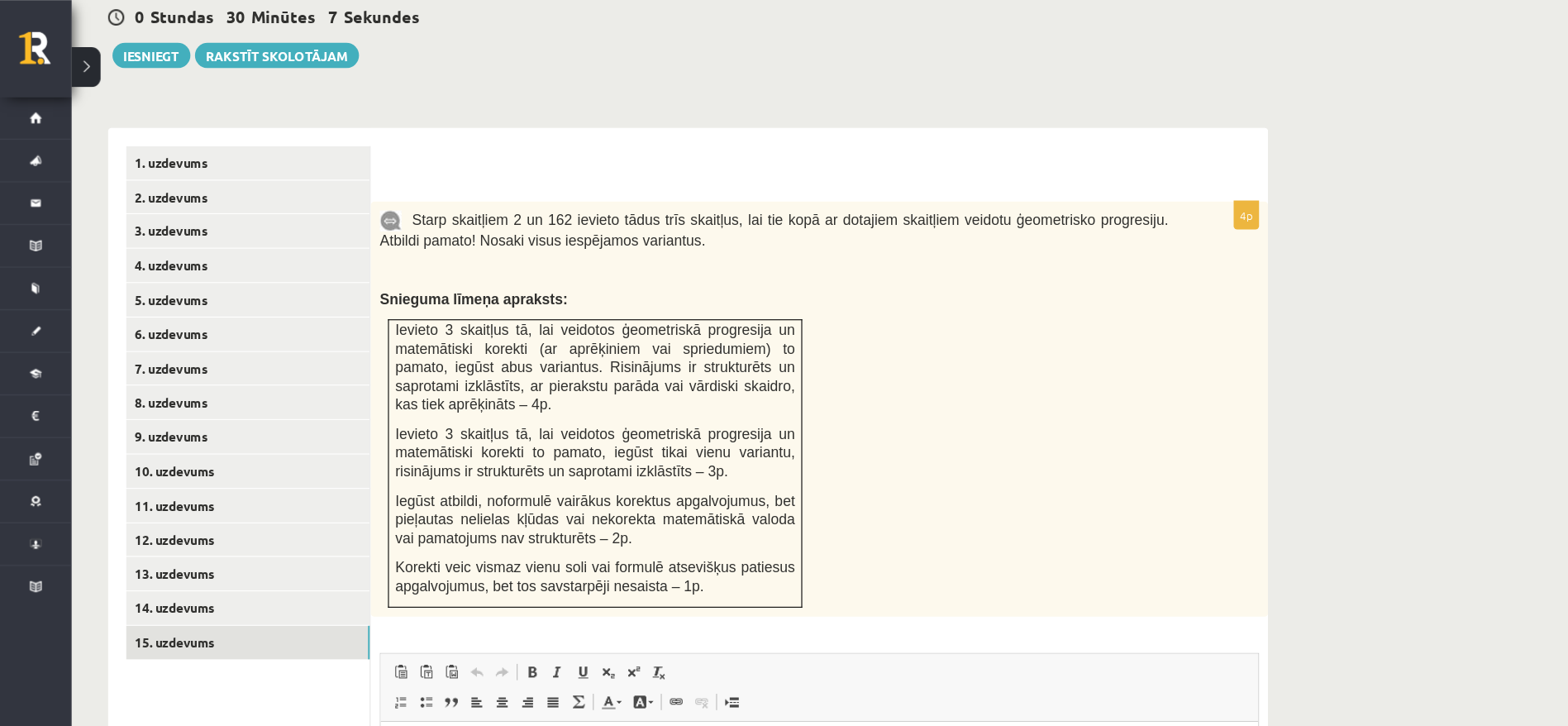
scroll to position [601, 0]
click at [158, 540] on link "14. uzdevums" at bounding box center [227, 555] width 222 height 30
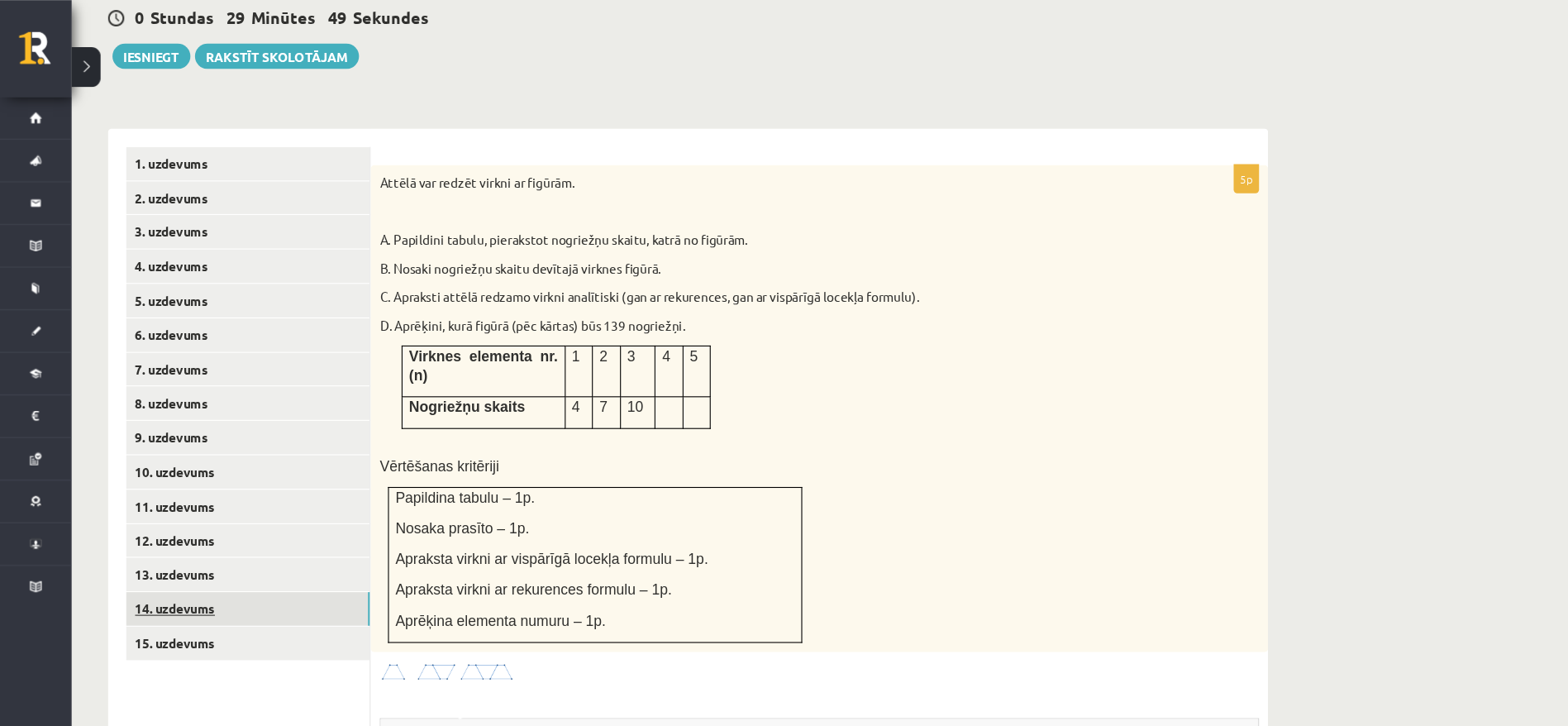
scroll to position [0, 0]
click at [166, 571] on link "15. uzdevums" at bounding box center [227, 586] width 222 height 30
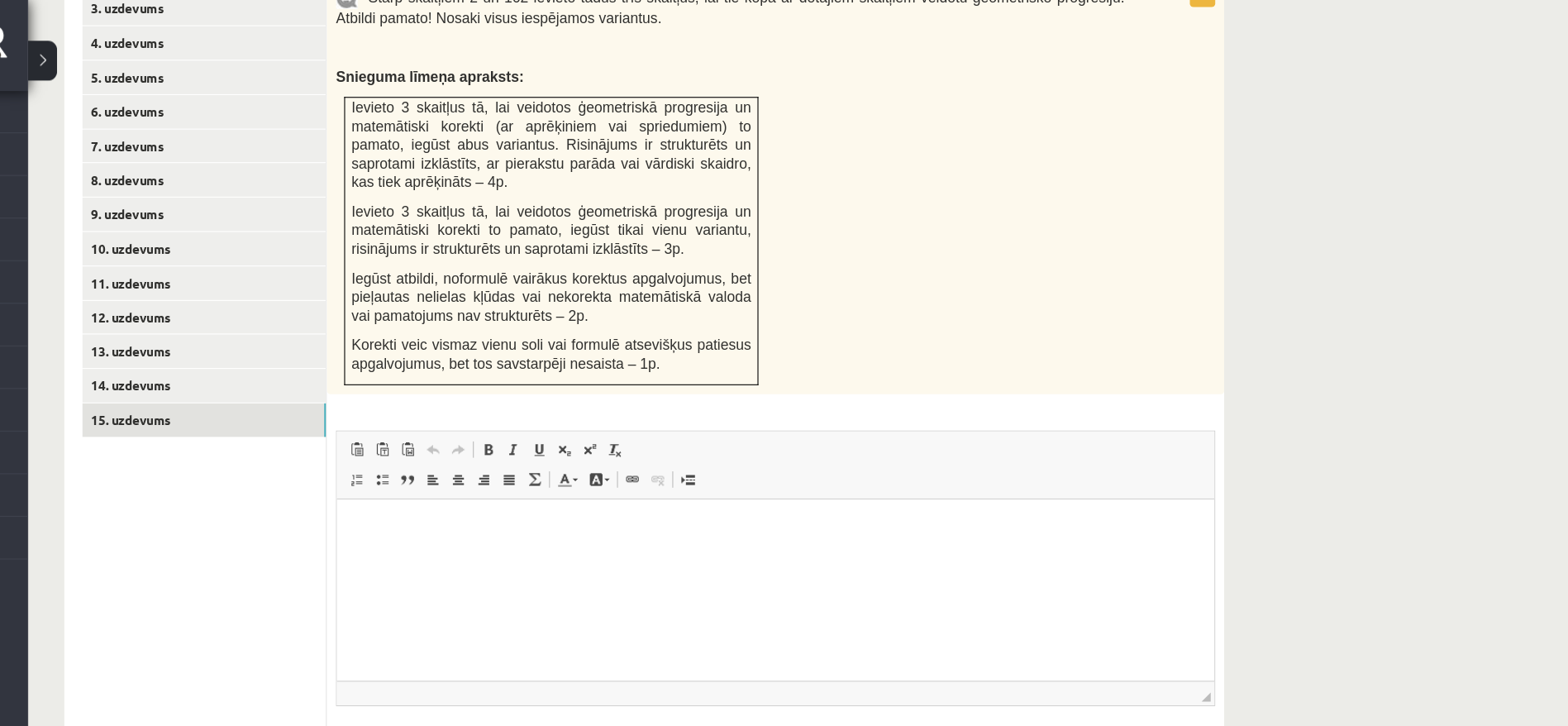
scroll to position [759, 0]
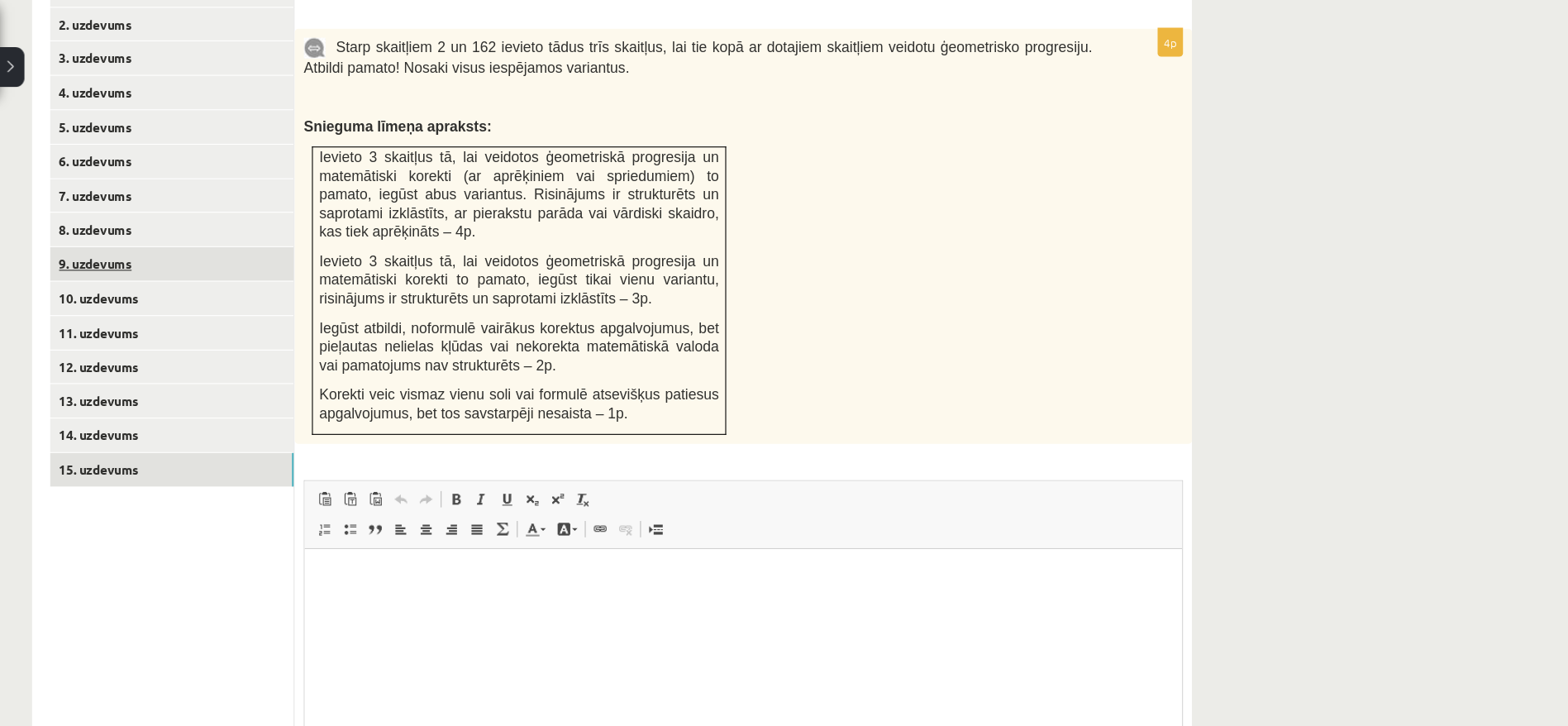
click at [165, 226] on link "9. uzdevums" at bounding box center [227, 241] width 222 height 30
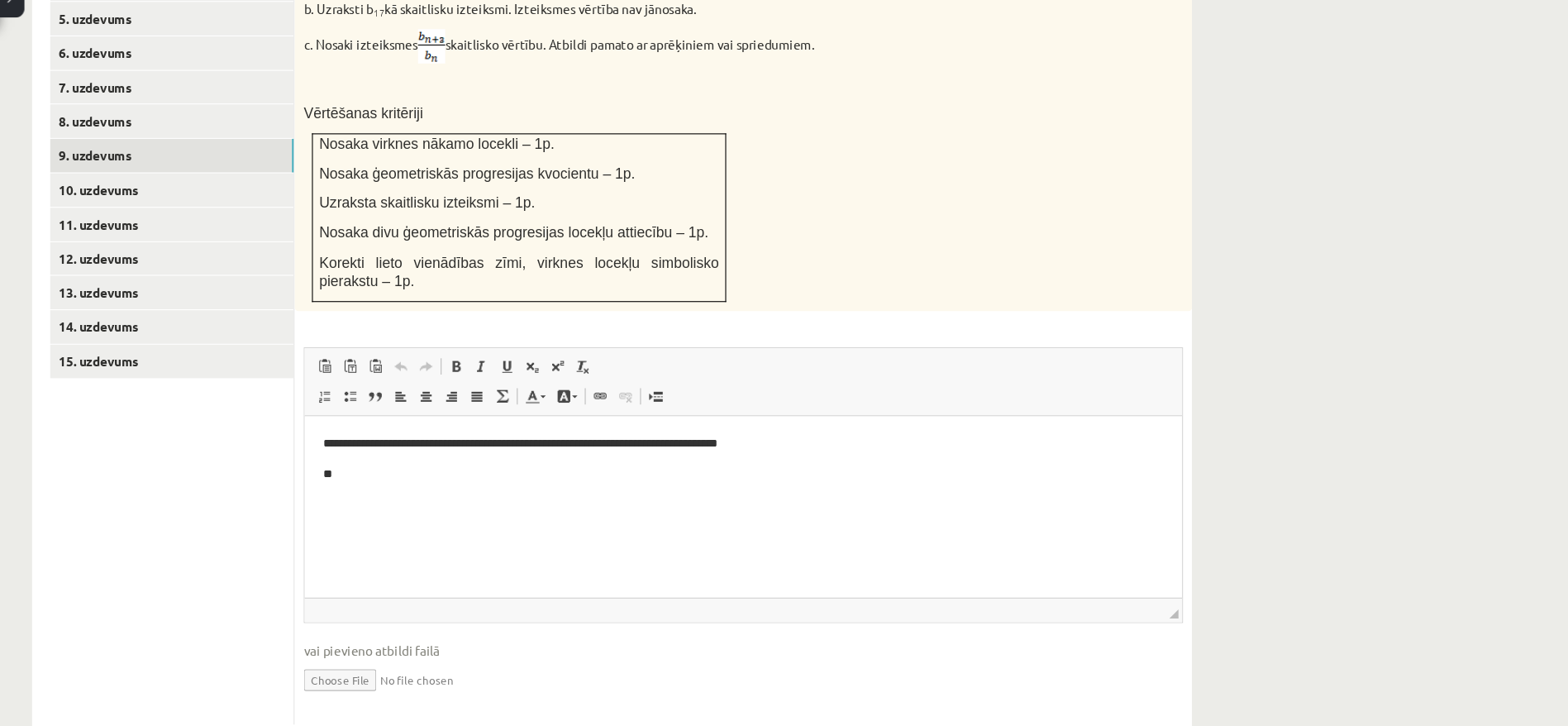
scroll to position [806, 0]
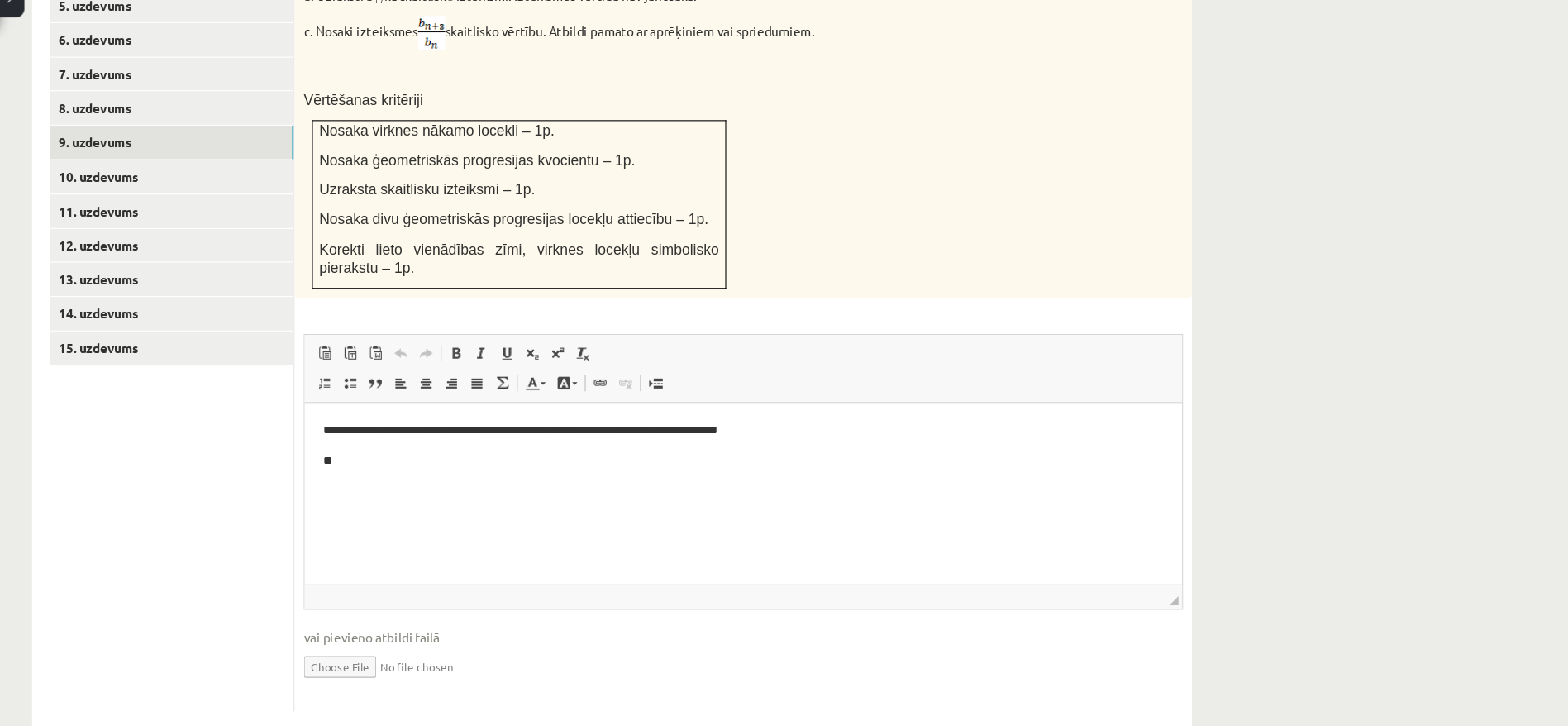
click at [427, 481] on html "**********" at bounding box center [704, 441] width 800 height 77
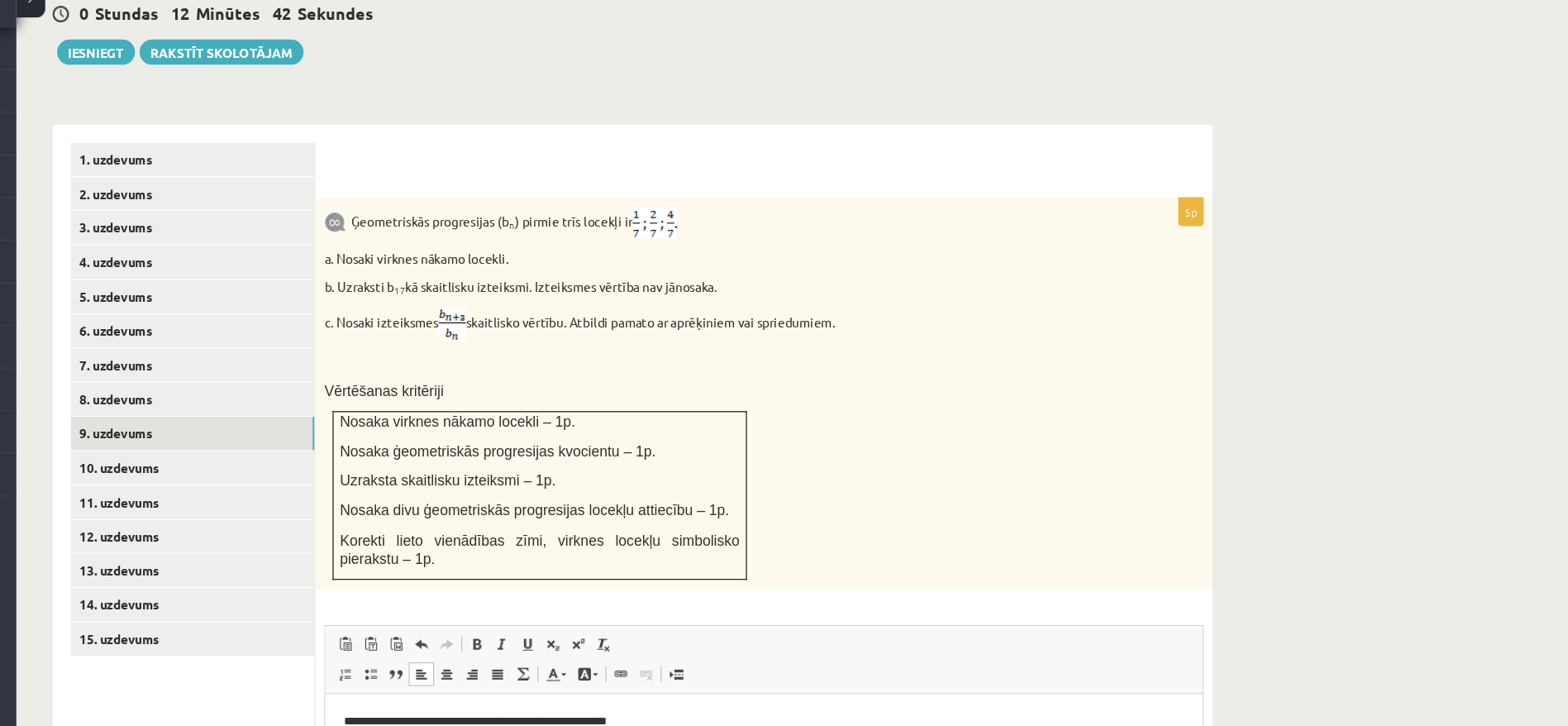
scroll to position [550, 0]
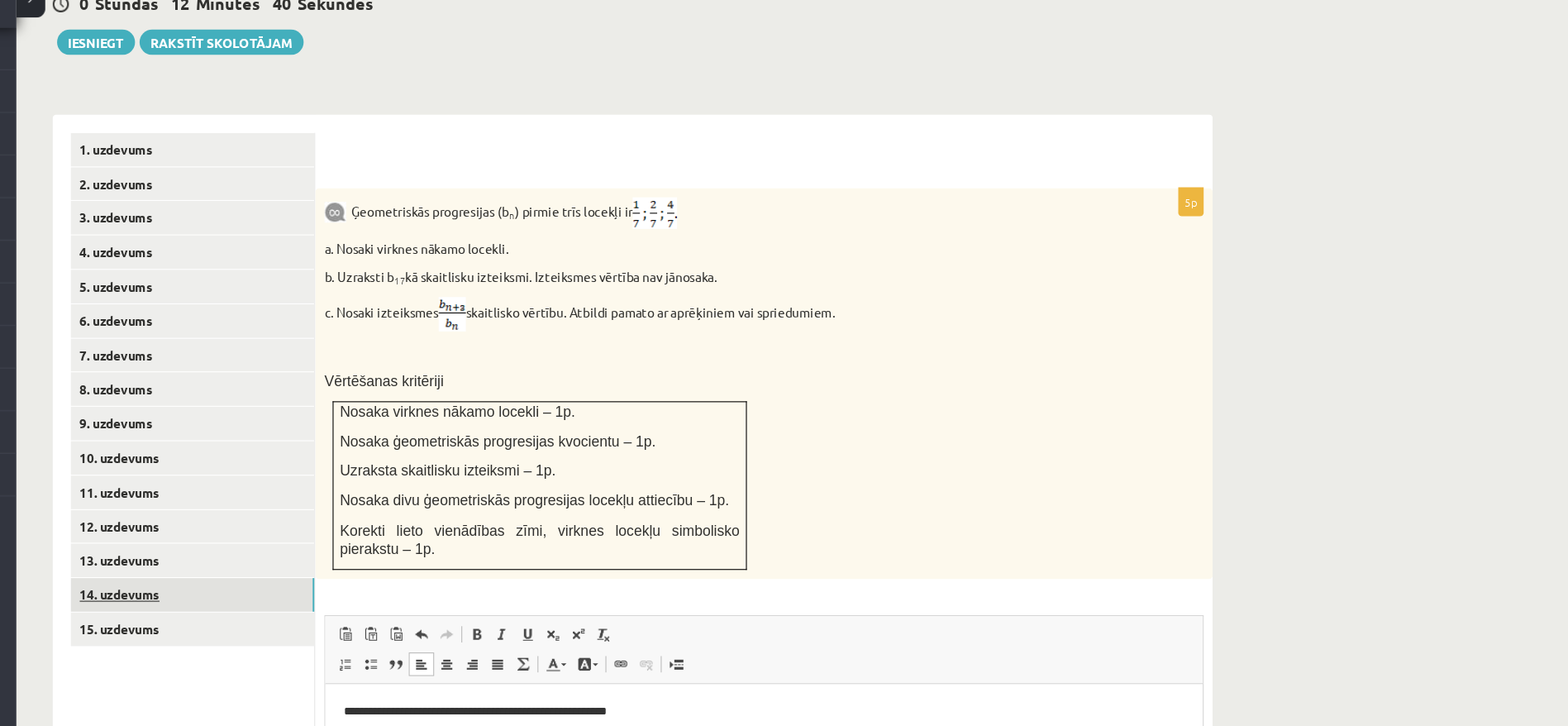
click at [179, 590] on link "14. uzdevums" at bounding box center [227, 605] width 222 height 30
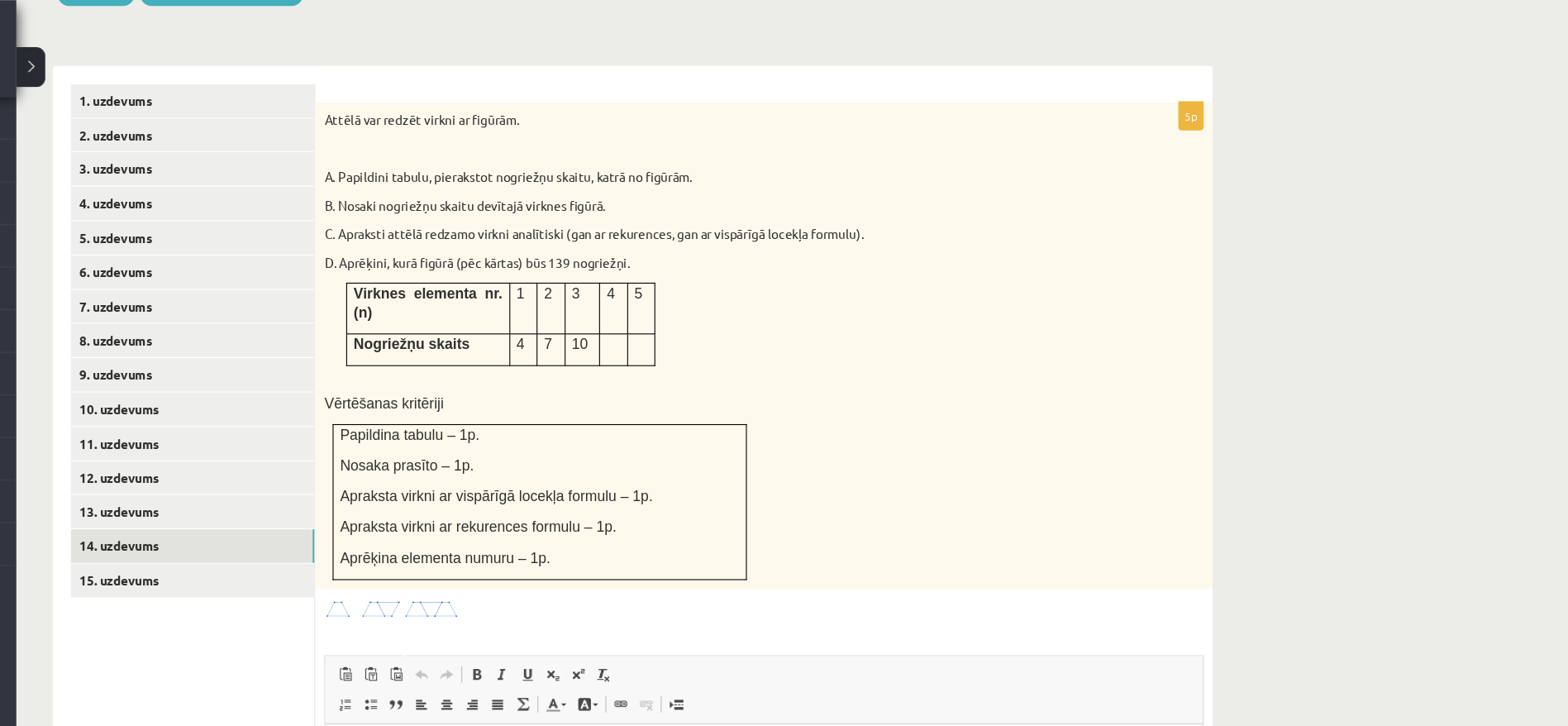
scroll to position [643, 0]
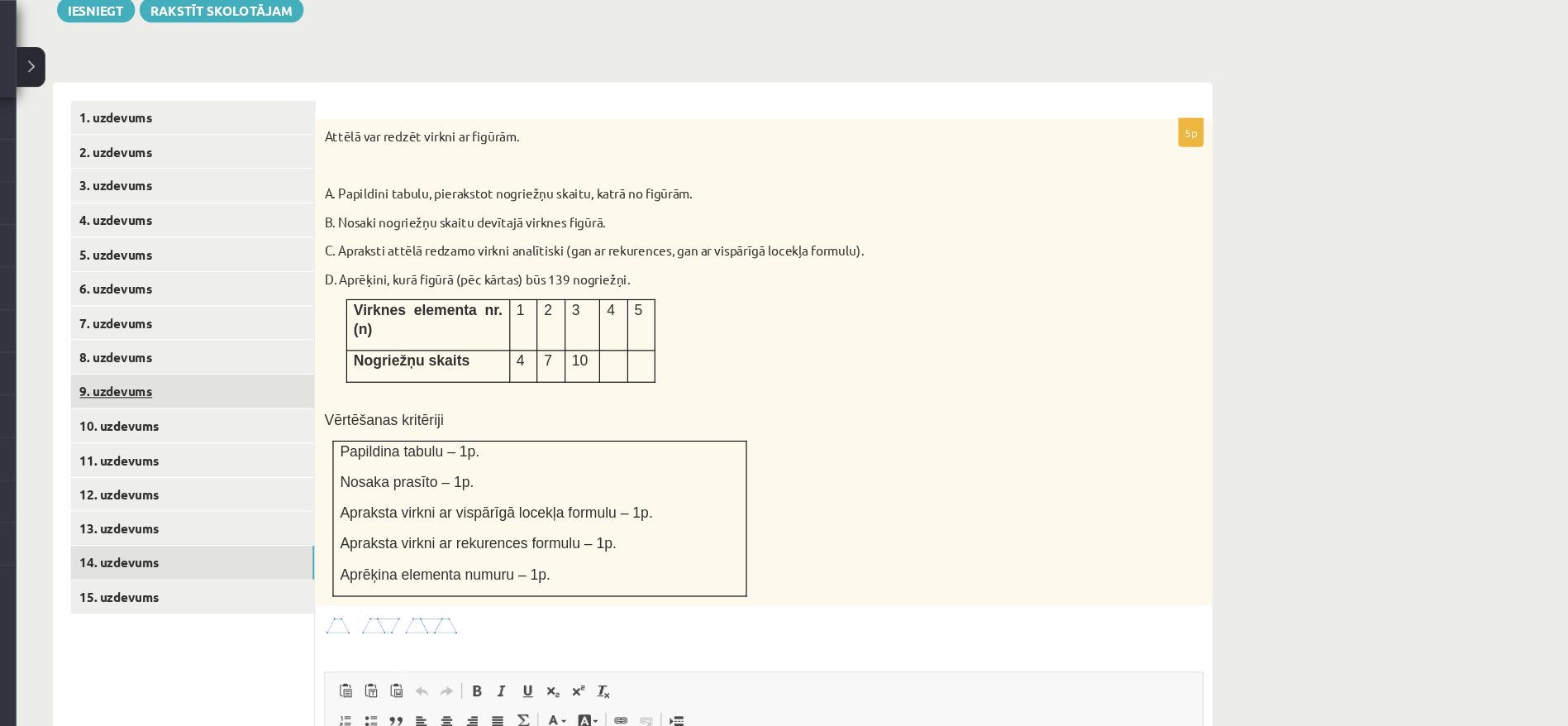
click at [166, 341] on link "9. uzdevums" at bounding box center [227, 356] width 222 height 30
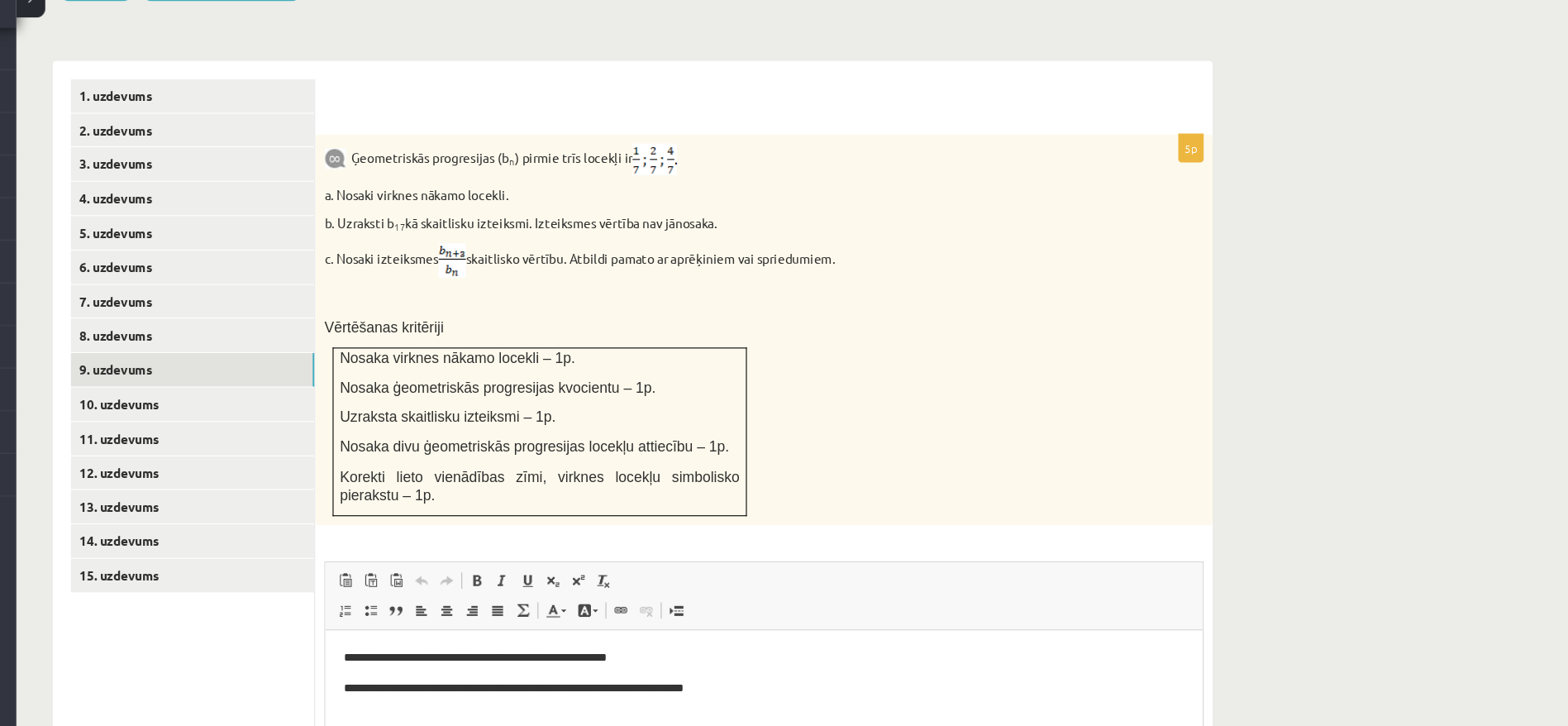
scroll to position [600, 0]
drag, startPoint x: 711, startPoint y: 685, endPoint x: 339, endPoint y: 688, distance: 372.0
click at [339, 688] on html "**********" at bounding box center [725, 668] width 800 height 77
copy p "**********"
click at [1251, 601] on div "Matemātika JK 12.b2 klase 1. ieskaite , [PERSON_NAME] (12.b2 JK klase) [PERSON_…" at bounding box center [817, 216] width 1502 height 1505
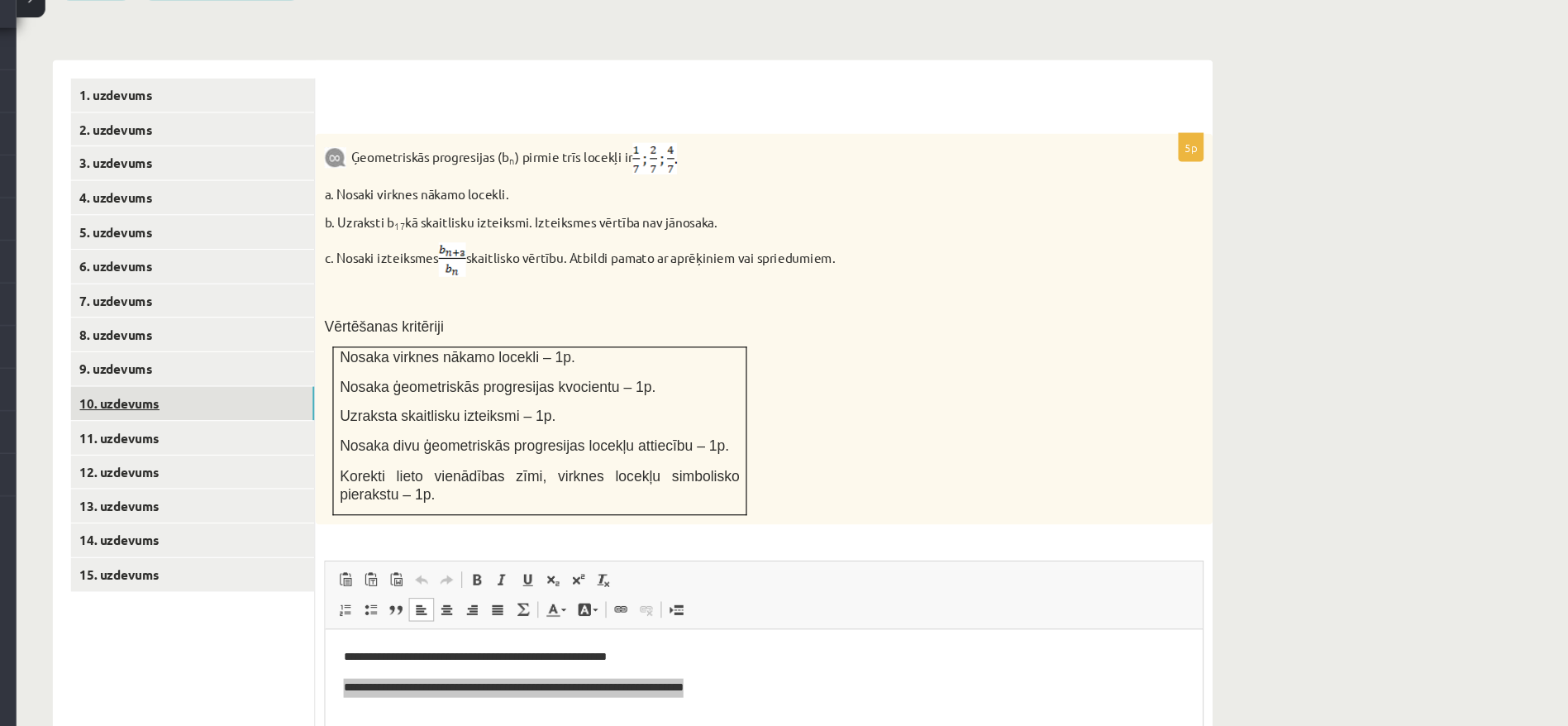
click at [169, 416] on link "10. uzdevums" at bounding box center [227, 431] width 222 height 30
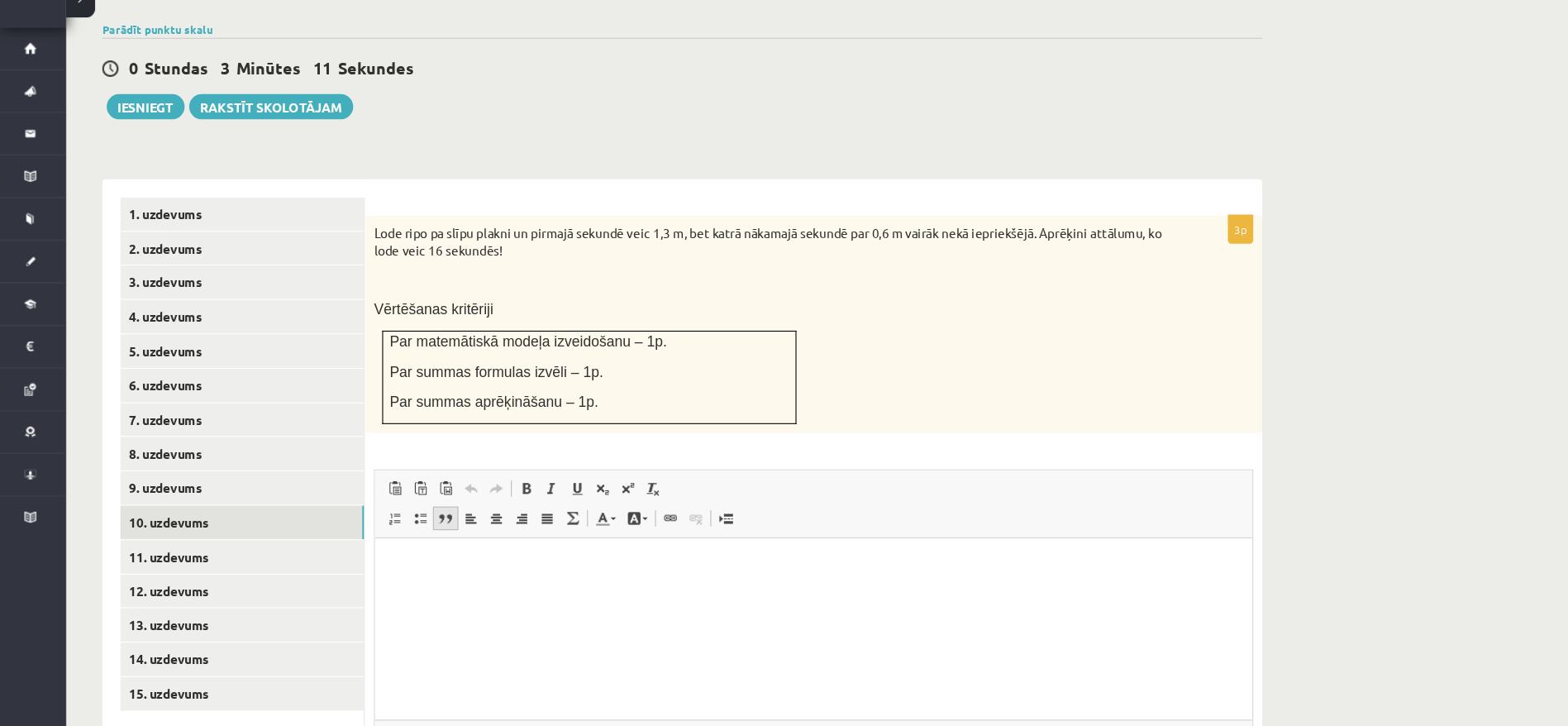
scroll to position [0, 0]
click at [439, 562] on p "Editor, wiswyg-editor-user-answer-47024896225480" at bounding box center [775, 564] width 767 height 17
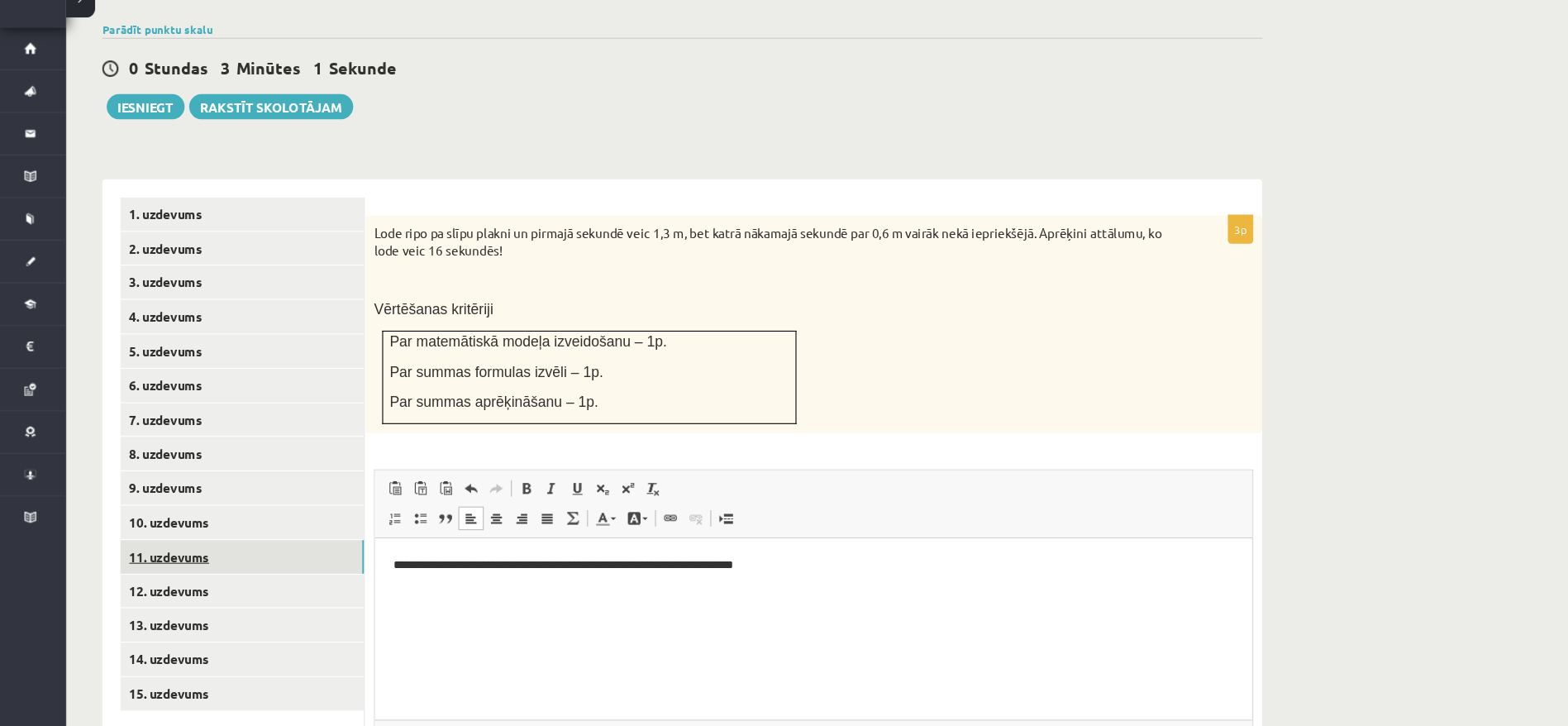
click at [186, 556] on link "11. uzdevums" at bounding box center [227, 571] width 222 height 30
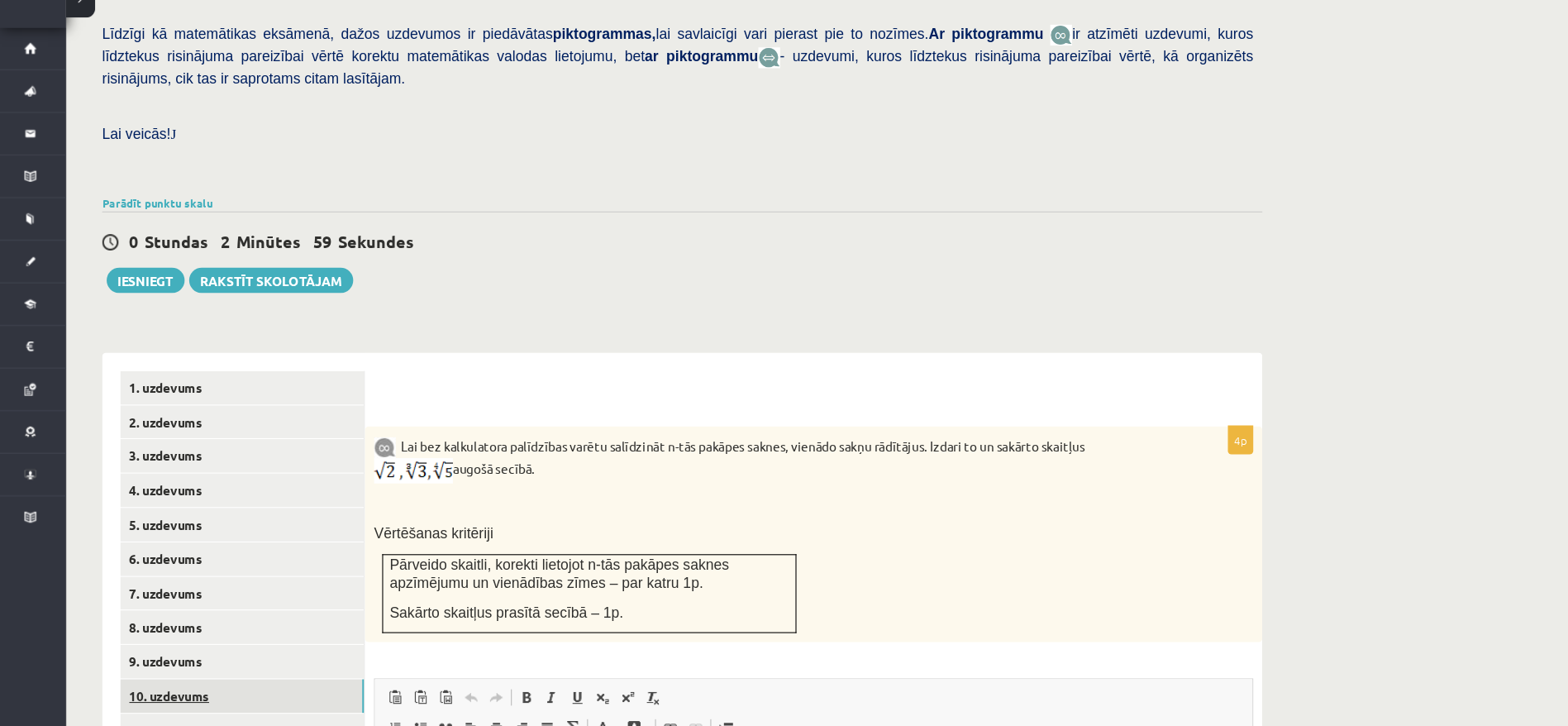
click at [158, 684] on link "10. uzdevums" at bounding box center [227, 699] width 222 height 30
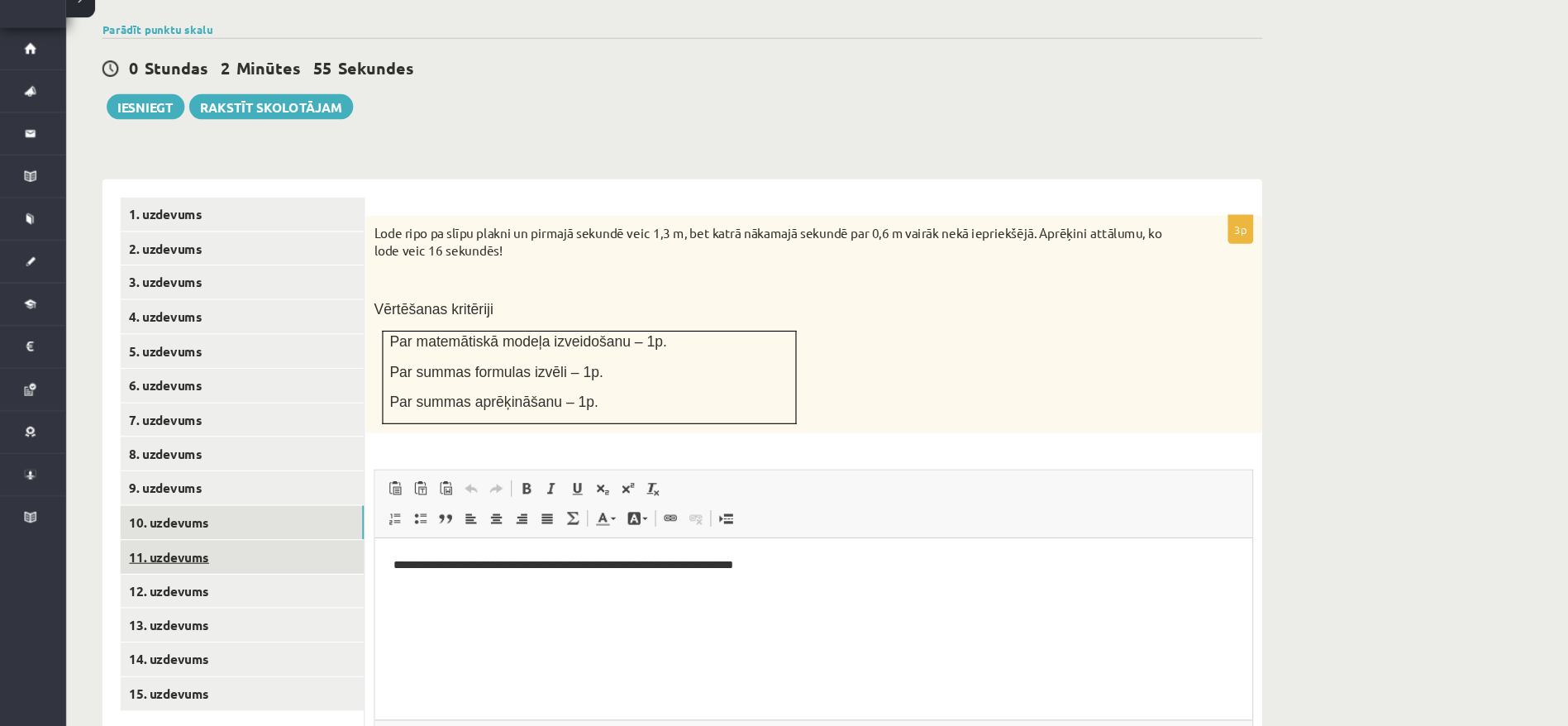
click at [186, 556] on link "11. uzdevums" at bounding box center [227, 571] width 222 height 30
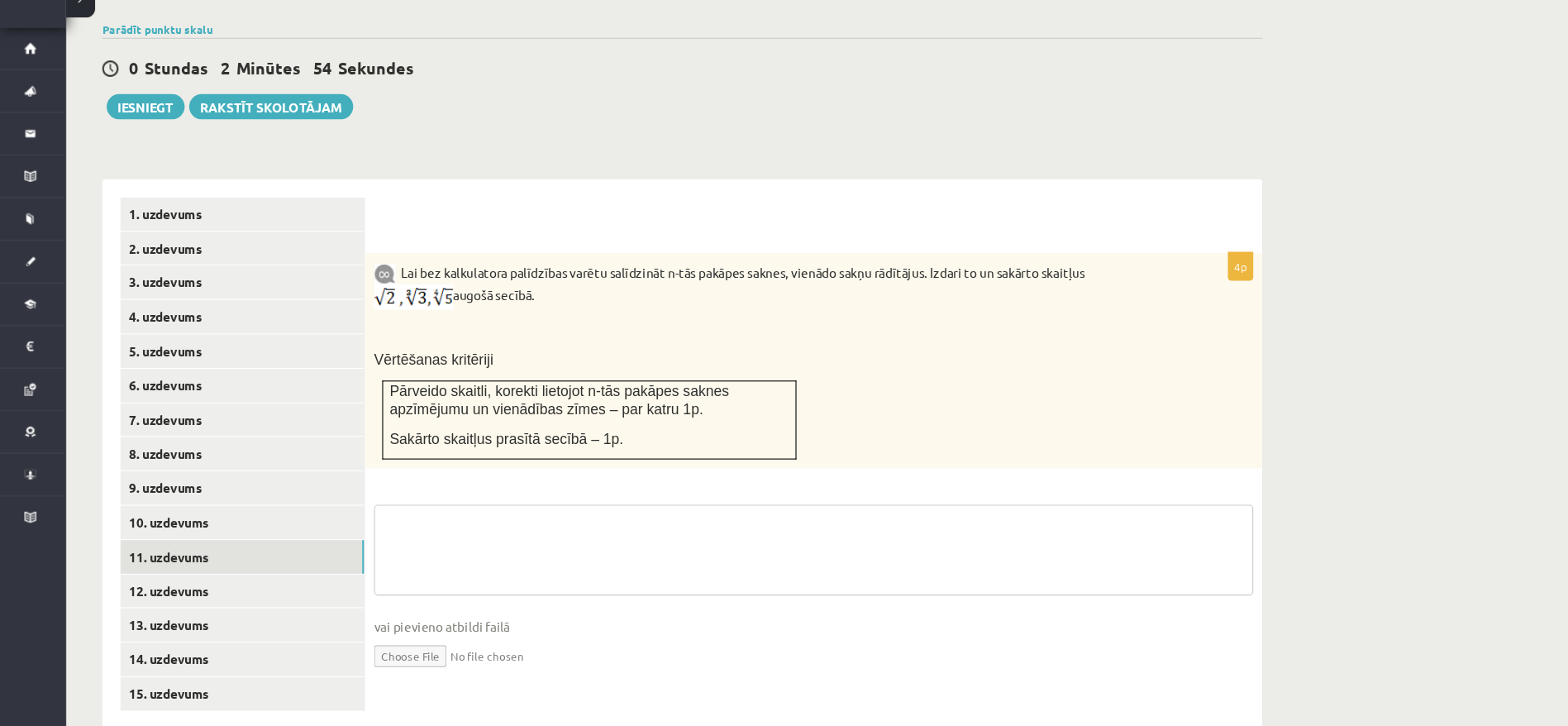
click at [387, 523] on textarea at bounding box center [748, 565] width 802 height 83
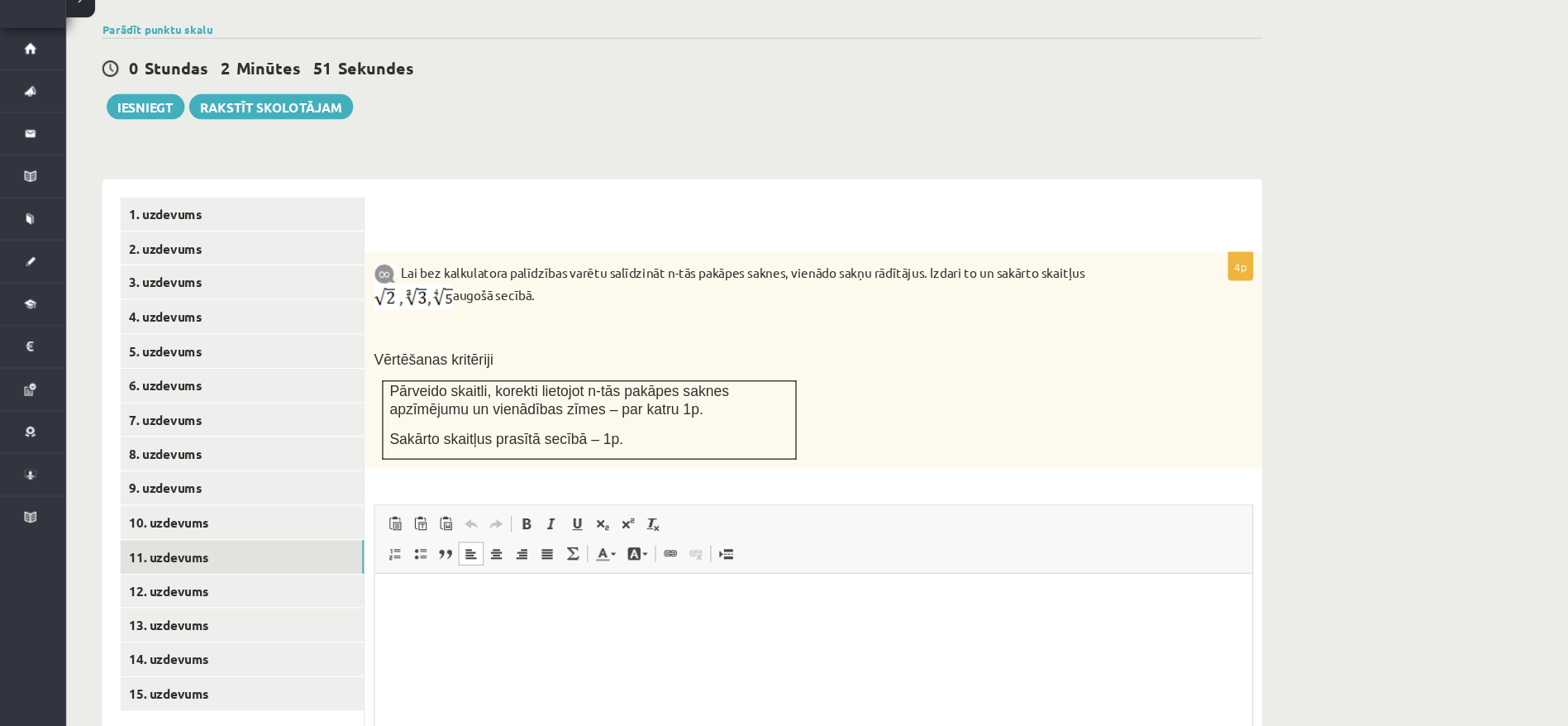
click at [461, 616] on html at bounding box center [774, 599] width 800 height 51
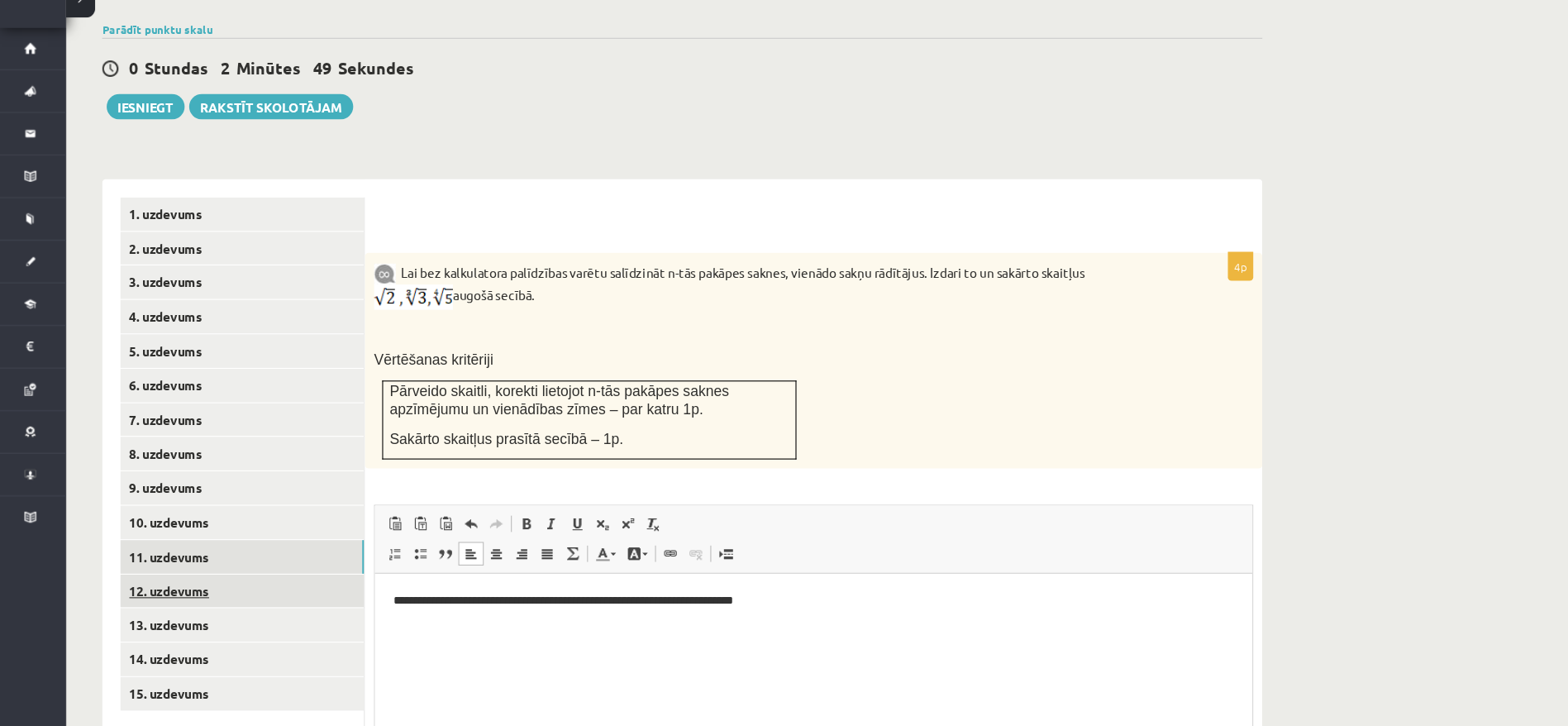
click at [188, 587] on link "12. uzdevums" at bounding box center [227, 602] width 222 height 30
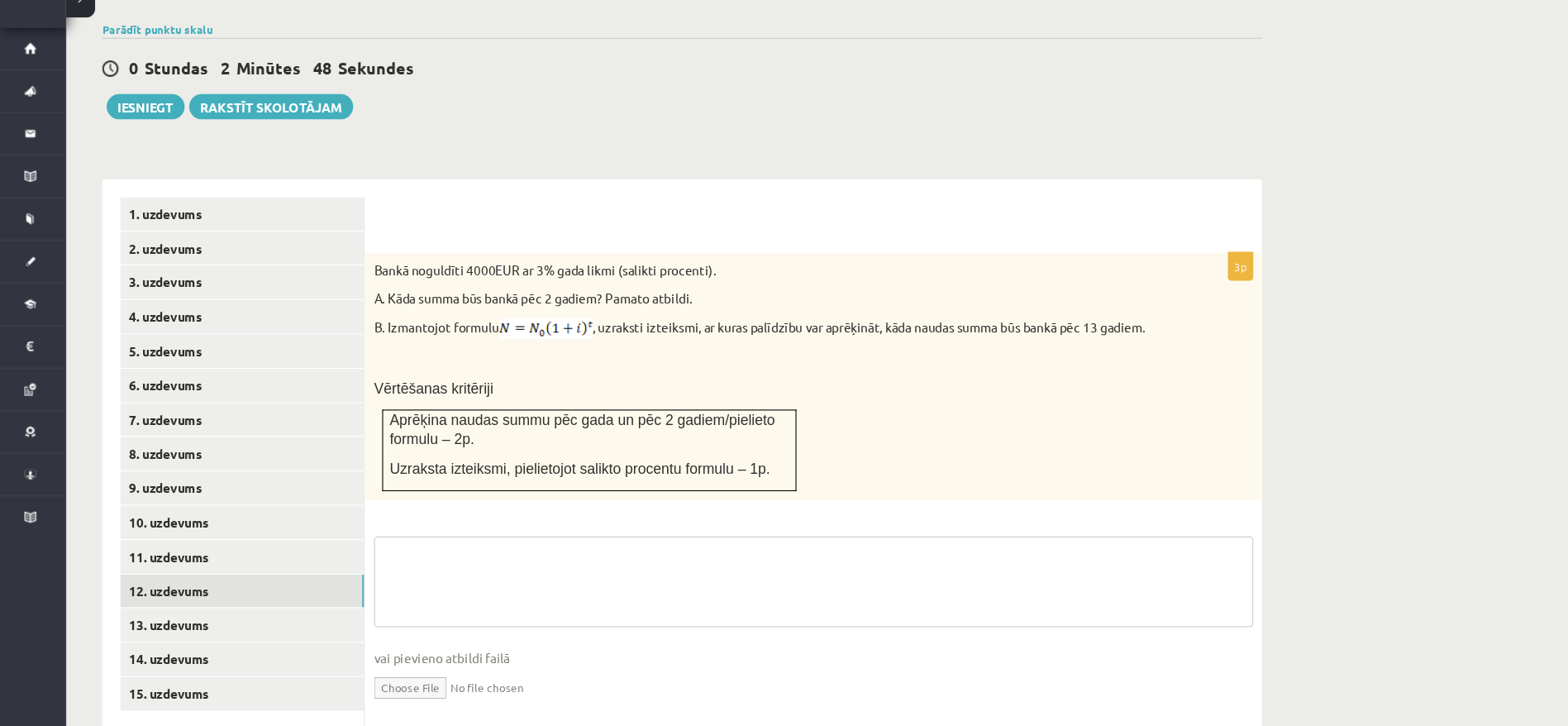
click at [498, 553] on textarea at bounding box center [748, 594] width 802 height 83
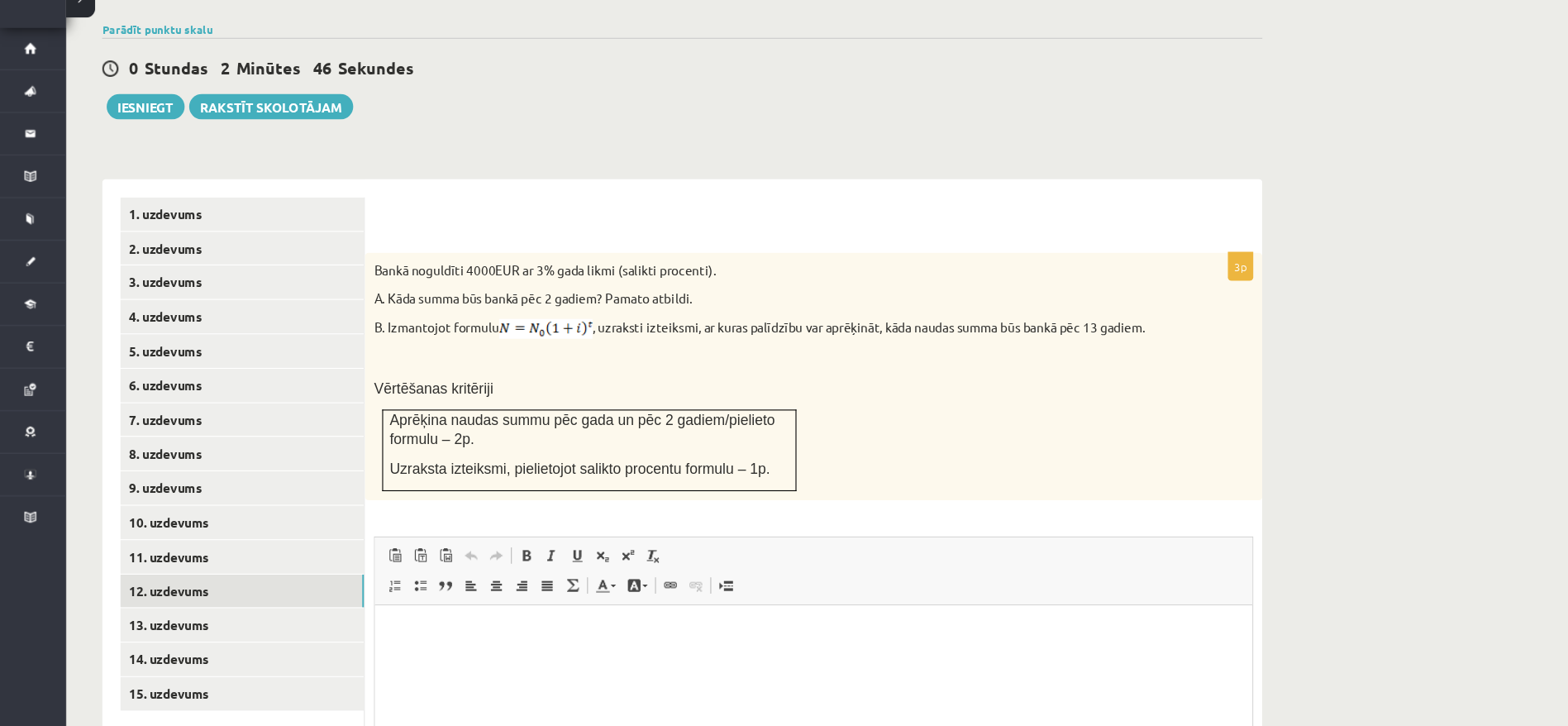
click at [496, 650] on html at bounding box center [774, 631] width 800 height 51
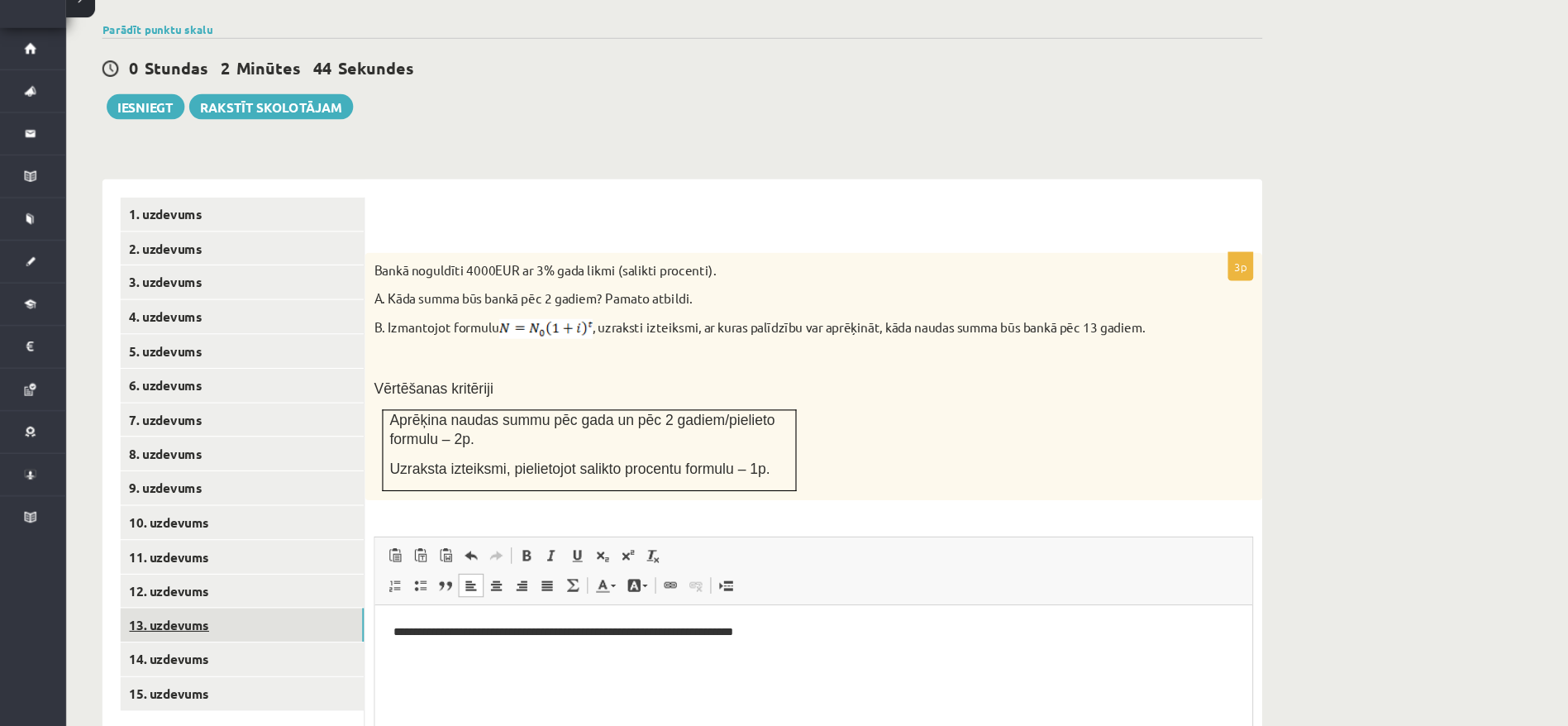
click at [157, 618] on link "13. uzdevums" at bounding box center [227, 633] width 222 height 30
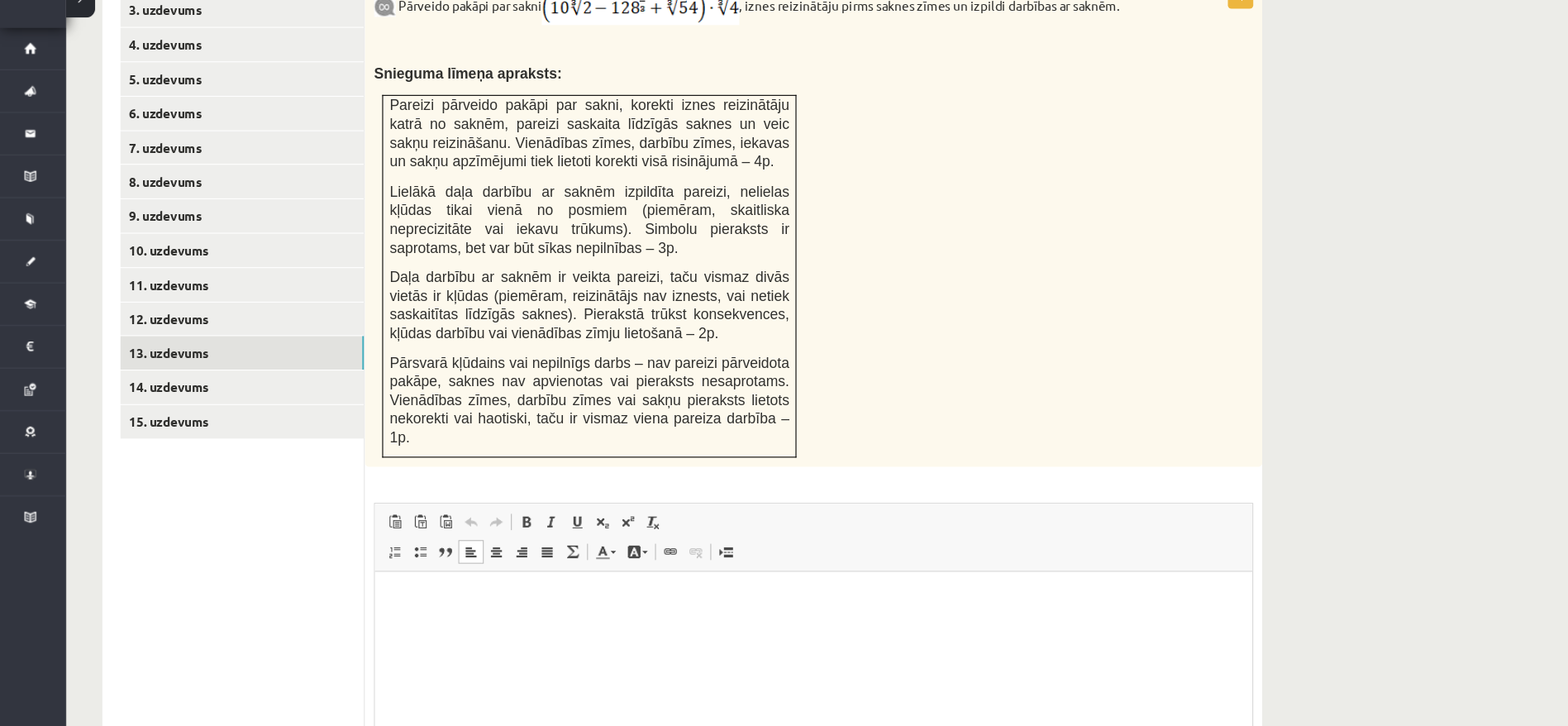
click at [564, 592] on p "Editor, wiswyg-editor-user-answer-47024821115800" at bounding box center [775, 597] width 767 height 17
click at [192, 402] on link "14. uzdevums" at bounding box center [227, 417] width 222 height 30
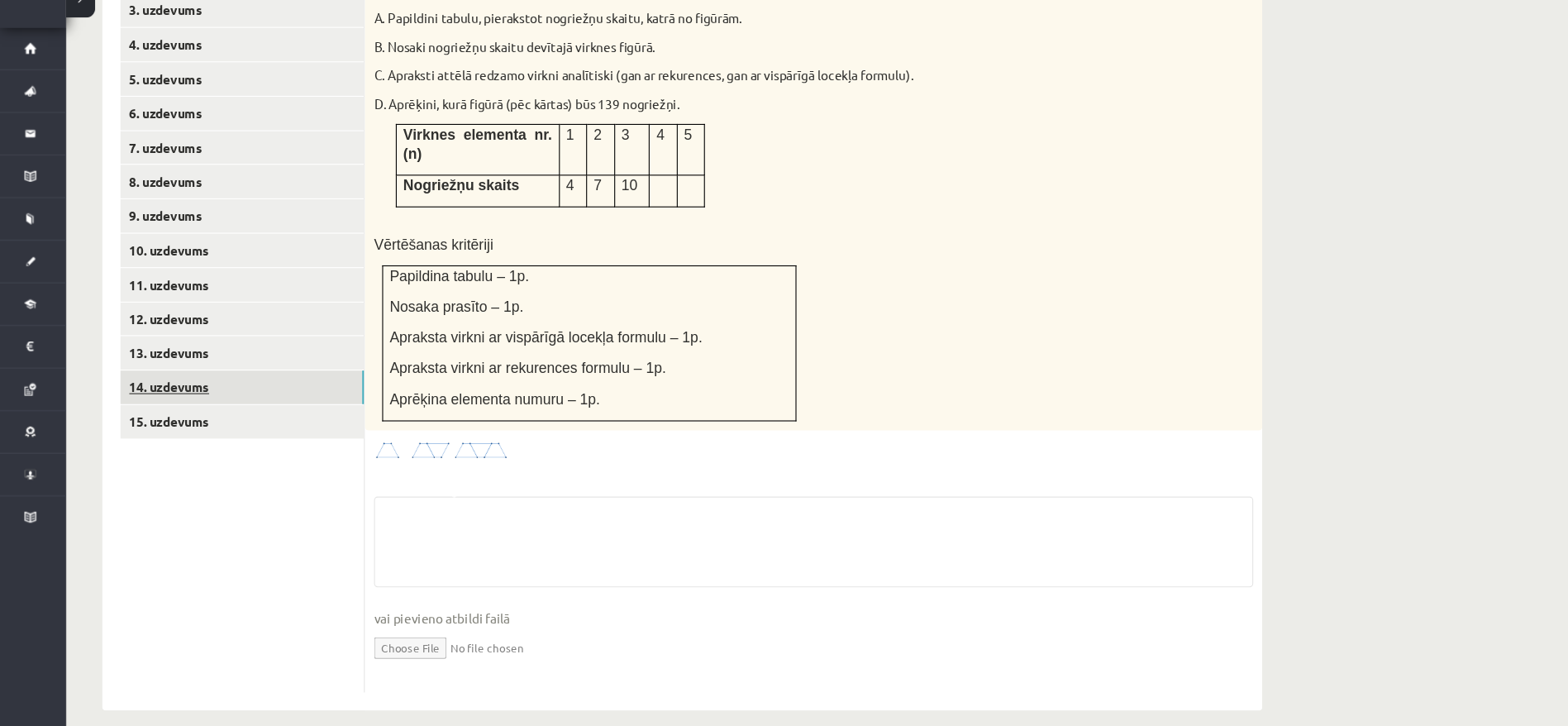
scroll to position [705, 0]
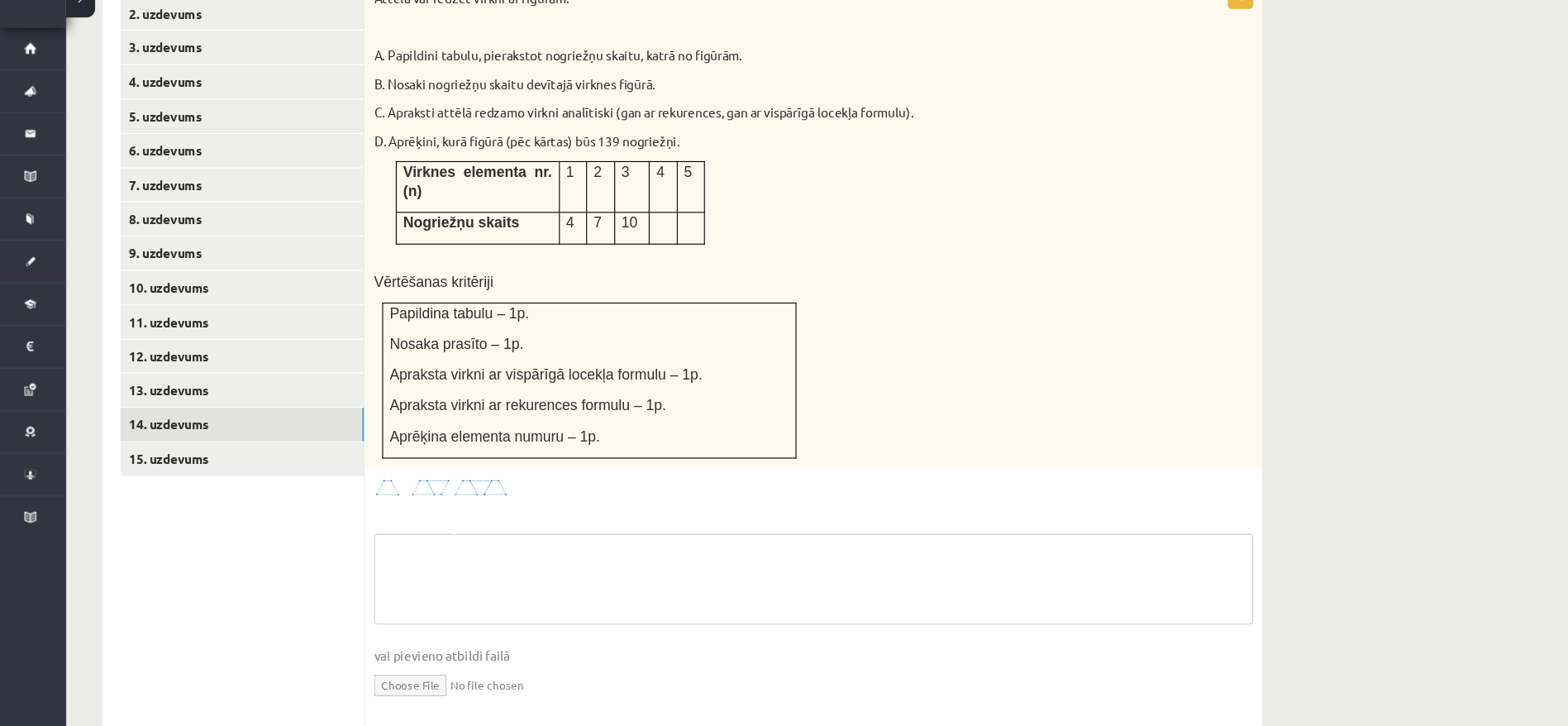
click at [522, 550] on textarea at bounding box center [748, 591] width 802 height 83
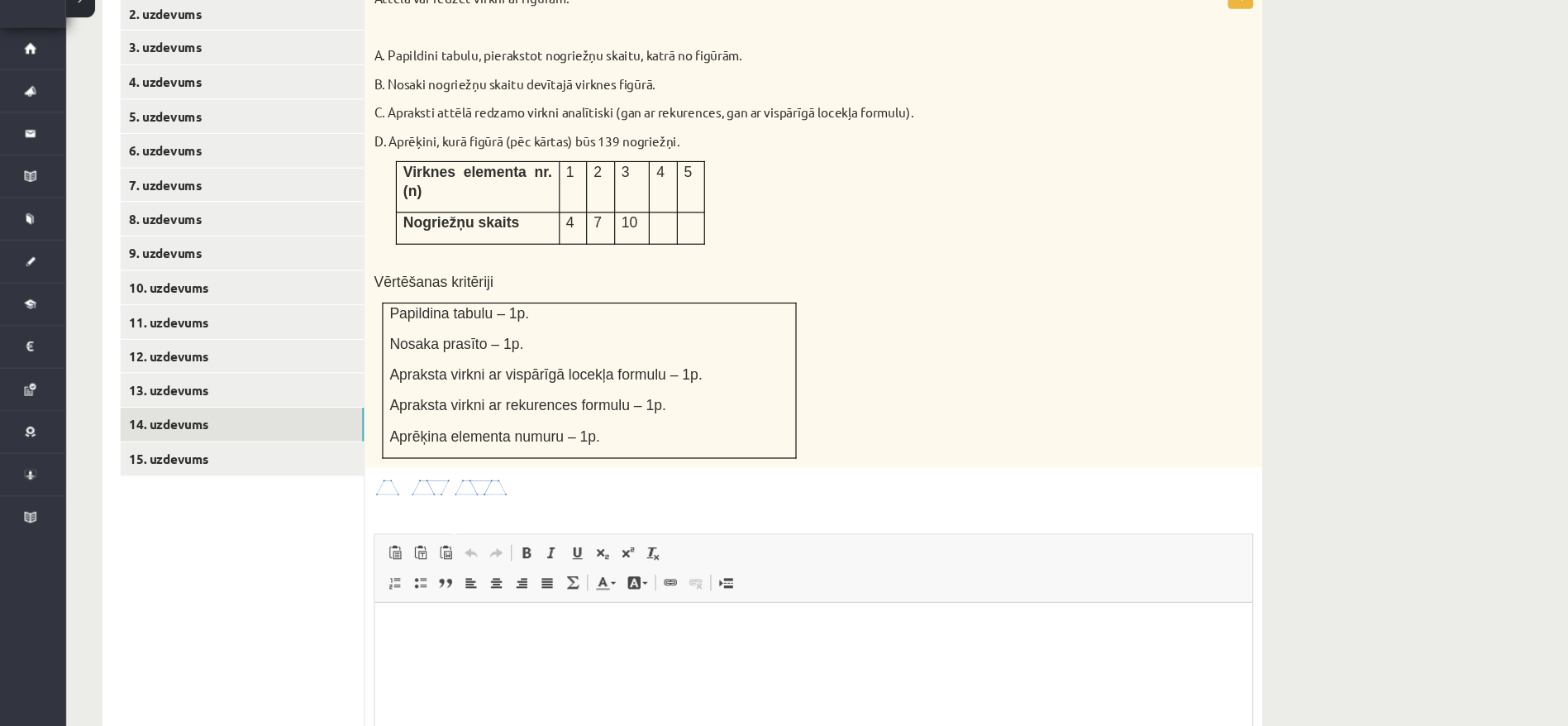
scroll to position [0, 0]
click at [557, 634] on p "Editor, wiswyg-editor-user-answer-47024753708160" at bounding box center [775, 627] width 767 height 17
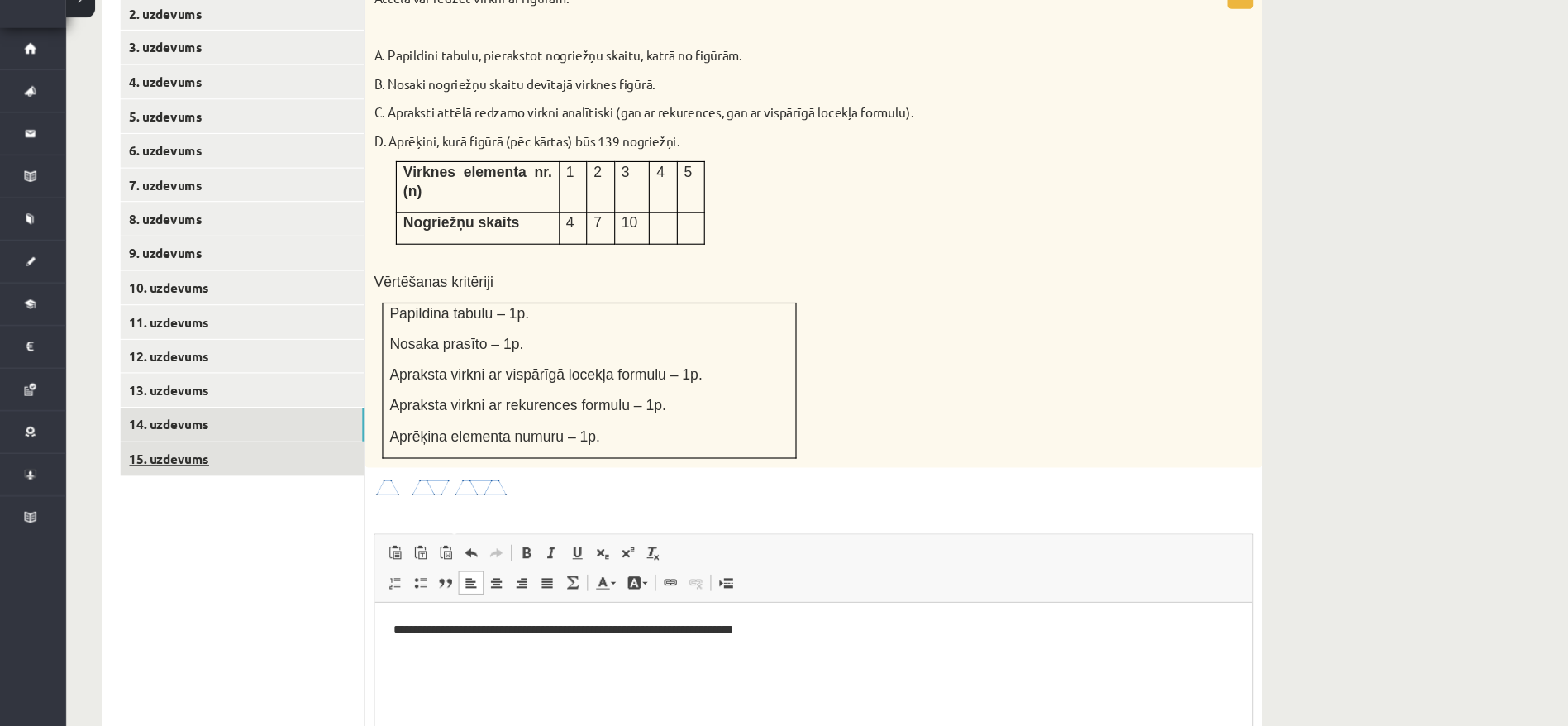
click at [180, 467] on link "15. uzdevums" at bounding box center [227, 482] width 222 height 30
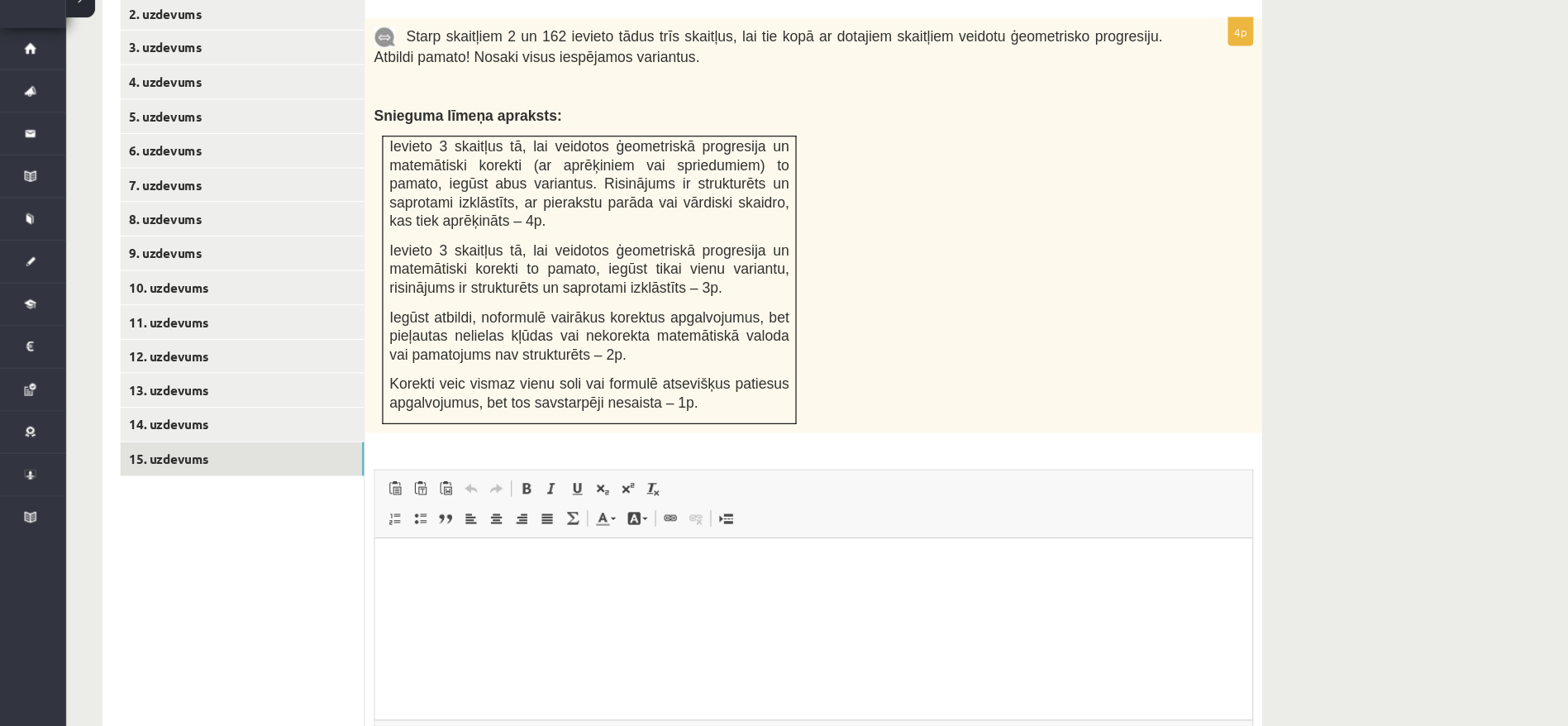
click at [491, 588] on html at bounding box center [774, 563] width 800 height 51
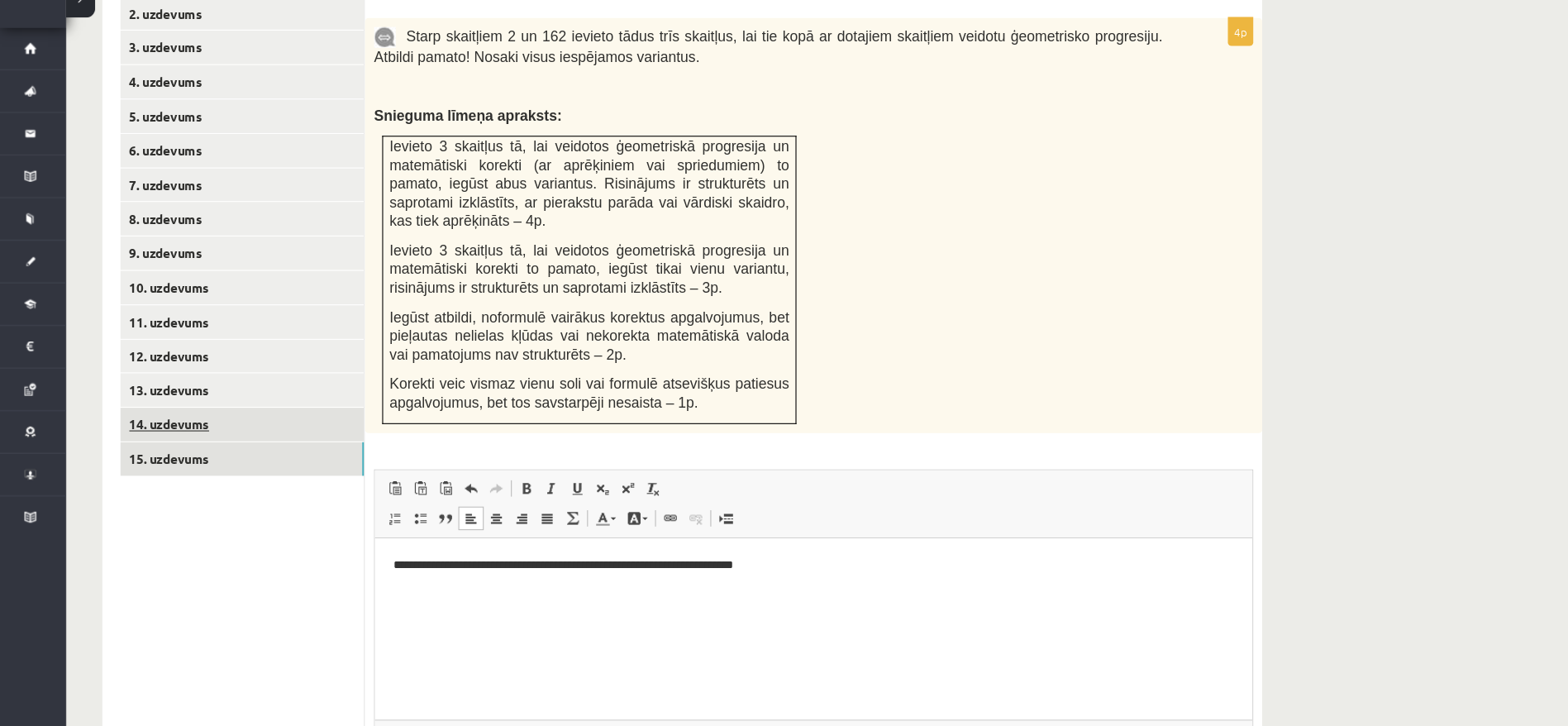
click at [148, 436] on link "14. uzdevums" at bounding box center [227, 451] width 222 height 30
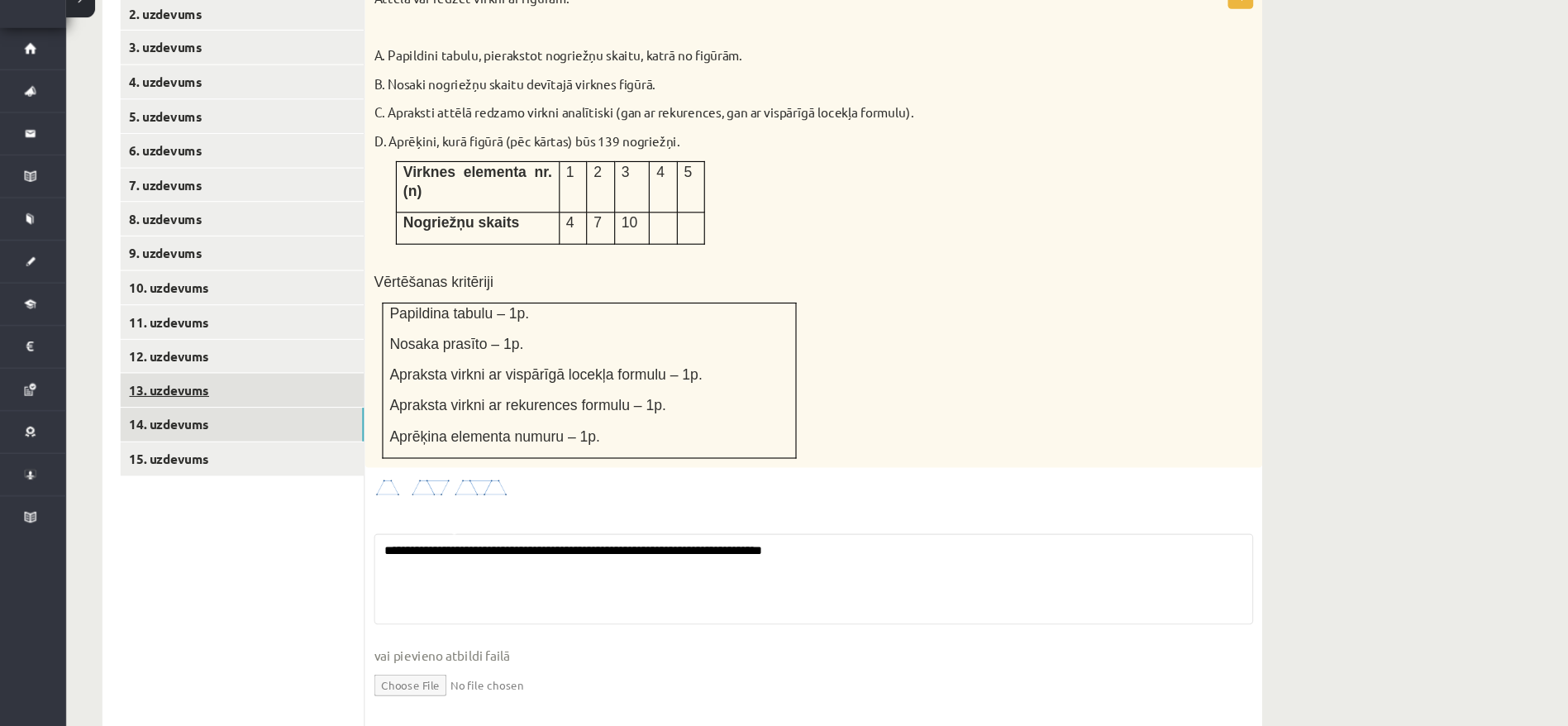
click at [152, 404] on link "13. uzdevums" at bounding box center [227, 419] width 222 height 30
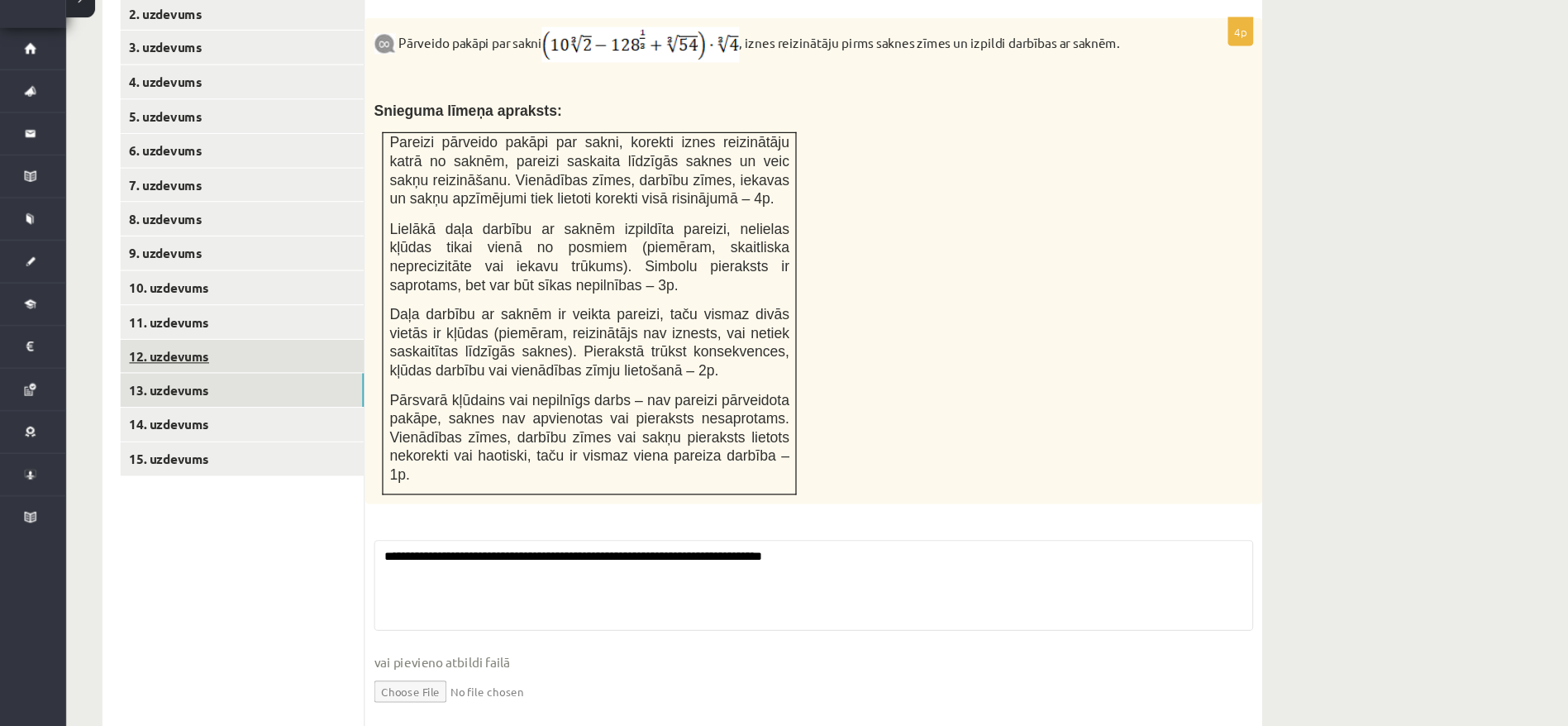
click at [159, 373] on link "12. uzdevums" at bounding box center [227, 388] width 222 height 30
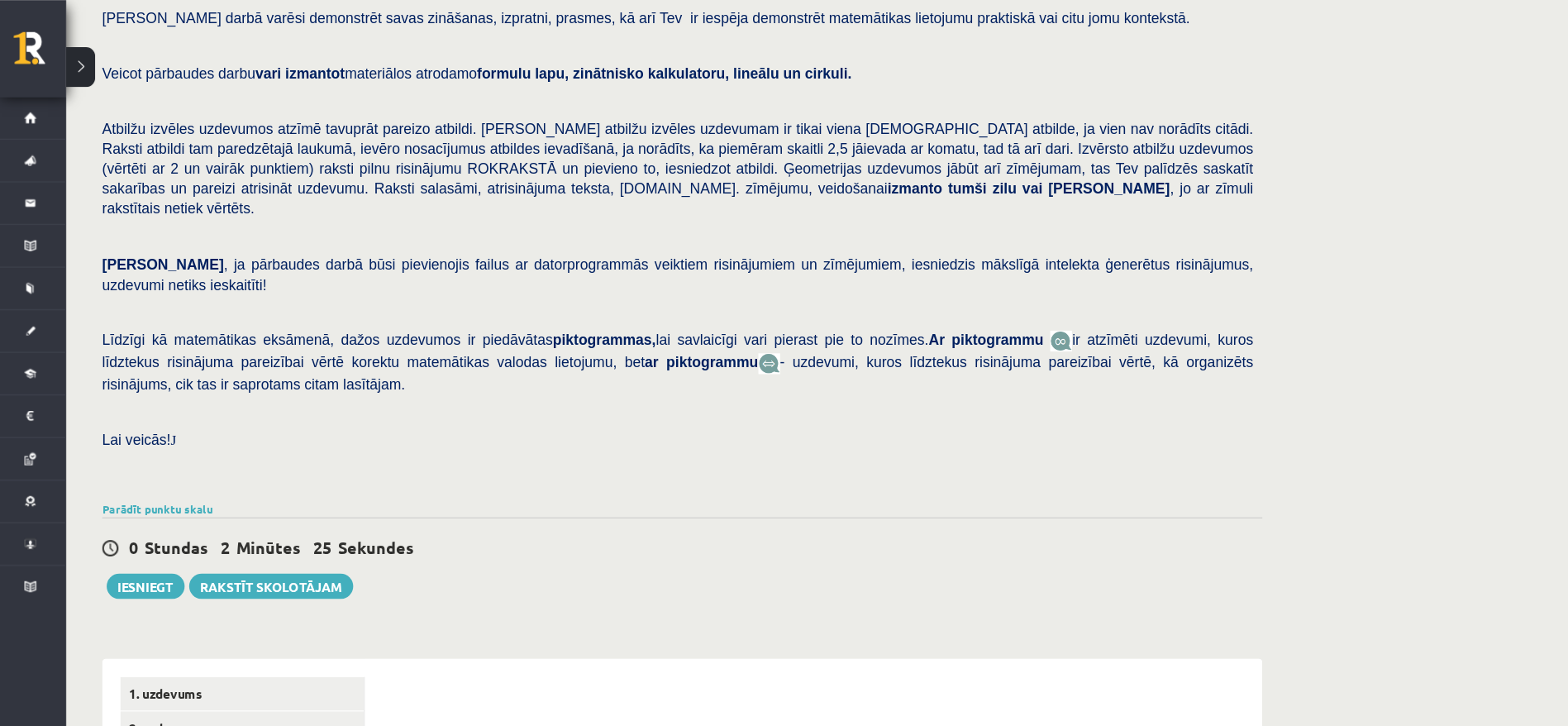
scroll to position [57, 0]
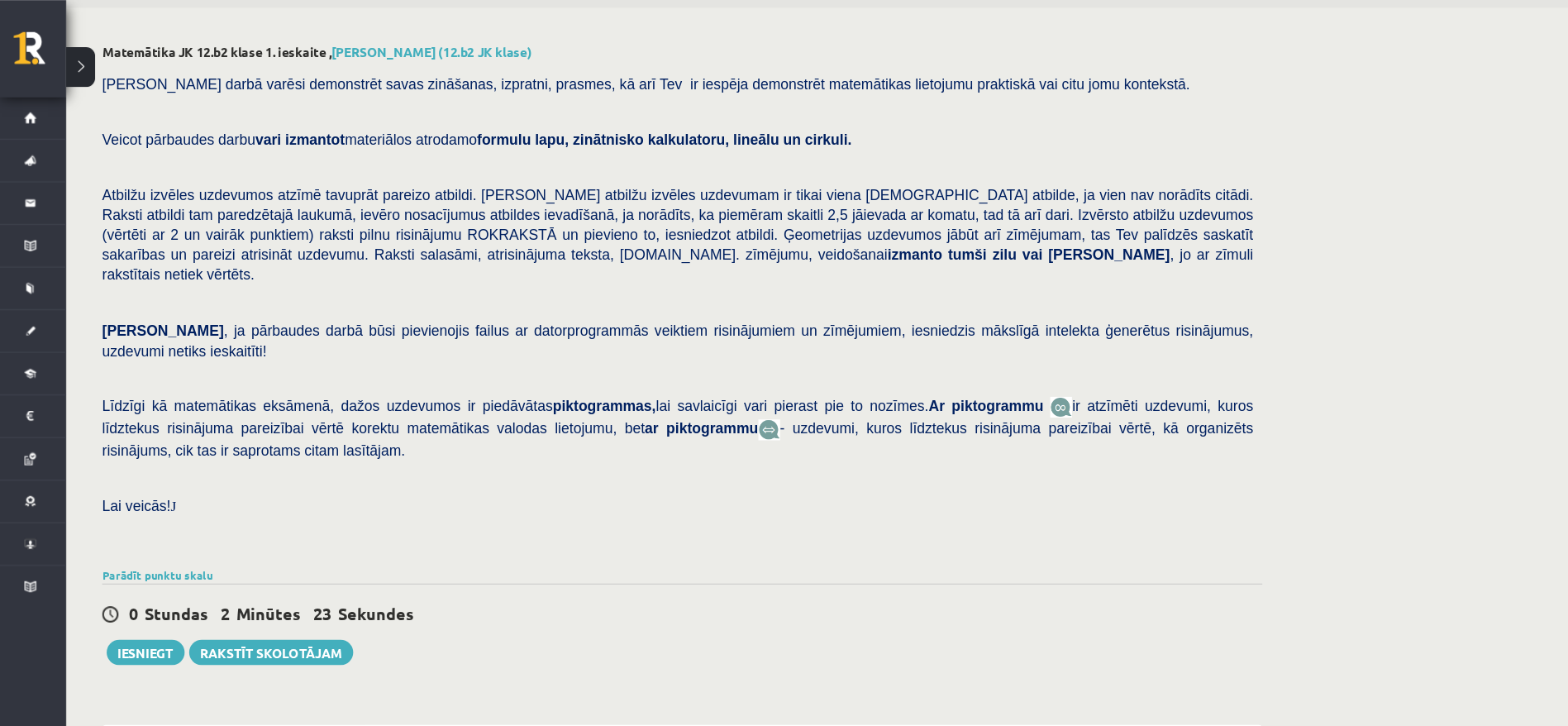
click at [152, 570] on div "Matemātika JK 12.b2 klase 1. ieskaite , [PERSON_NAME] (12.b2 JK klase) [PERSON_…" at bounding box center [628, 694] width 1124 height 1374
click at [151, 584] on button "Iesniegt" at bounding box center [139, 595] width 71 height 24
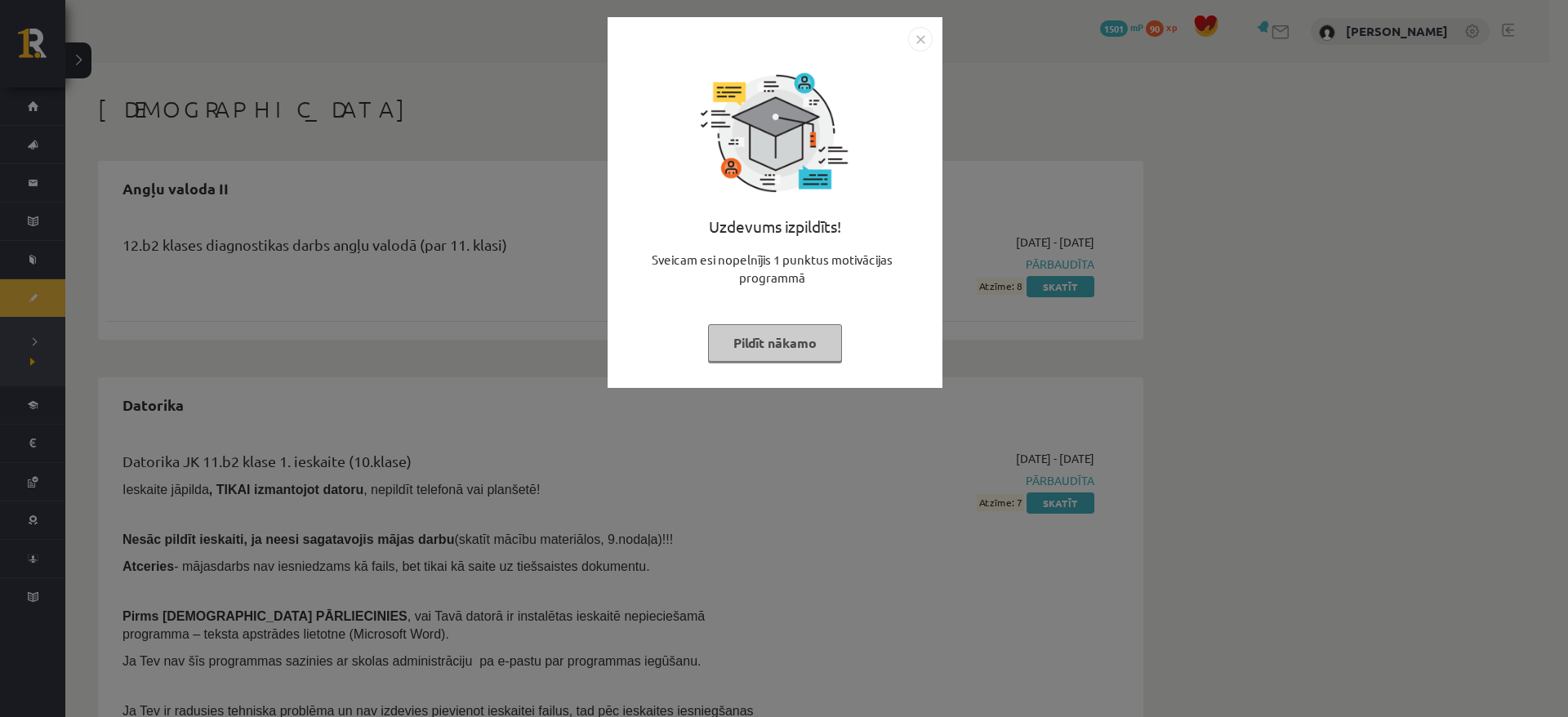
click at [768, 346] on button "Pildīt nākamo" at bounding box center [775, 343] width 134 height 37
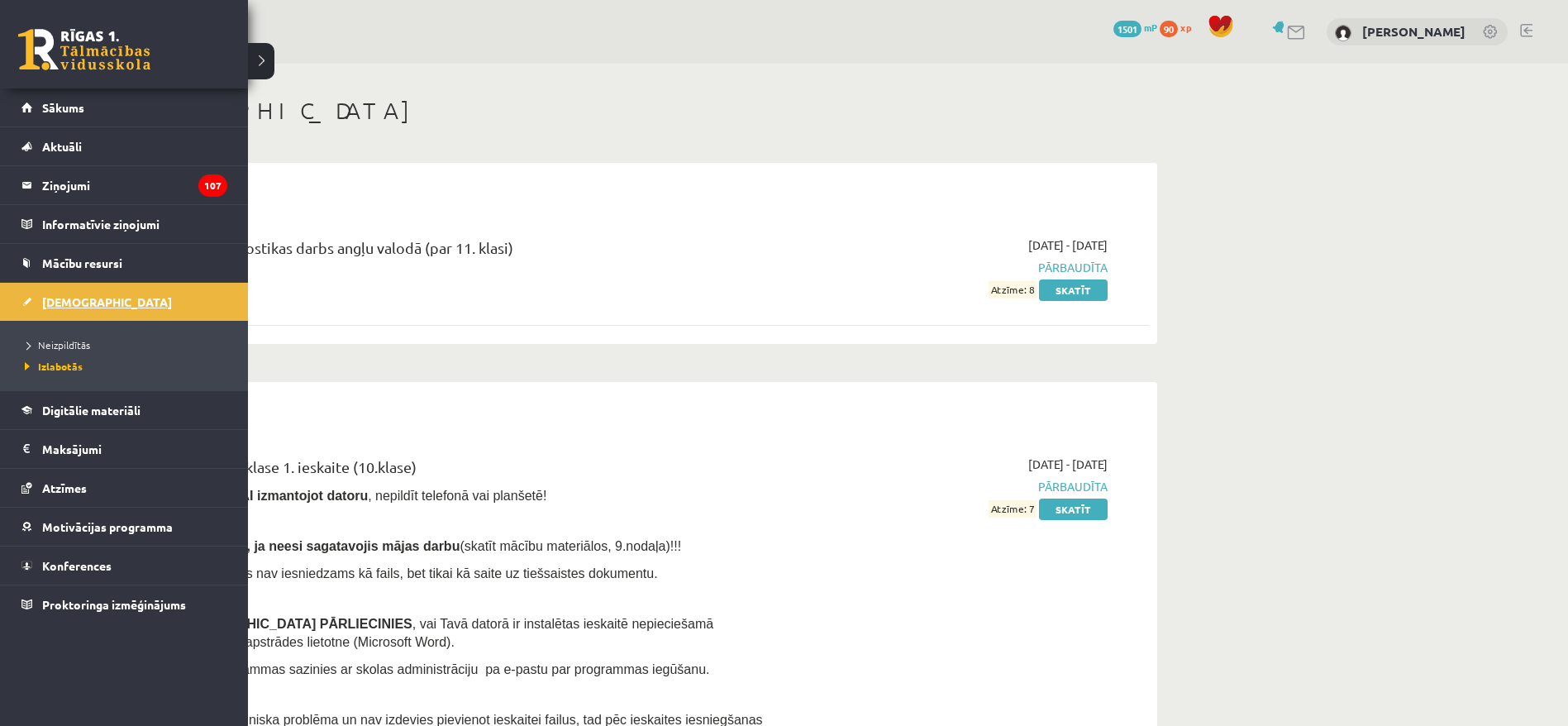
click at [59, 302] on span "[DEMOGRAPHIC_DATA]" at bounding box center [107, 302] width 130 height 15
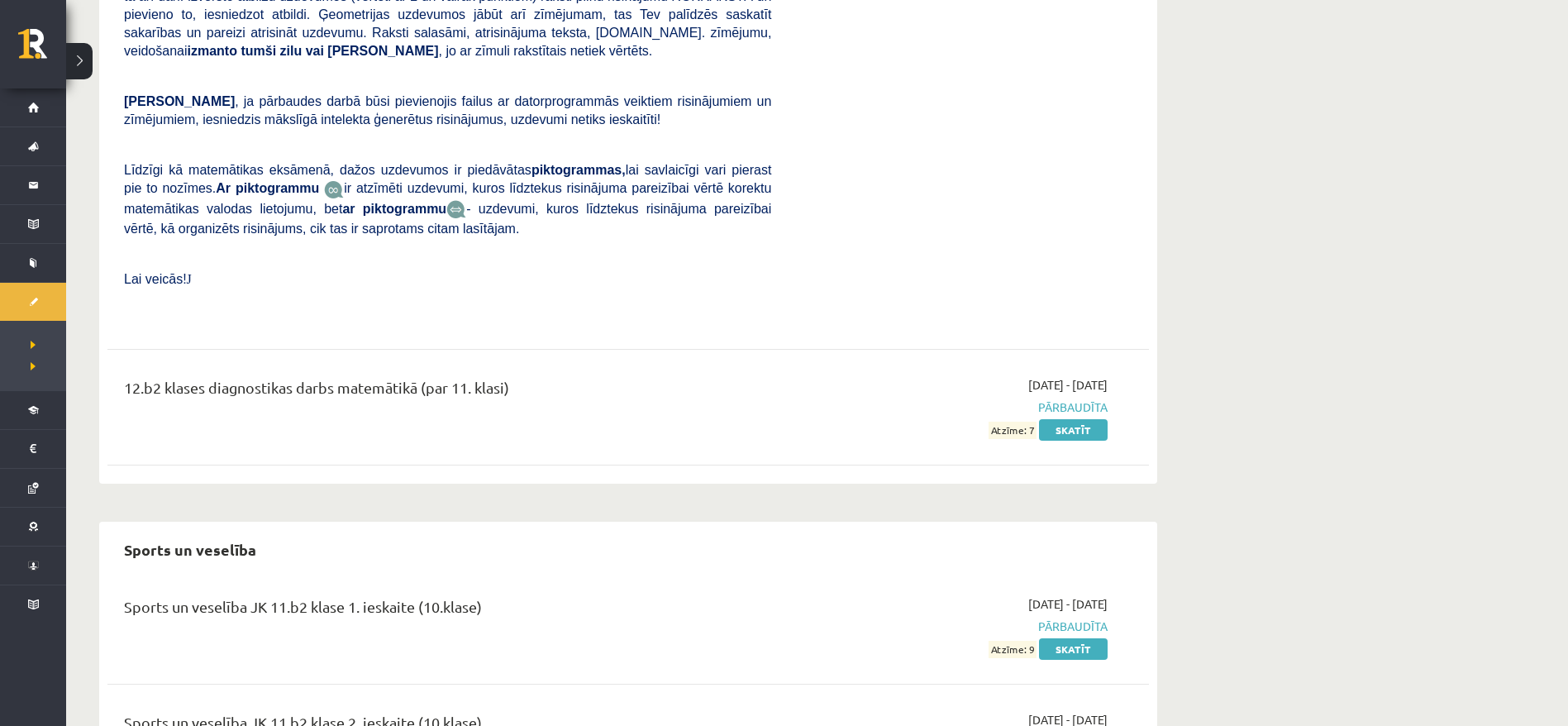
scroll to position [4837, 0]
